Goal: Task Accomplishment & Management: Complete application form

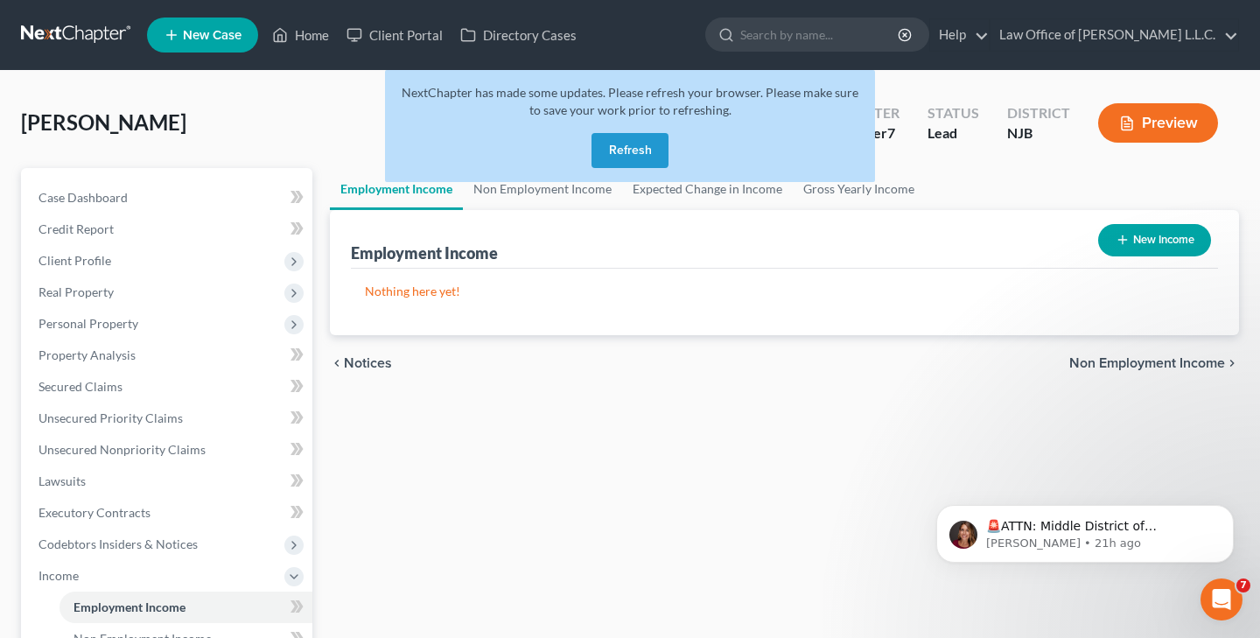
click at [617, 153] on button "Refresh" at bounding box center [630, 150] width 77 height 35
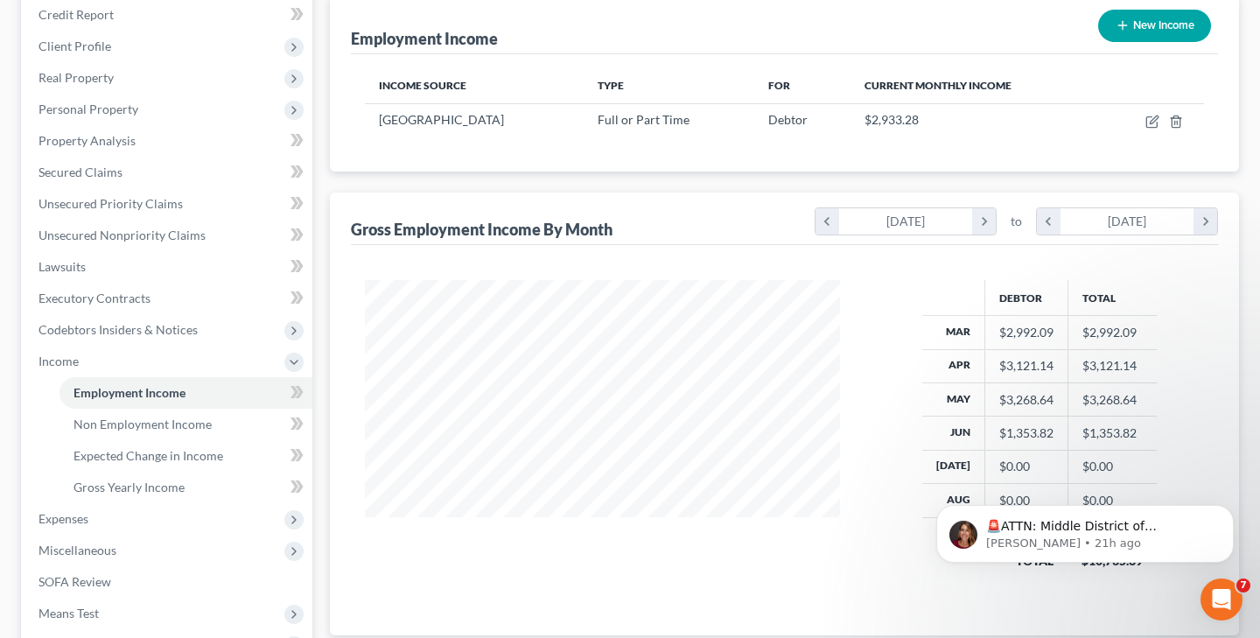
scroll to position [218, 0]
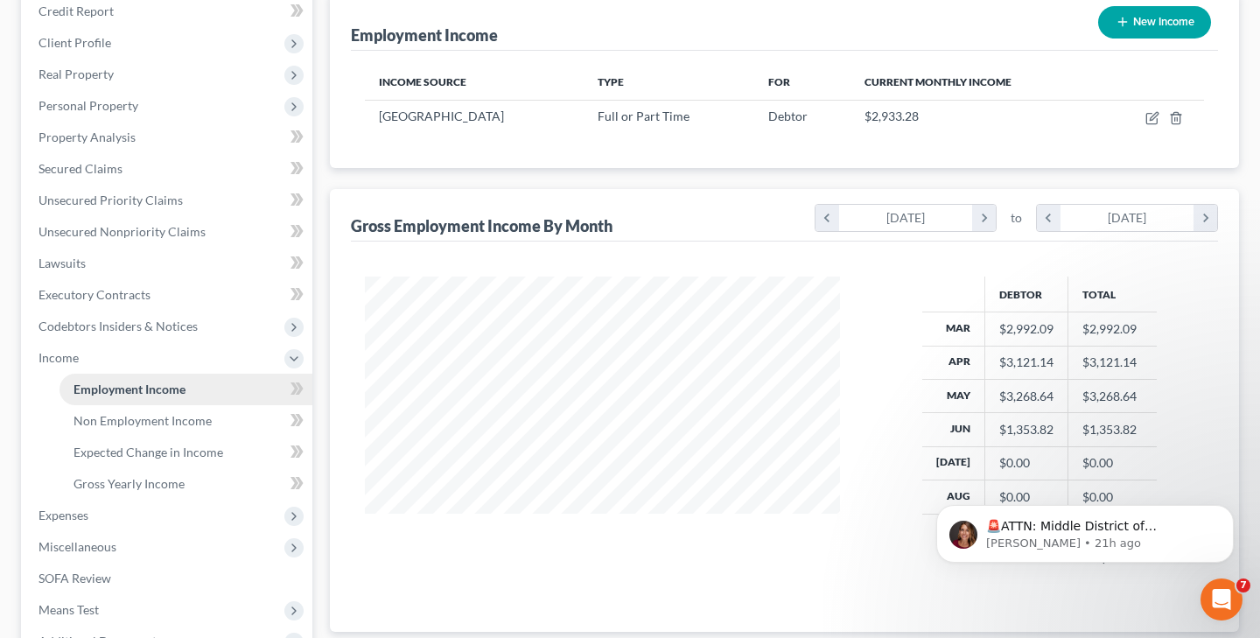
click at [214, 386] on link "Employment Income" at bounding box center [186, 390] width 253 height 32
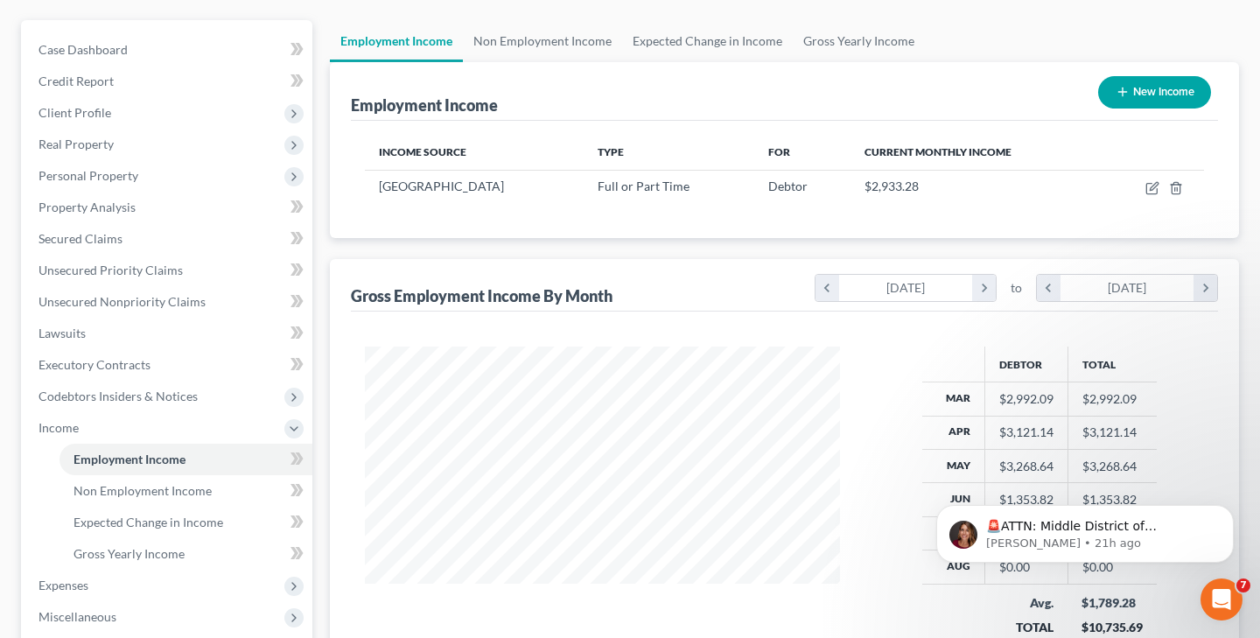
scroll to position [147, 0]
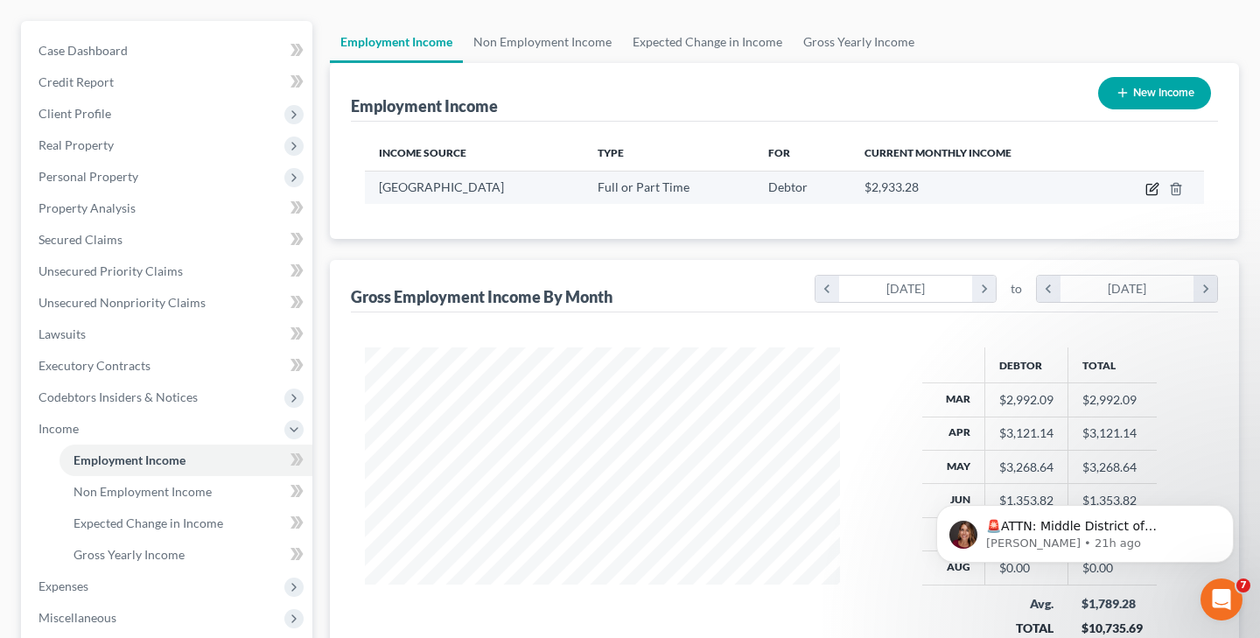
click at [1150, 190] on icon "button" at bounding box center [1153, 189] width 14 height 14
select select "0"
select select "33"
select select "2"
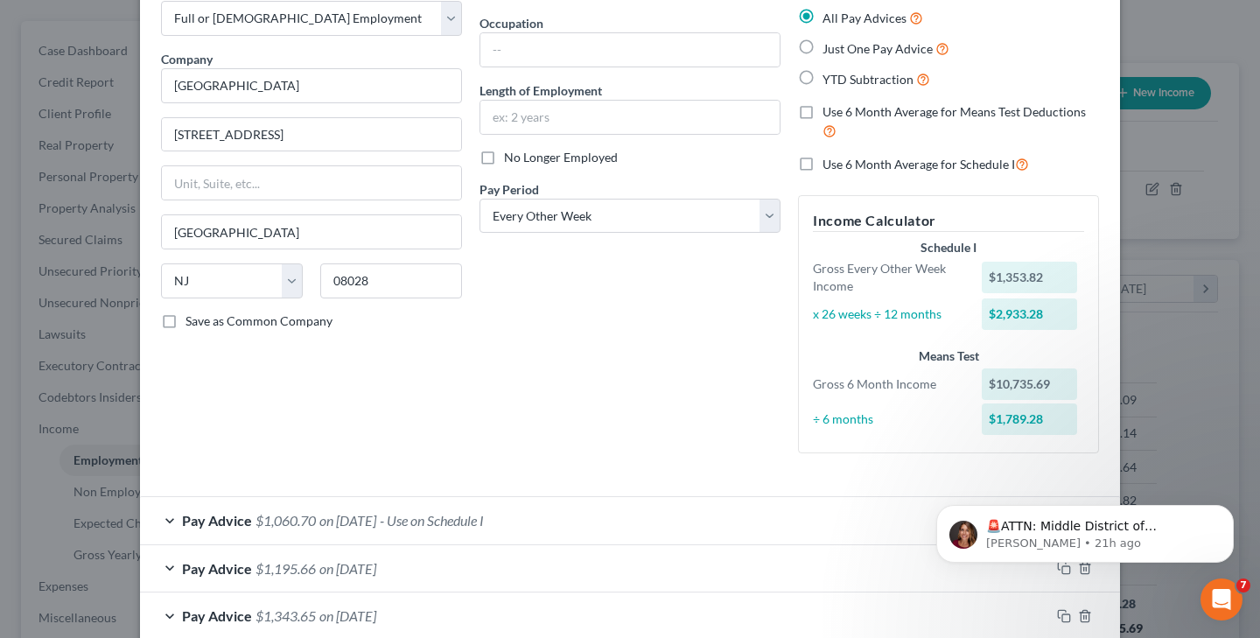
scroll to position [99, 0]
click at [1223, 513] on button "Dismiss notification" at bounding box center [1229, 510] width 23 height 23
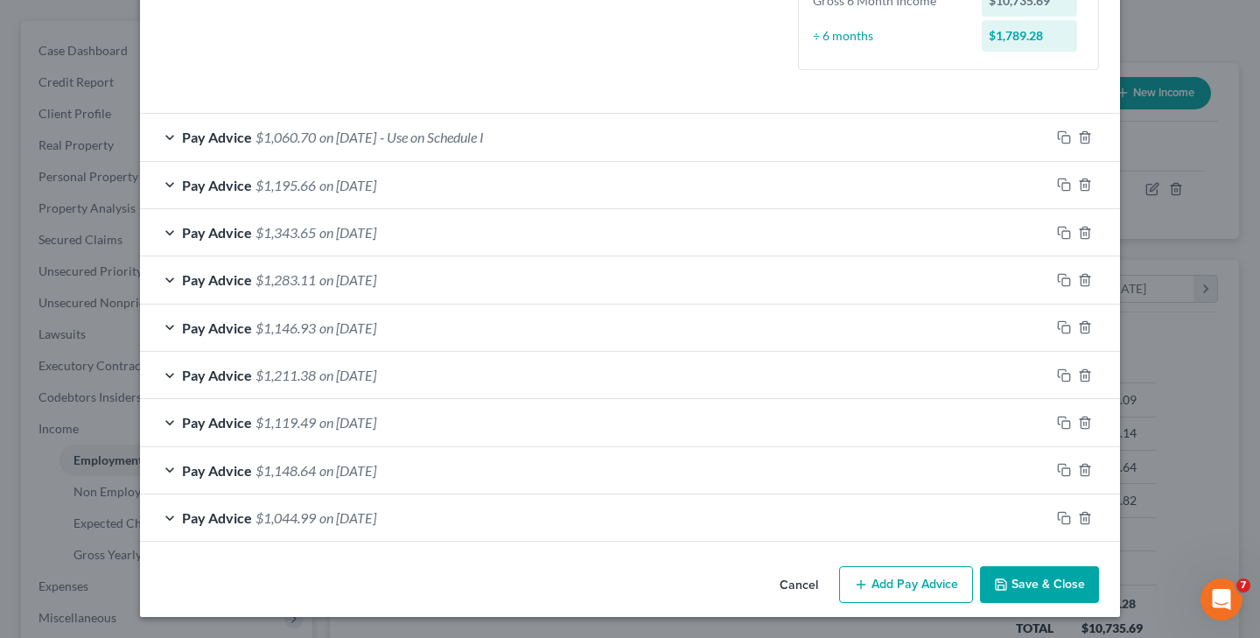
scroll to position [475, 0]
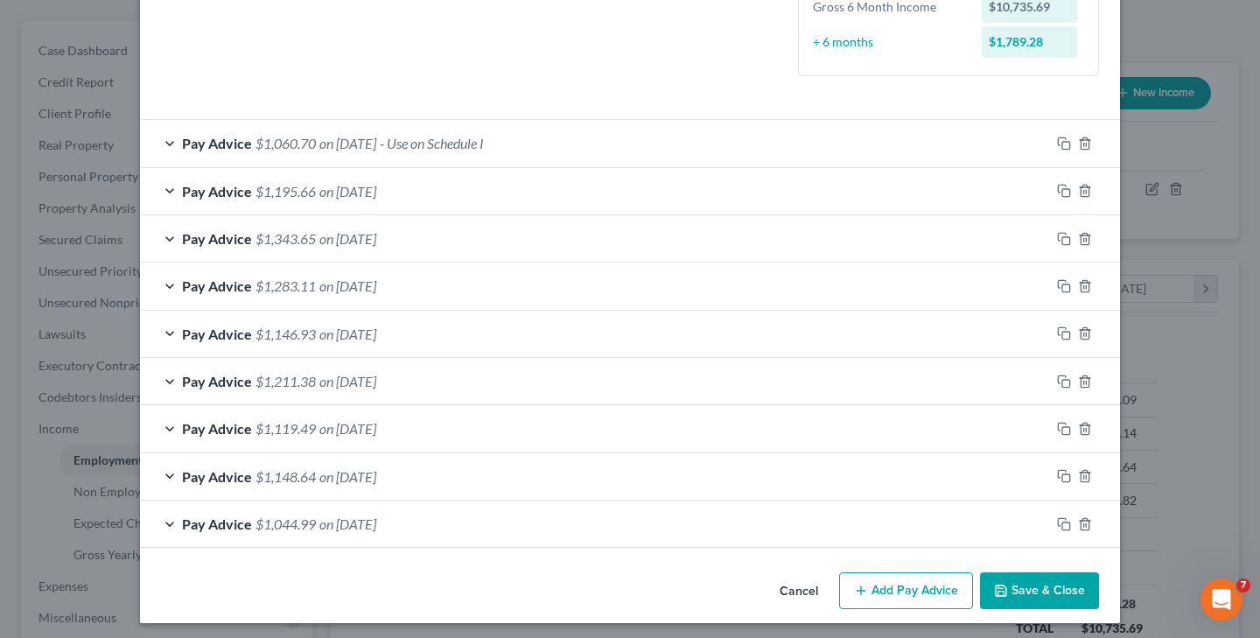
click at [376, 517] on span "on [DATE]" at bounding box center [347, 524] width 57 height 17
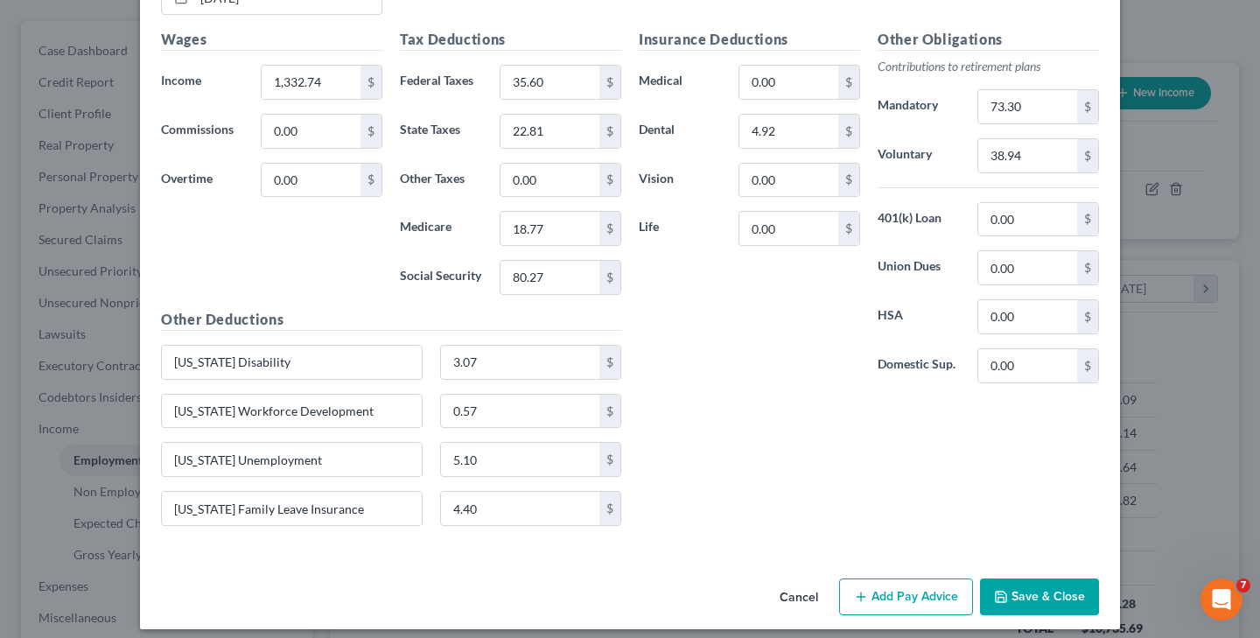
scroll to position [1117, 0]
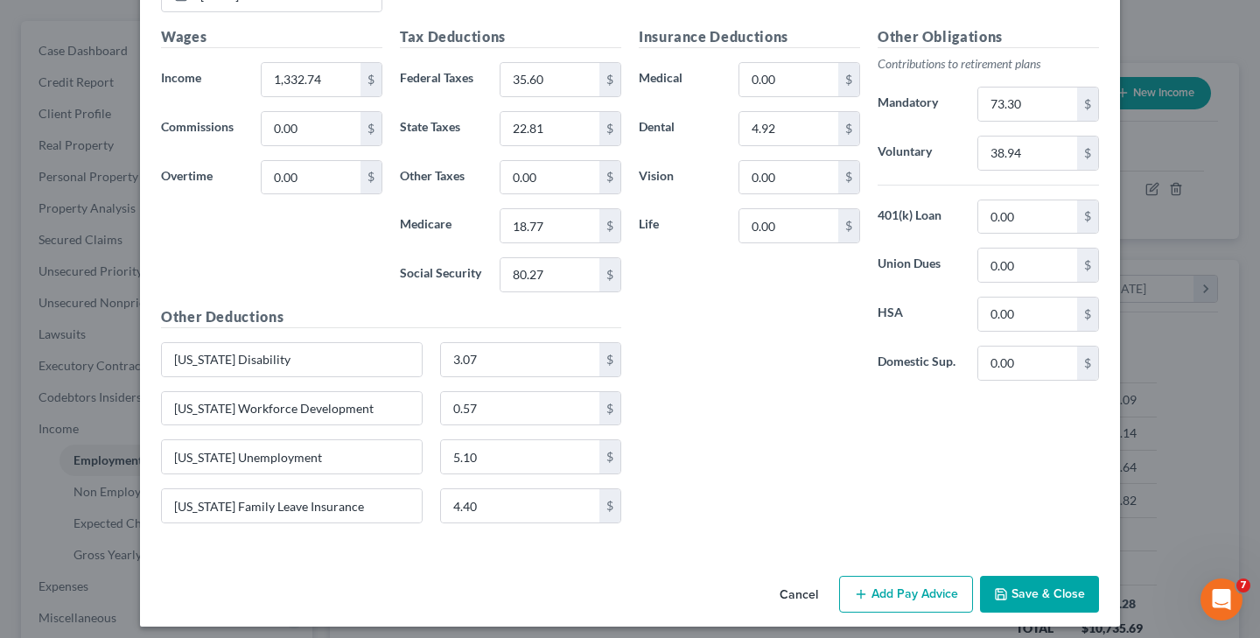
click at [1014, 586] on button "Save & Close" at bounding box center [1039, 594] width 119 height 37
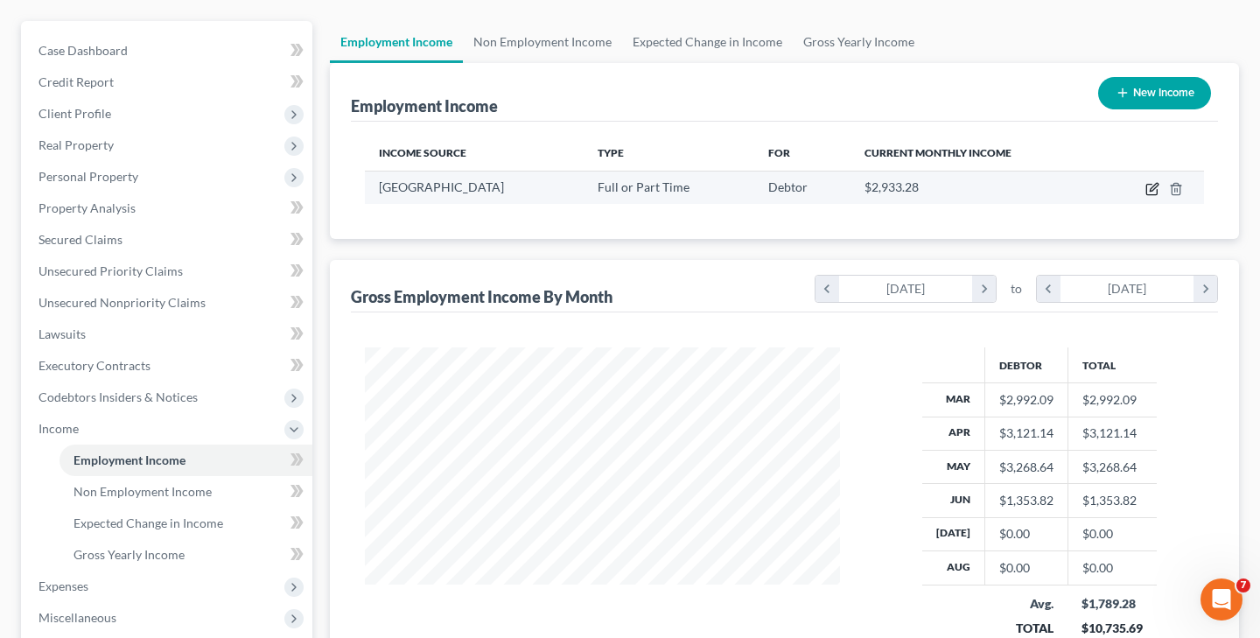
click at [1148, 190] on icon "button" at bounding box center [1152, 190] width 11 height 11
select select "0"
select select "33"
select select "2"
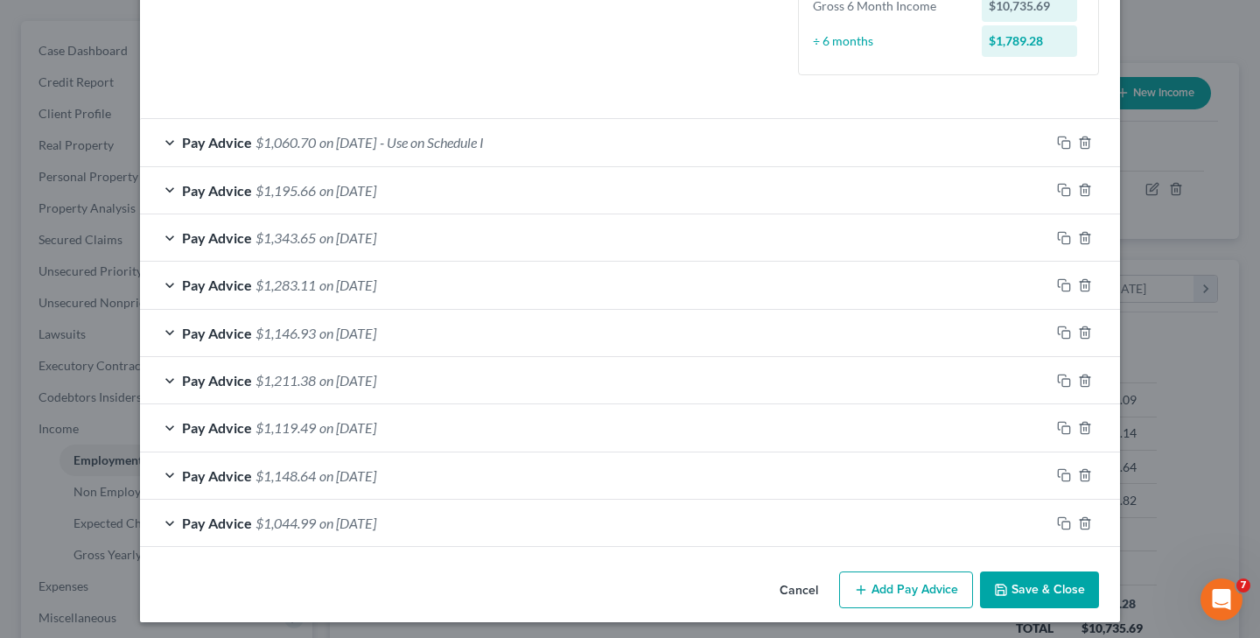
scroll to position [475, 0]
click at [908, 581] on button "Add Pay Advice" at bounding box center [906, 590] width 134 height 37
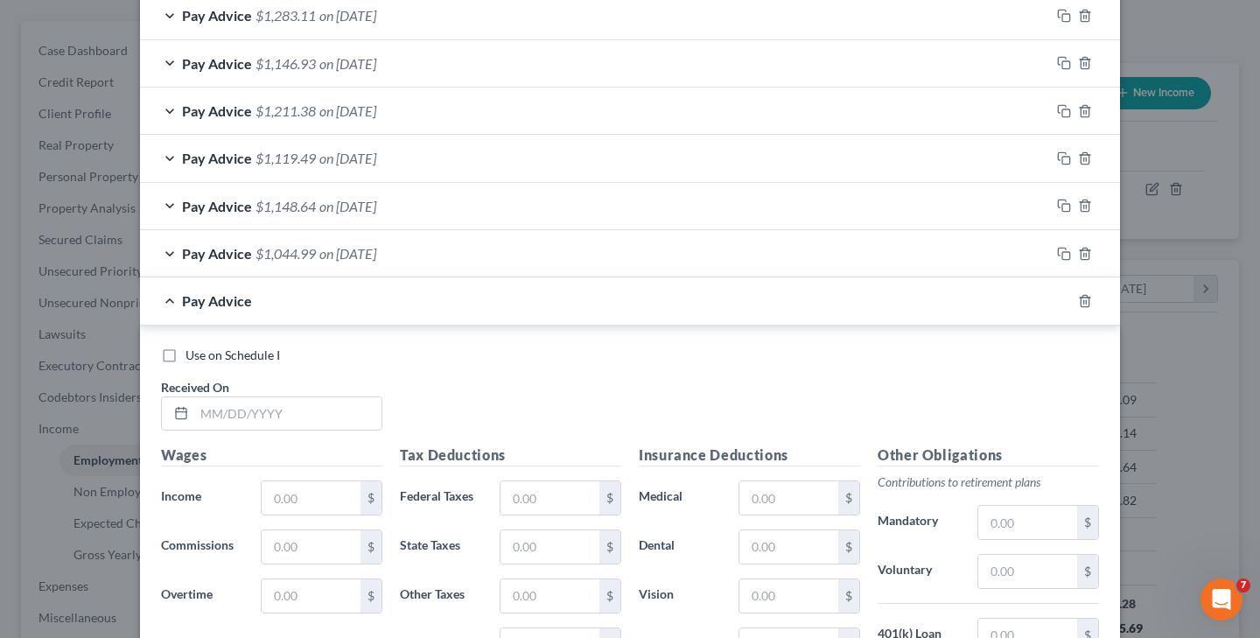
scroll to position [776, 0]
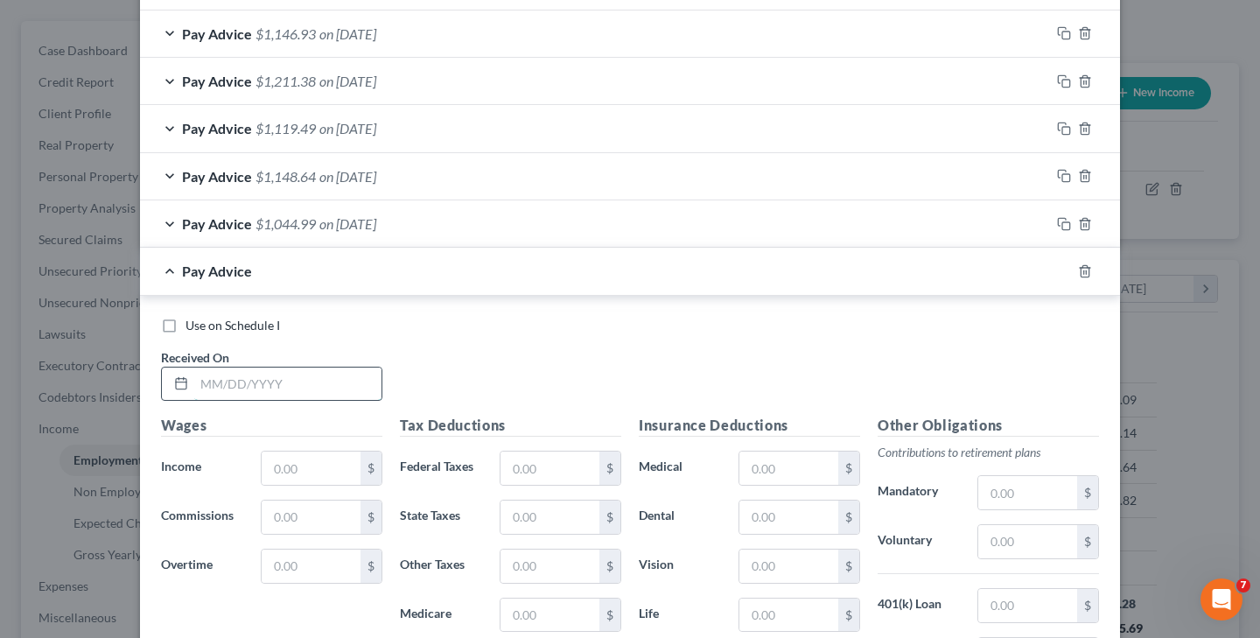
click at [208, 369] on input "text" at bounding box center [287, 384] width 187 height 33
type input "[DATE]"
click at [298, 460] on input "text" at bounding box center [311, 468] width 99 height 33
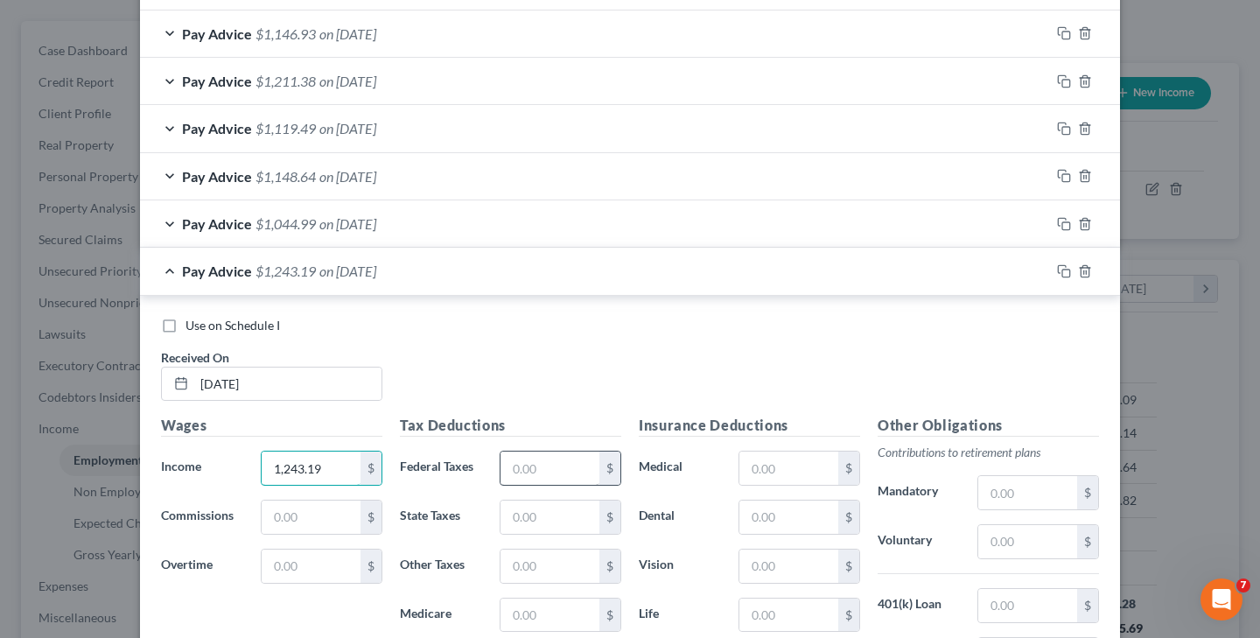
type input "1,243.19"
click at [551, 459] on input "text" at bounding box center [550, 468] width 99 height 33
type input "30.94"
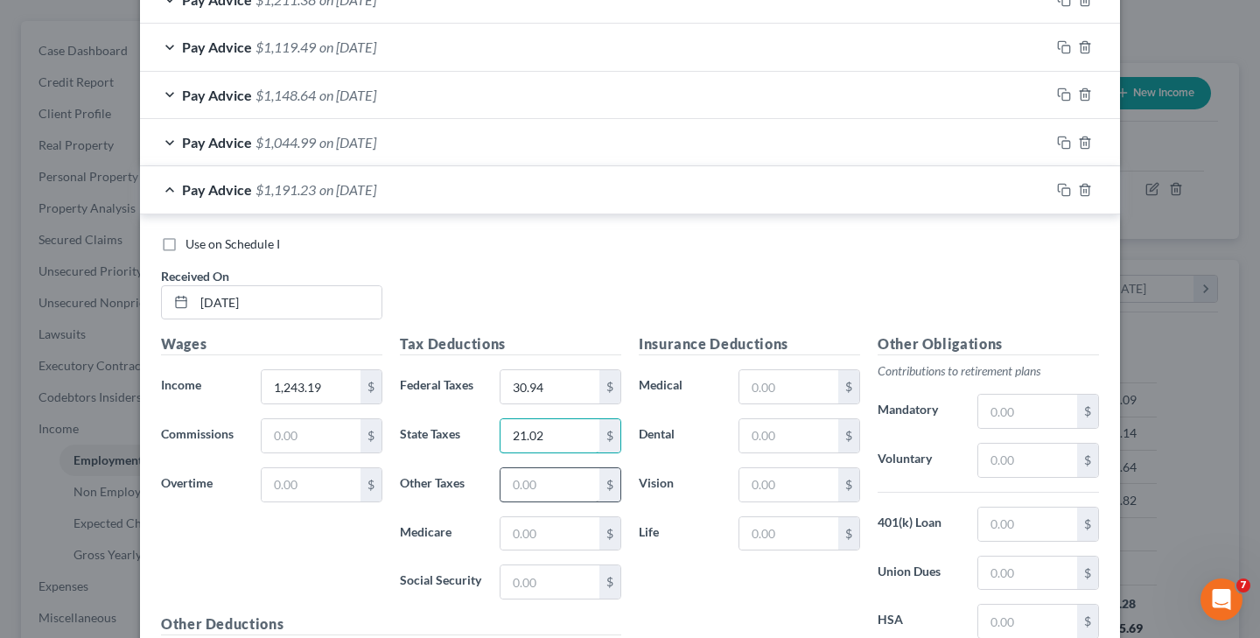
scroll to position [862, 0]
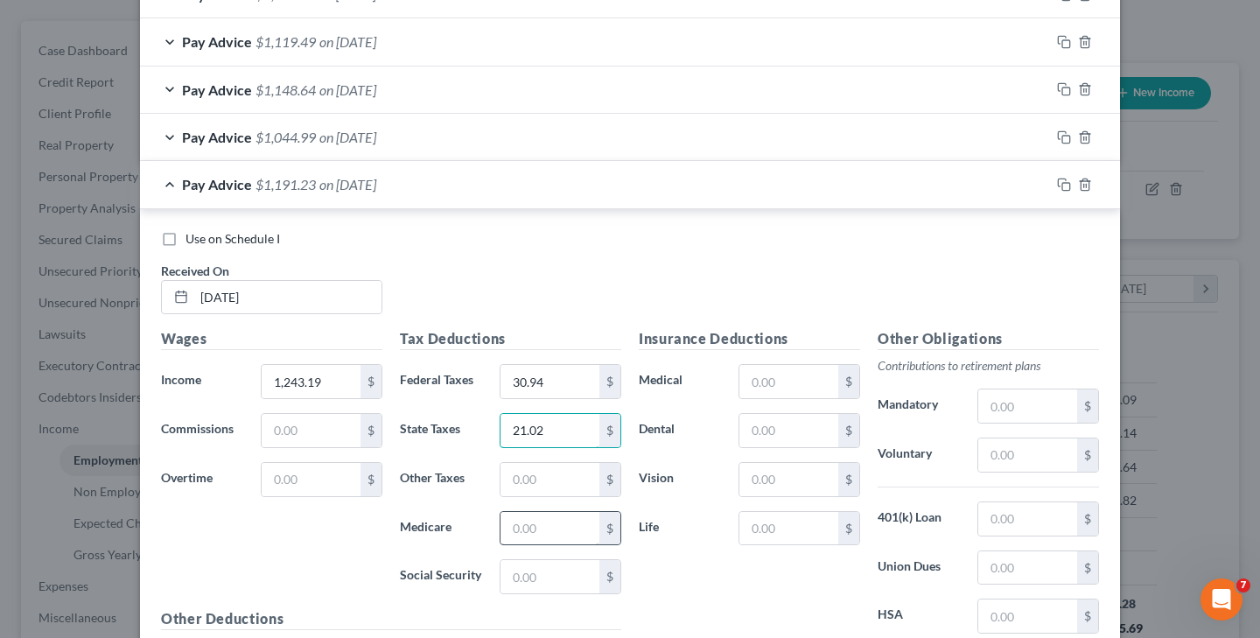
type input "21.02"
click at [569, 529] on input "text" at bounding box center [550, 528] width 99 height 33
type input "18.03"
click at [572, 574] on input "text" at bounding box center [550, 576] width 99 height 33
type input "77.08"
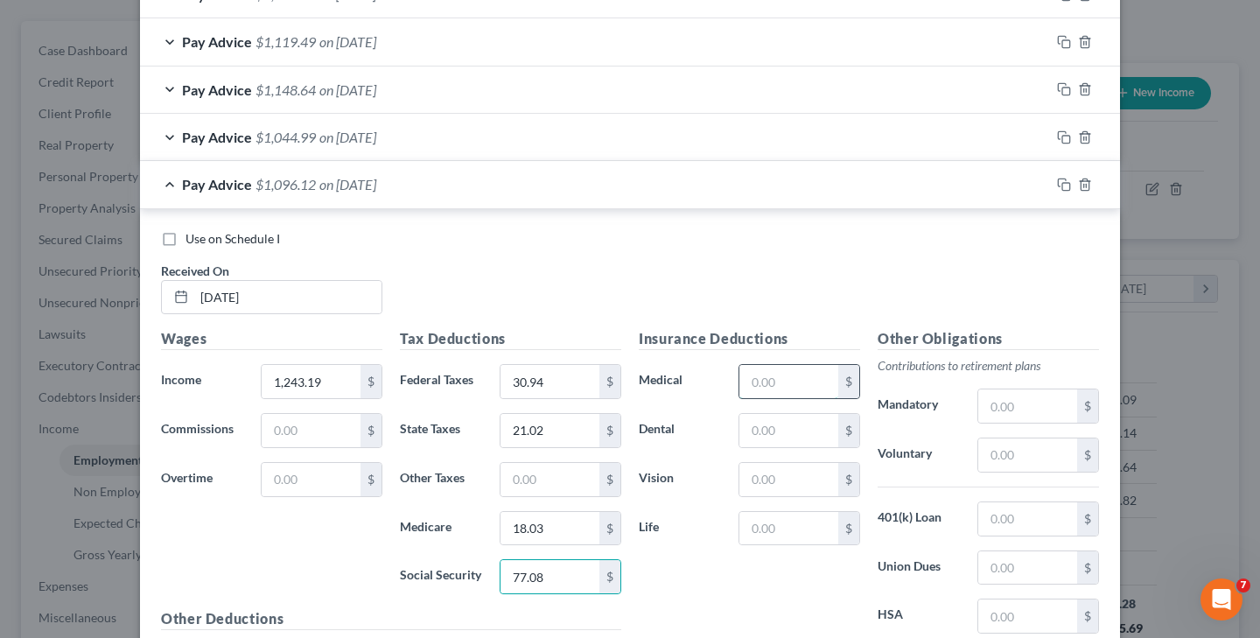
click at [780, 371] on input "text" at bounding box center [789, 381] width 99 height 33
click at [788, 426] on input "text" at bounding box center [789, 430] width 99 height 33
type input "9.84"
click at [1014, 404] on input "text" at bounding box center [1028, 406] width 99 height 33
click at [1008, 440] on input "text" at bounding box center [1028, 455] width 99 height 33
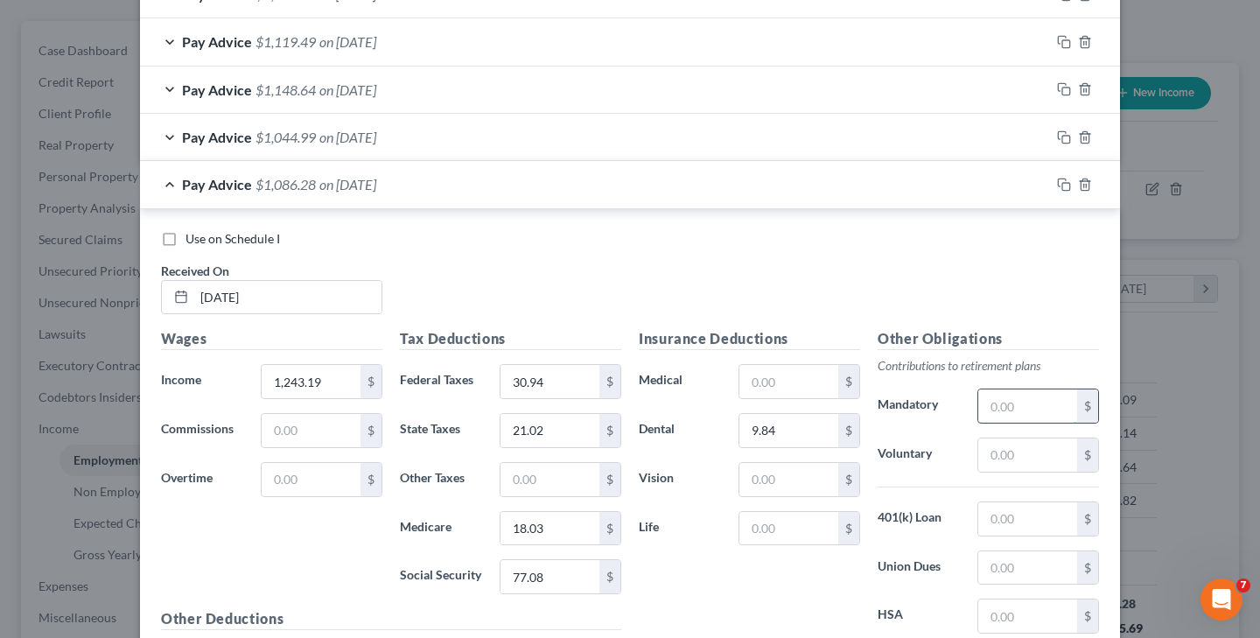
click at [1018, 404] on input "text" at bounding box center [1028, 406] width 99 height 33
type input "80.83"
click at [1031, 450] on input "text" at bounding box center [1028, 455] width 99 height 33
type input "5.77"
click at [1059, 404] on input "80.83" at bounding box center [1028, 406] width 99 height 33
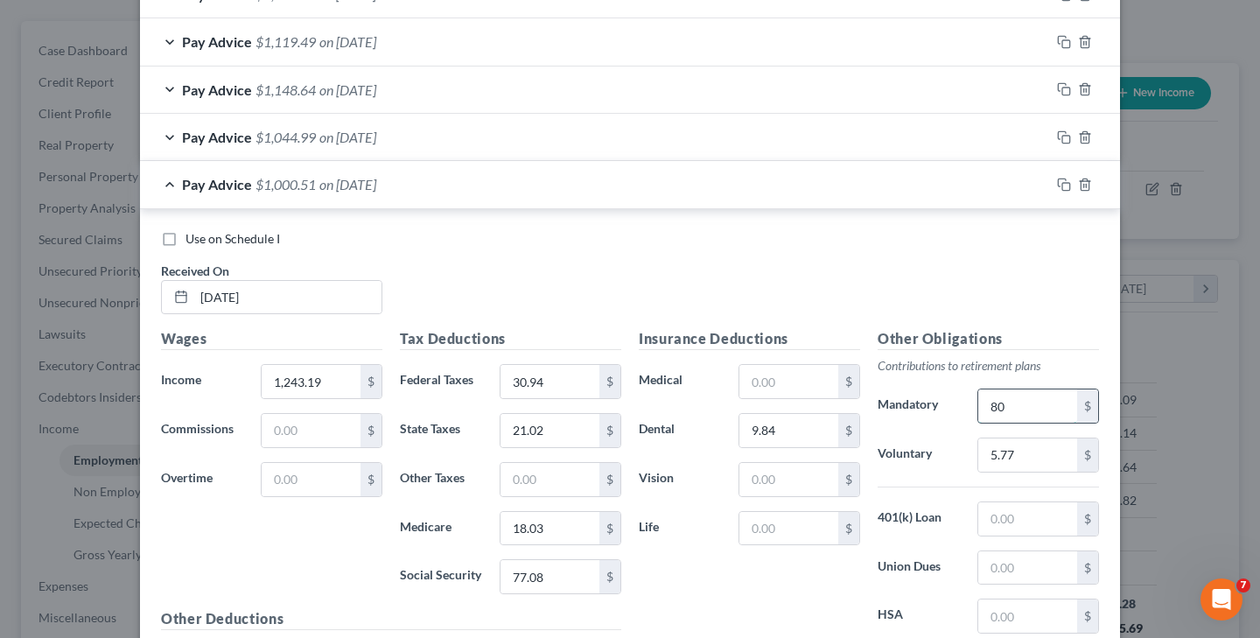
type input "8"
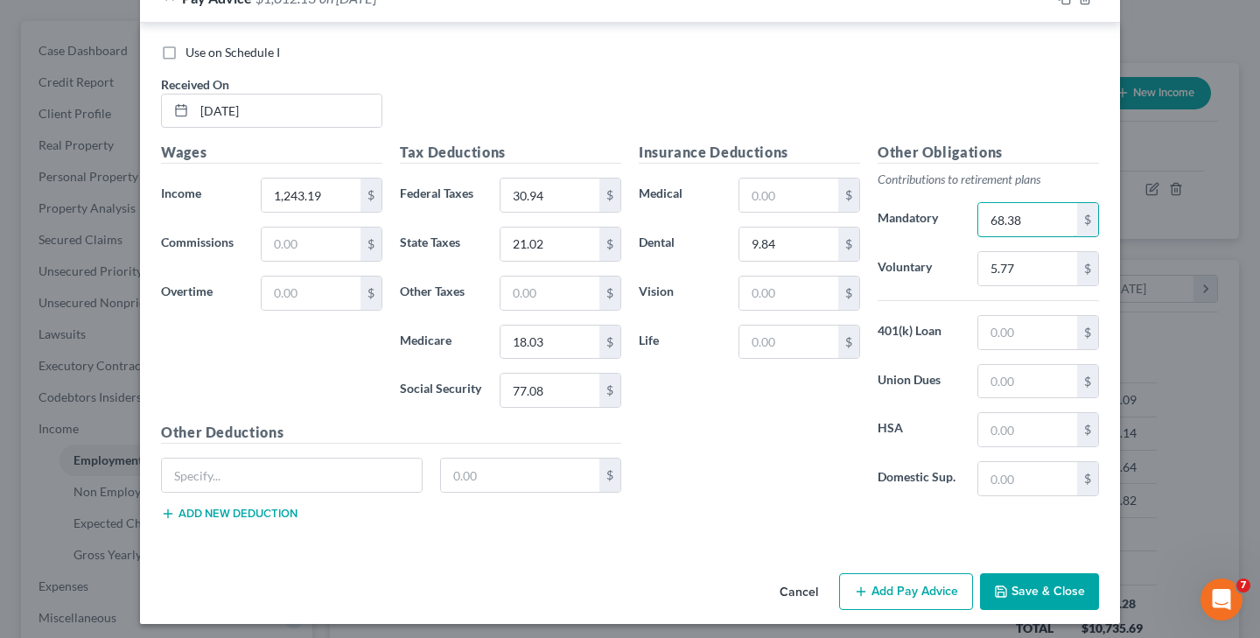
scroll to position [1040, 0]
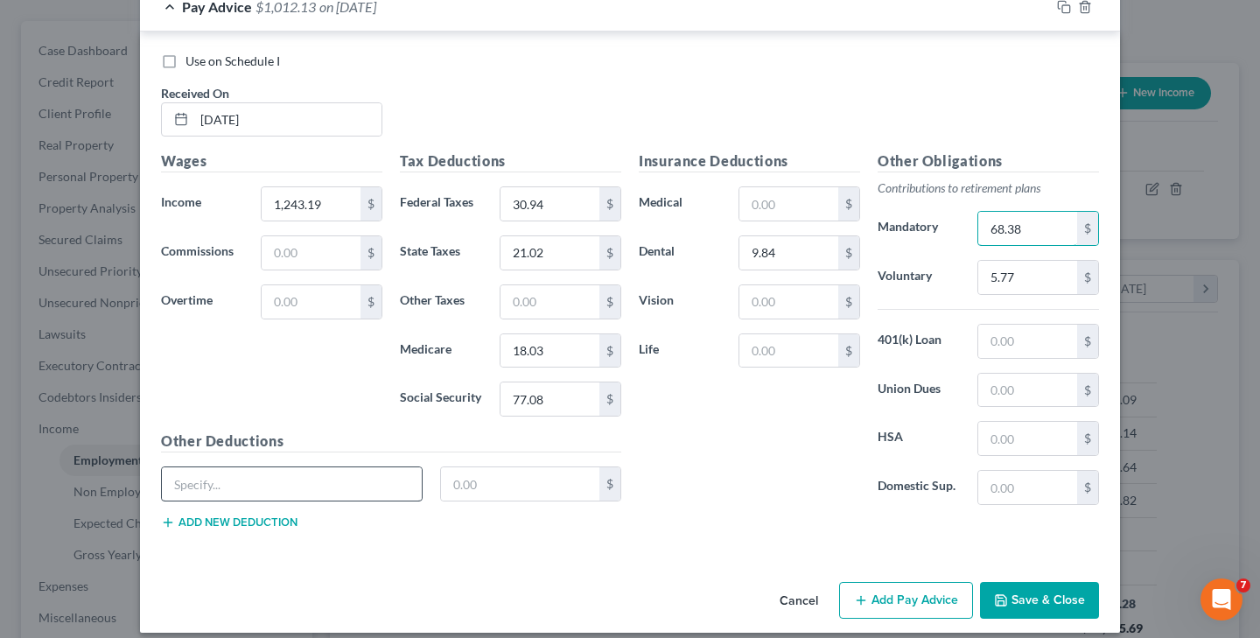
type input "68.38"
type input "[US_STATE] Disability"
click at [552, 489] on input "text" at bounding box center [520, 483] width 159 height 33
type input "3.38"
click at [277, 516] on button "Add new deduction" at bounding box center [229, 523] width 137 height 14
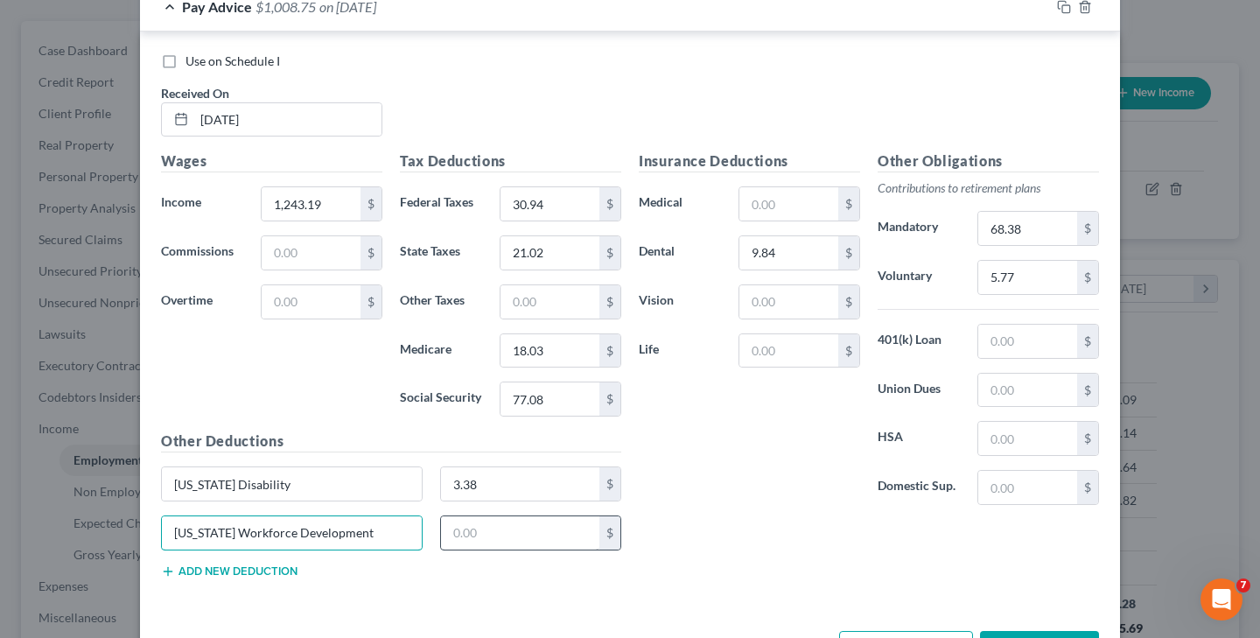
type input "[US_STATE] Workforce Development"
click at [456, 530] on input "text" at bounding box center [520, 532] width 159 height 33
type input "0.62"
click at [289, 565] on button "Add new deduction" at bounding box center [229, 572] width 137 height 14
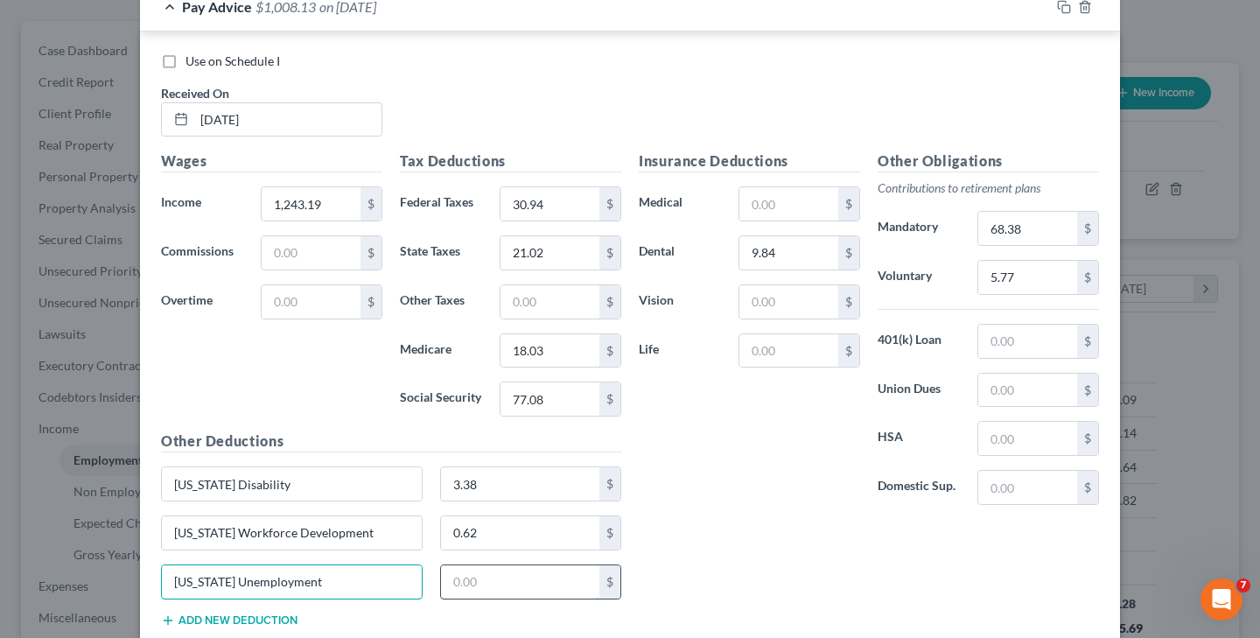
type input "[US_STATE] Unemployment"
click at [460, 584] on input "text" at bounding box center [520, 581] width 159 height 33
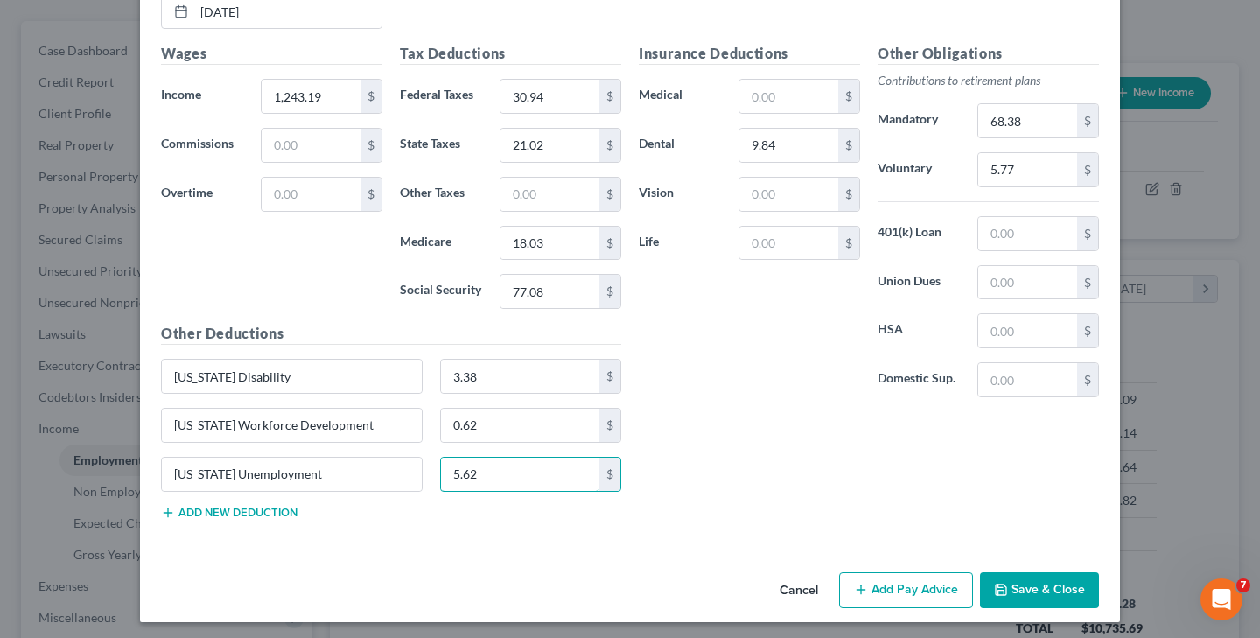
scroll to position [1147, 0]
type input "5.62"
click at [277, 509] on button "Add new deduction" at bounding box center [229, 514] width 137 height 14
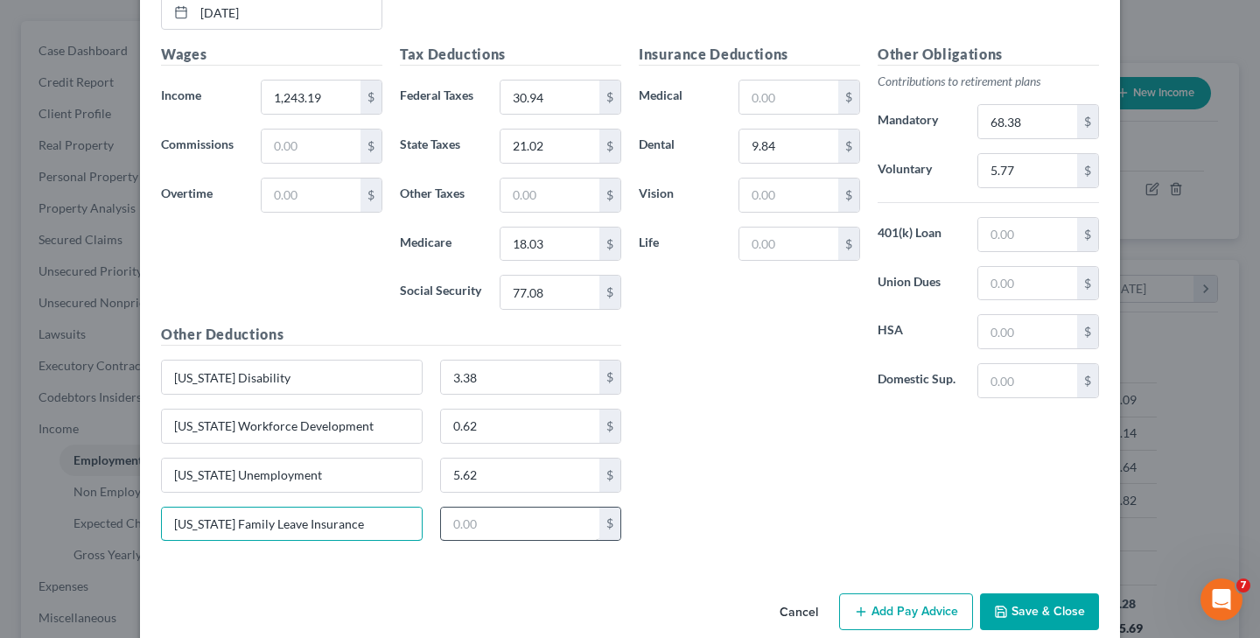
type input "[US_STATE] Family Leave Insurance"
click at [470, 520] on input "text" at bounding box center [520, 524] width 159 height 33
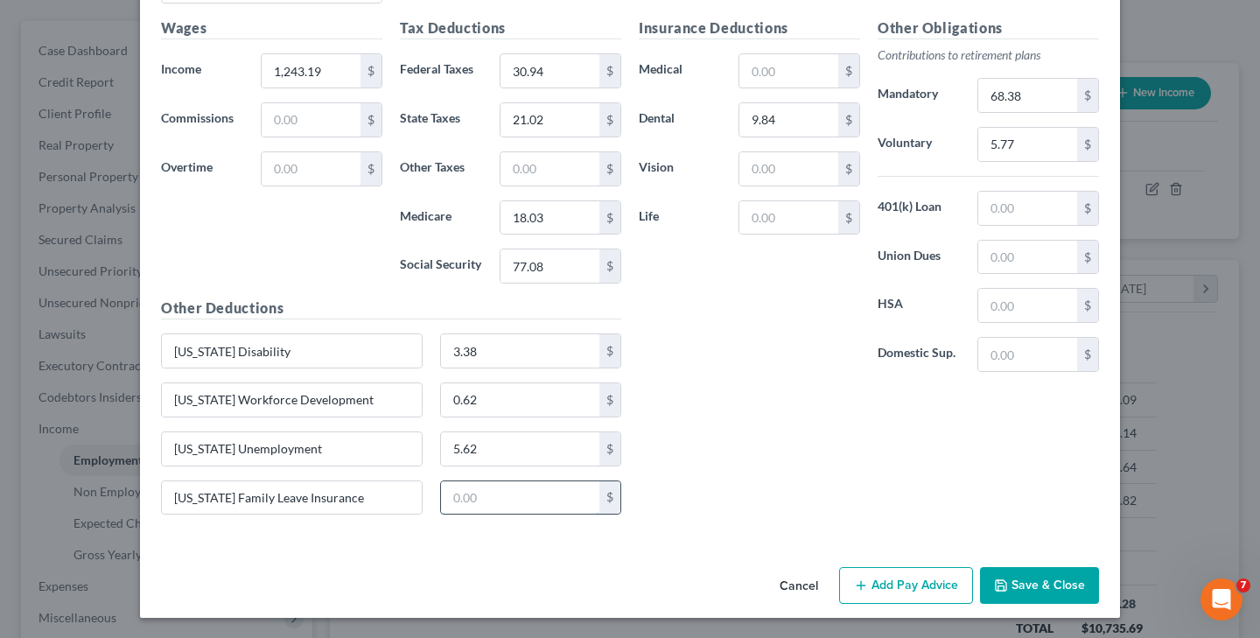
scroll to position [1167, 0]
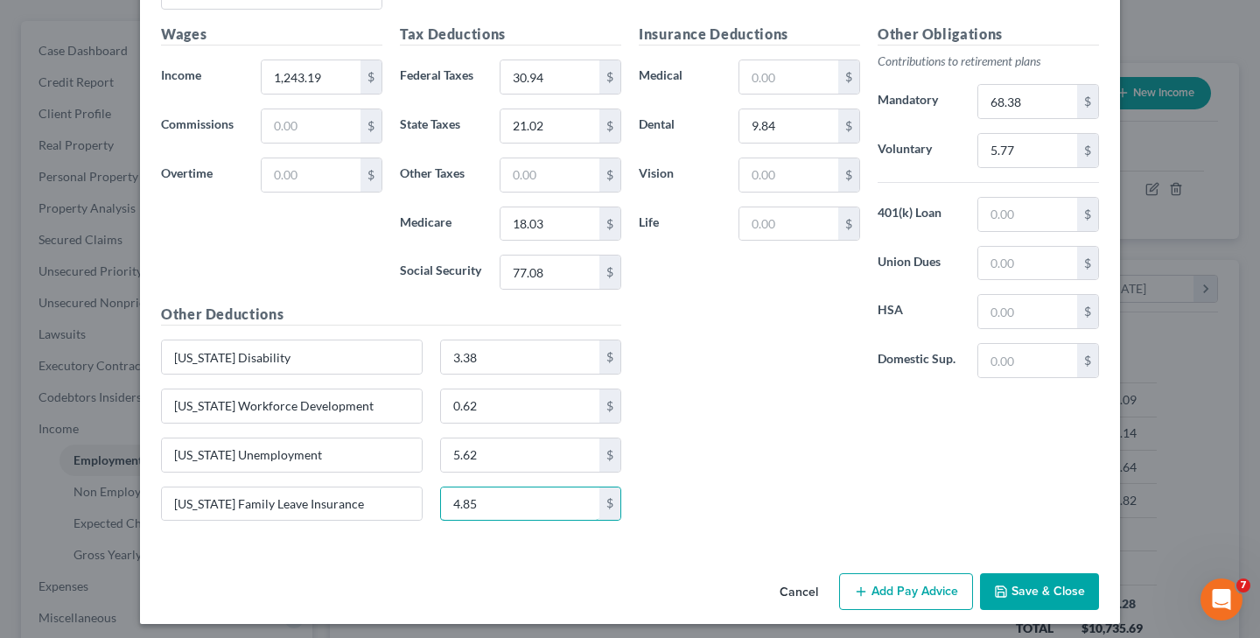
type input "4.85"
click at [1031, 584] on button "Save & Close" at bounding box center [1039, 591] width 119 height 37
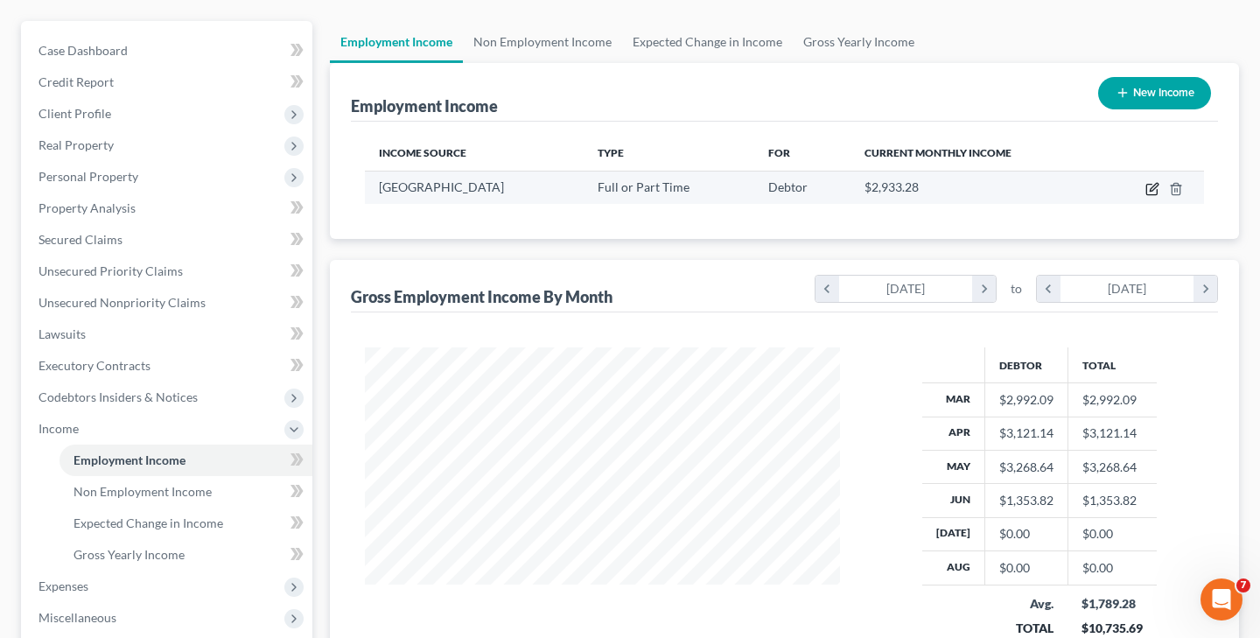
click at [1149, 188] on icon "button" at bounding box center [1153, 189] width 14 height 14
select select "0"
select select "33"
select select "2"
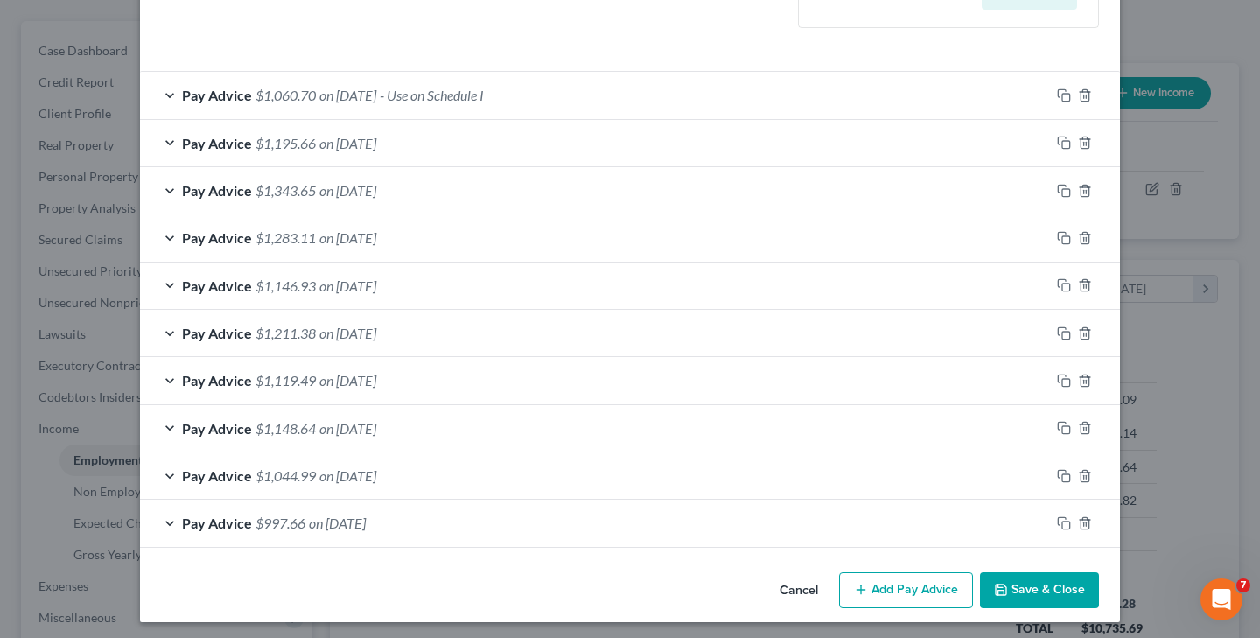
scroll to position [523, 0]
click at [366, 516] on span "on [DATE]" at bounding box center [337, 524] width 57 height 17
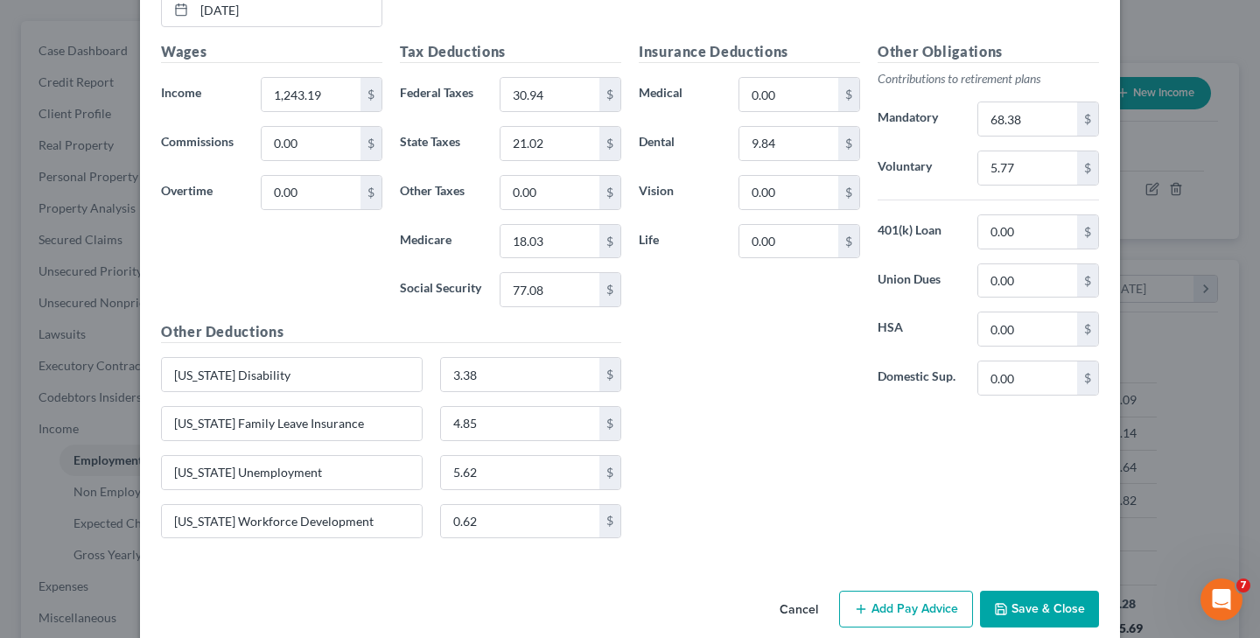
scroll to position [1148, 0]
click at [544, 373] on input "3.38" at bounding box center [520, 375] width 159 height 33
type input "3"
type input "2.86"
click at [543, 416] on input "4.85" at bounding box center [520, 424] width 159 height 33
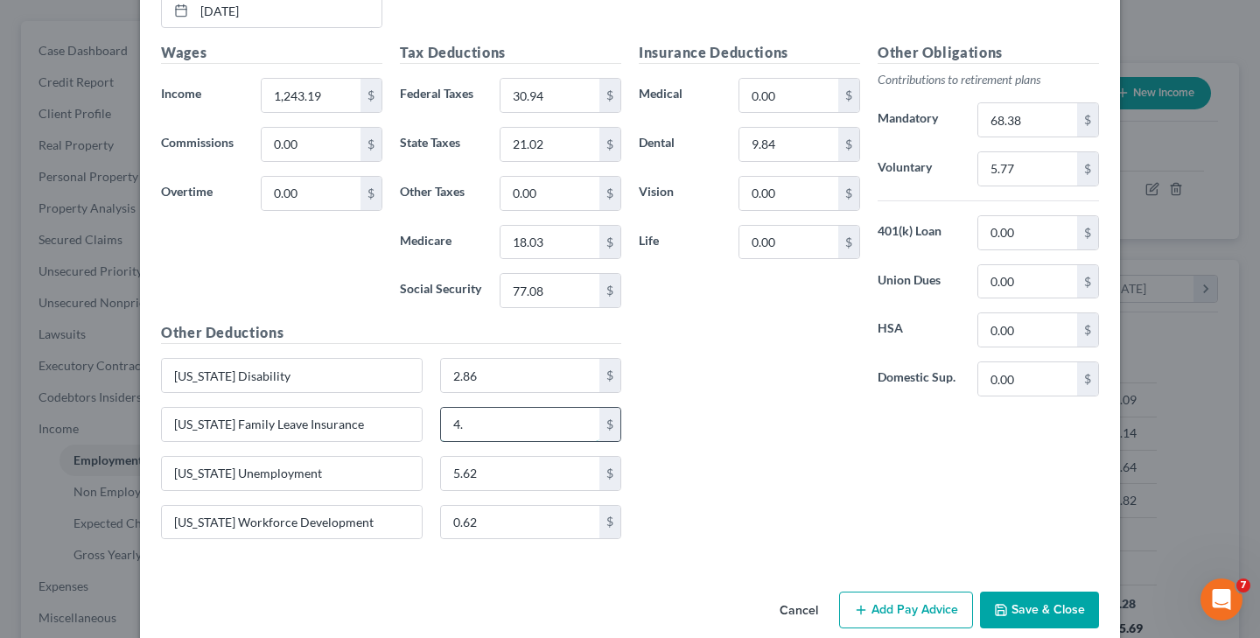
type input "4"
type input "4.10"
click at [537, 468] on input "5.62" at bounding box center [520, 473] width 159 height 33
type input "5"
type input "4.75"
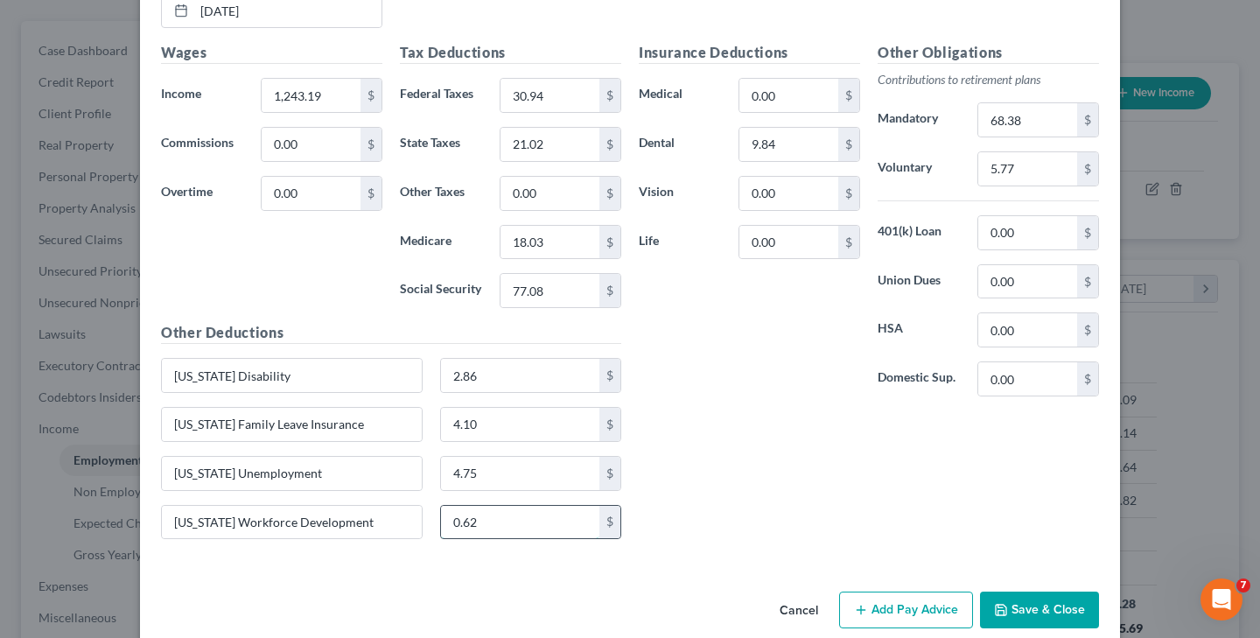
click at [537, 513] on input "0.62" at bounding box center [520, 522] width 159 height 33
type input "0"
type input "0.52"
click at [1030, 601] on button "Save & Close" at bounding box center [1039, 610] width 119 height 37
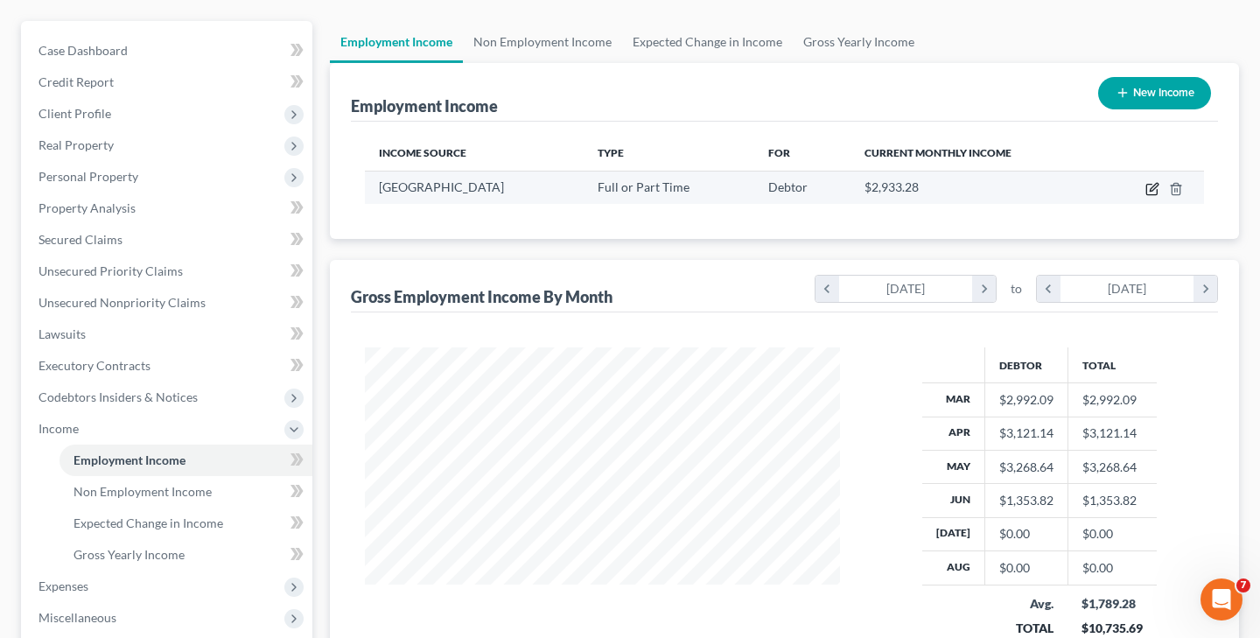
click at [1150, 190] on icon "button" at bounding box center [1153, 189] width 14 height 14
select select "0"
select select "33"
select select "2"
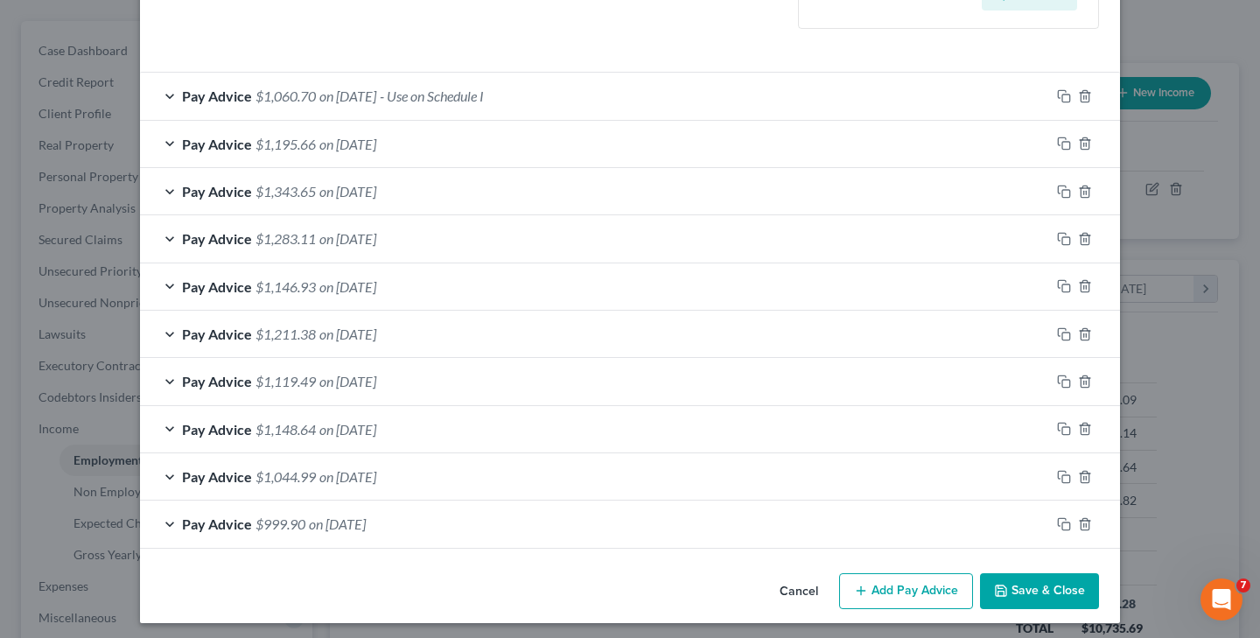
scroll to position [509, 0]
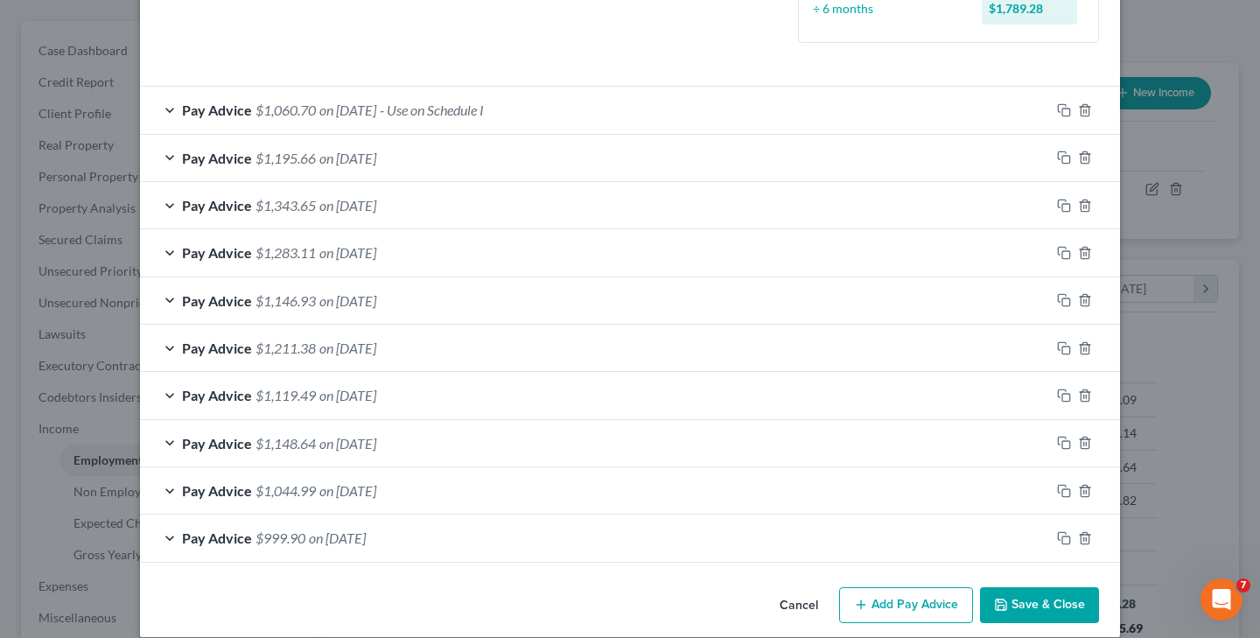
click at [1029, 602] on button "Save & Close" at bounding box center [1039, 605] width 119 height 37
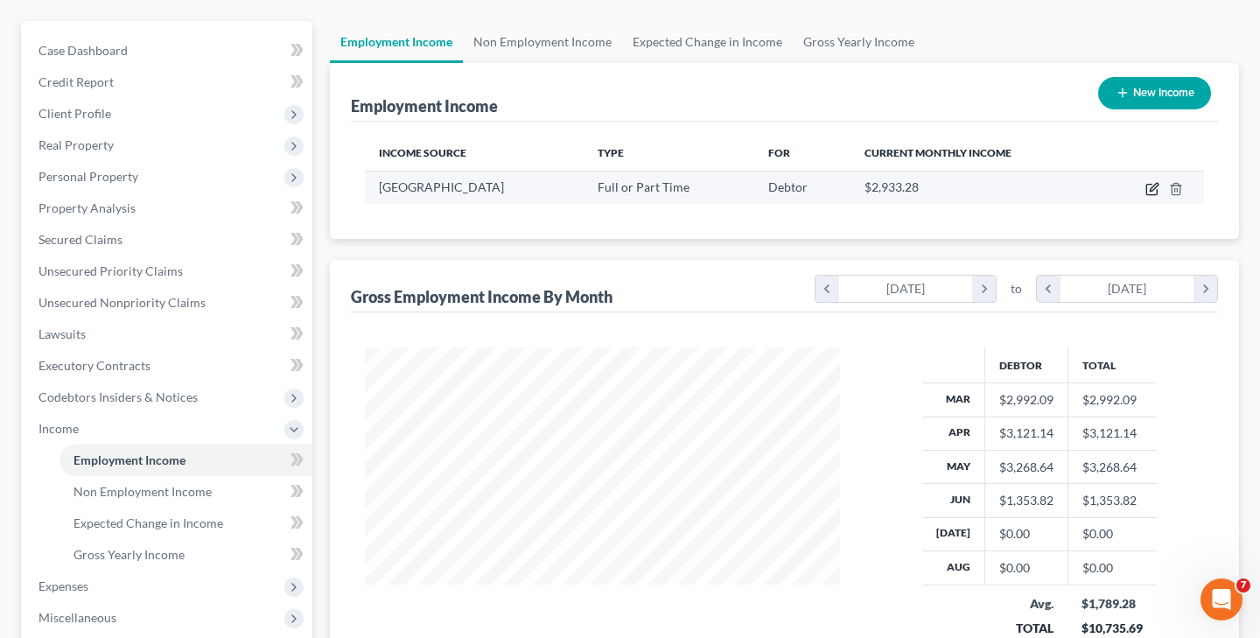
click at [1150, 192] on icon "button" at bounding box center [1153, 189] width 14 height 14
select select "0"
select select "33"
select select "2"
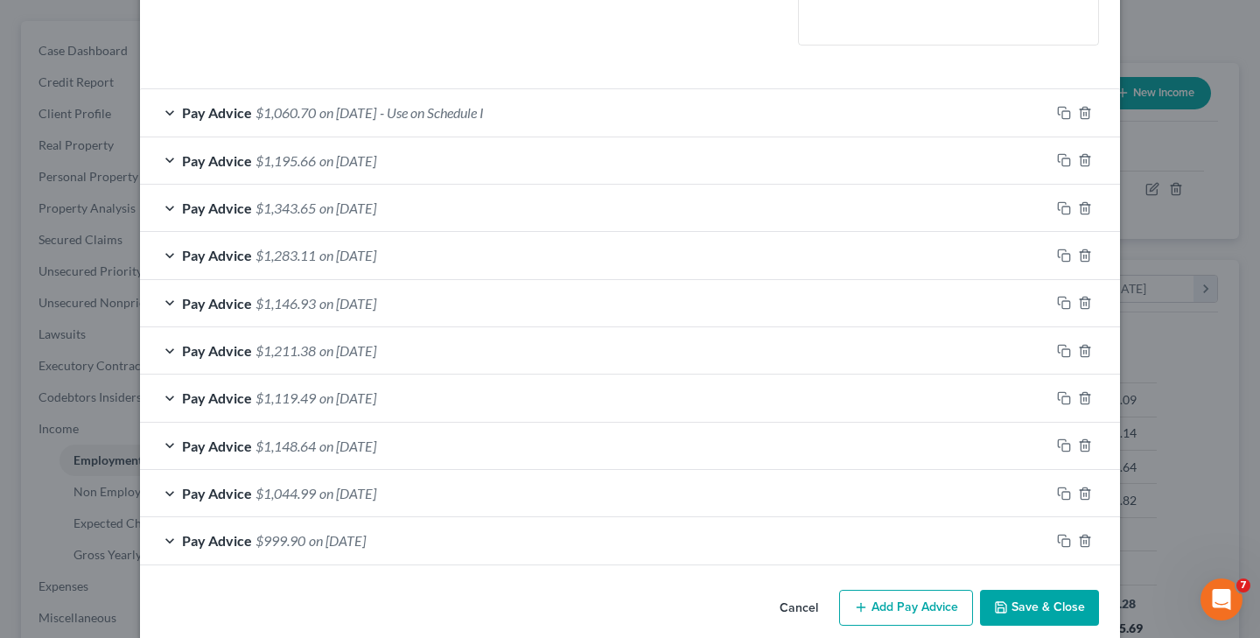
scroll to position [467, 0]
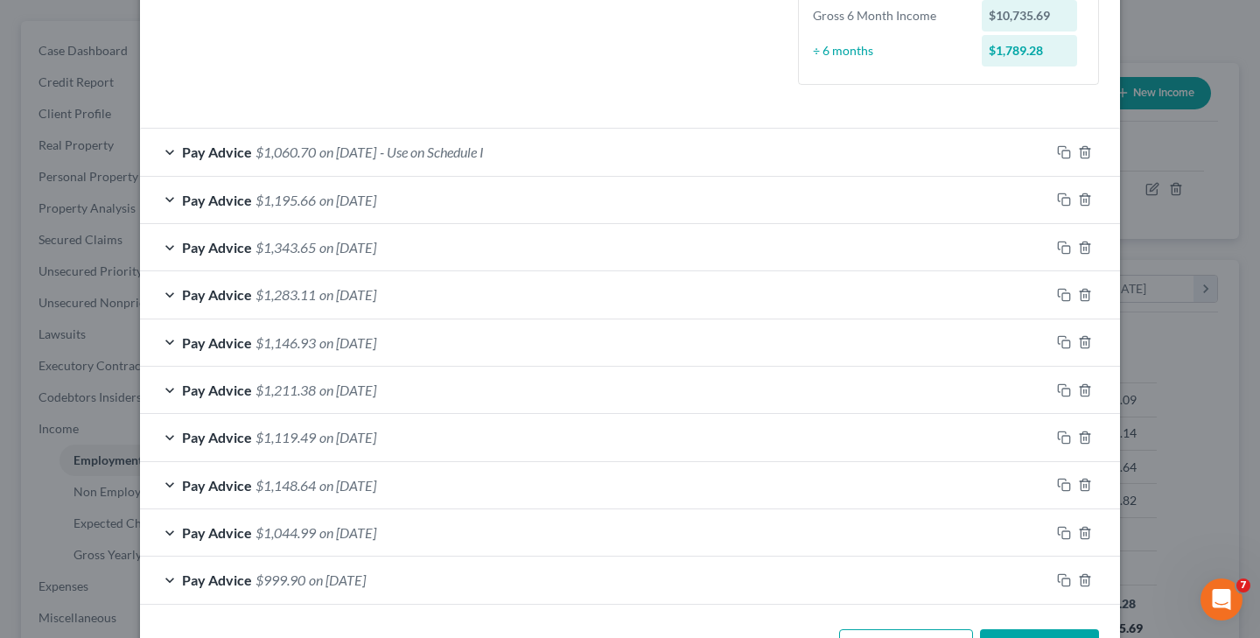
click at [366, 573] on span "on [DATE]" at bounding box center [337, 580] width 57 height 17
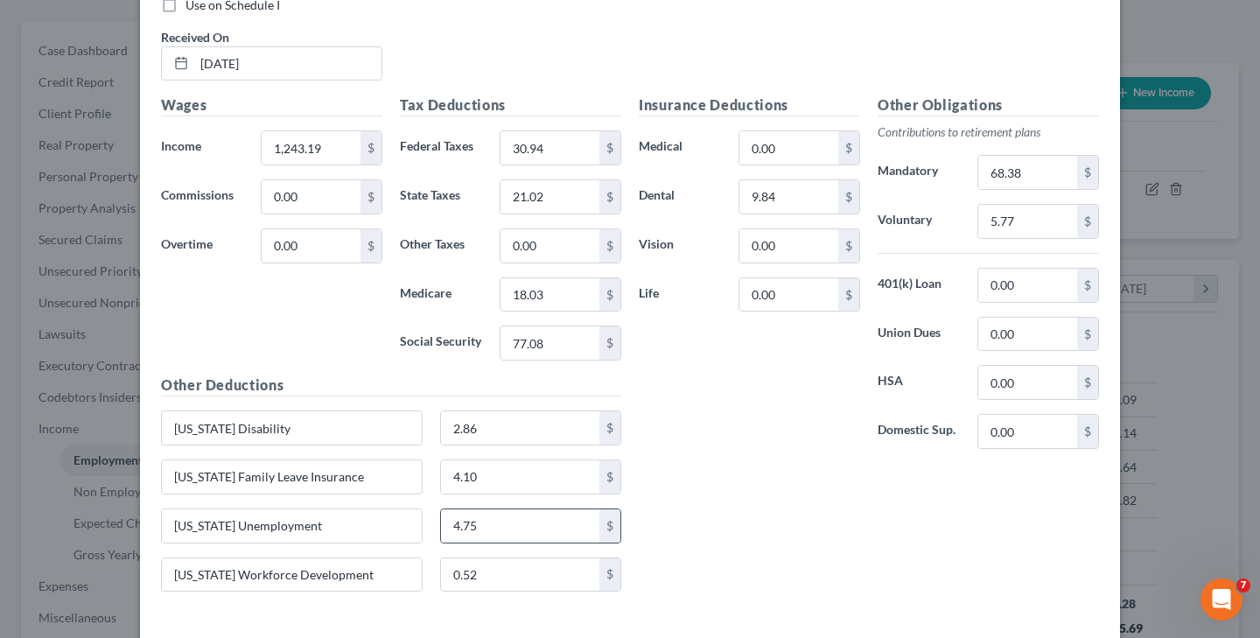
scroll to position [1091, 0]
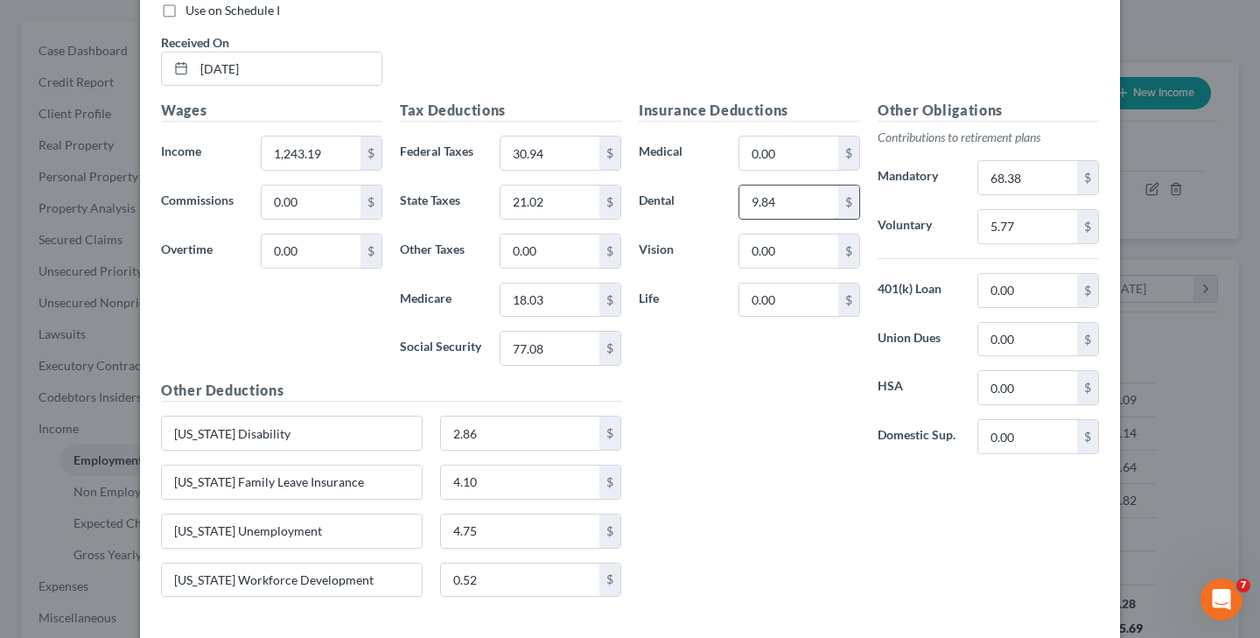
click at [809, 196] on input "9.84" at bounding box center [789, 202] width 99 height 33
type input "9"
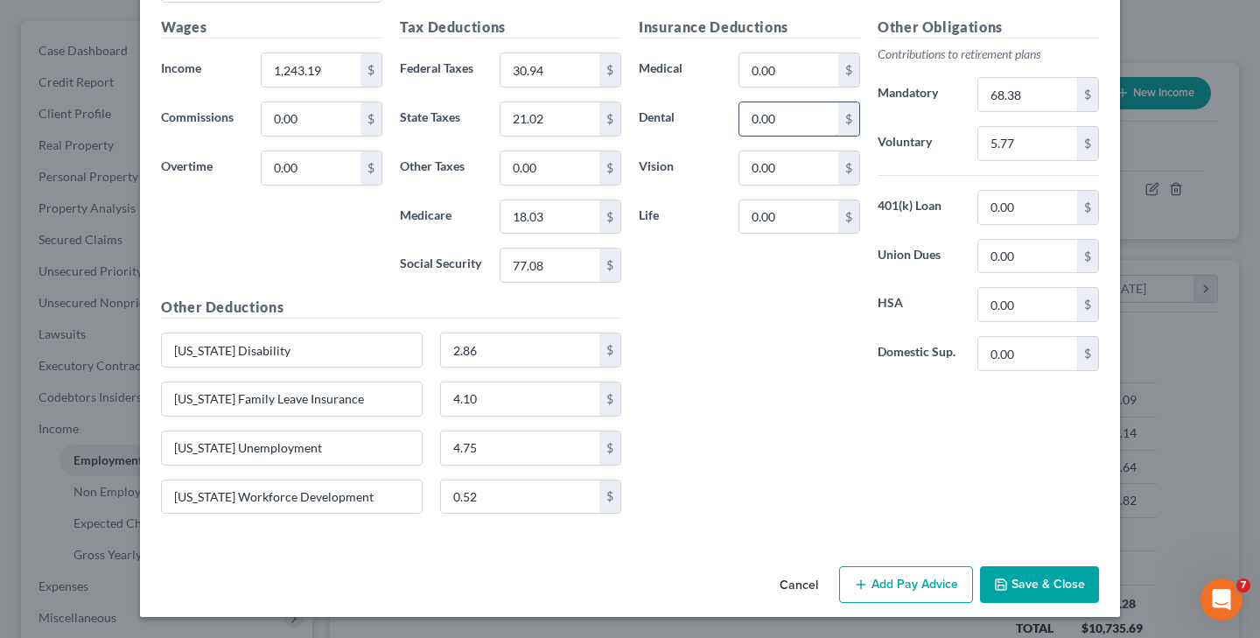
scroll to position [1167, 0]
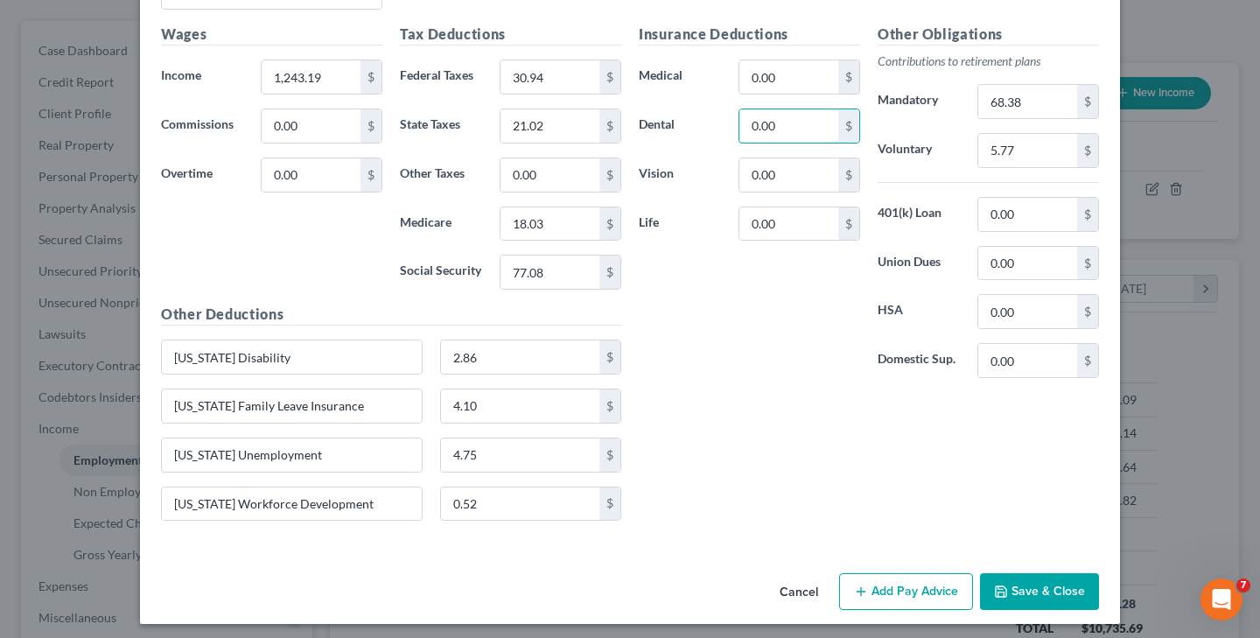
type input "0.00"
click at [1007, 585] on icon "button" at bounding box center [1001, 592] width 14 height 14
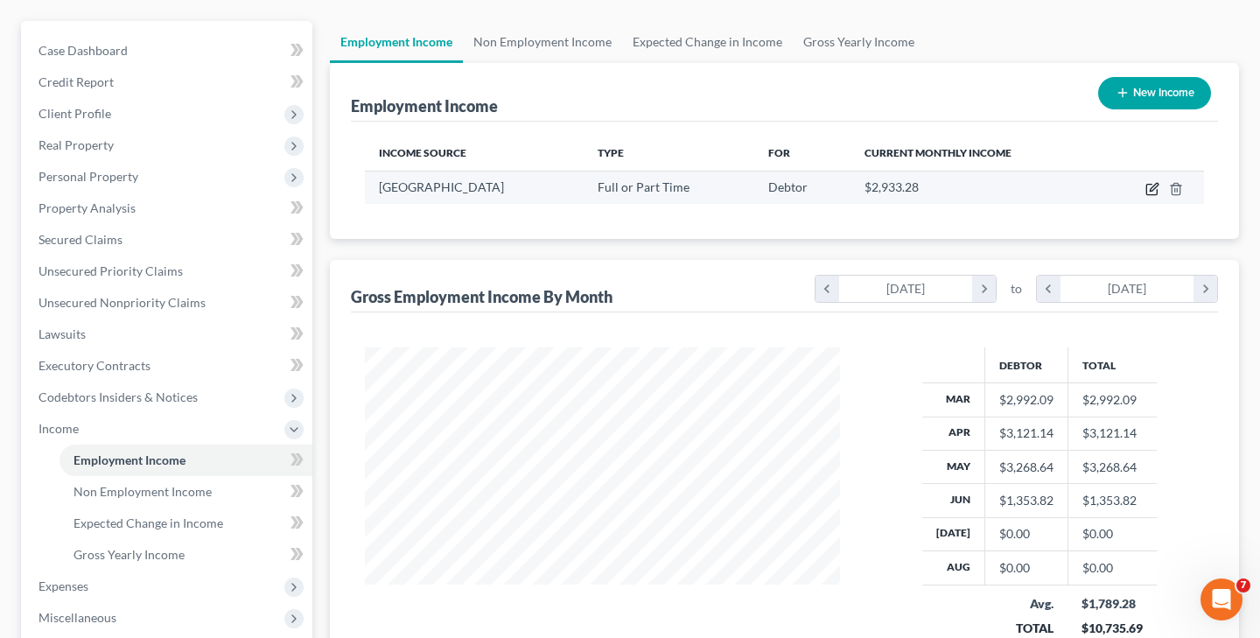
click at [1152, 193] on icon "button" at bounding box center [1153, 189] width 14 height 14
select select "0"
select select "33"
select select "2"
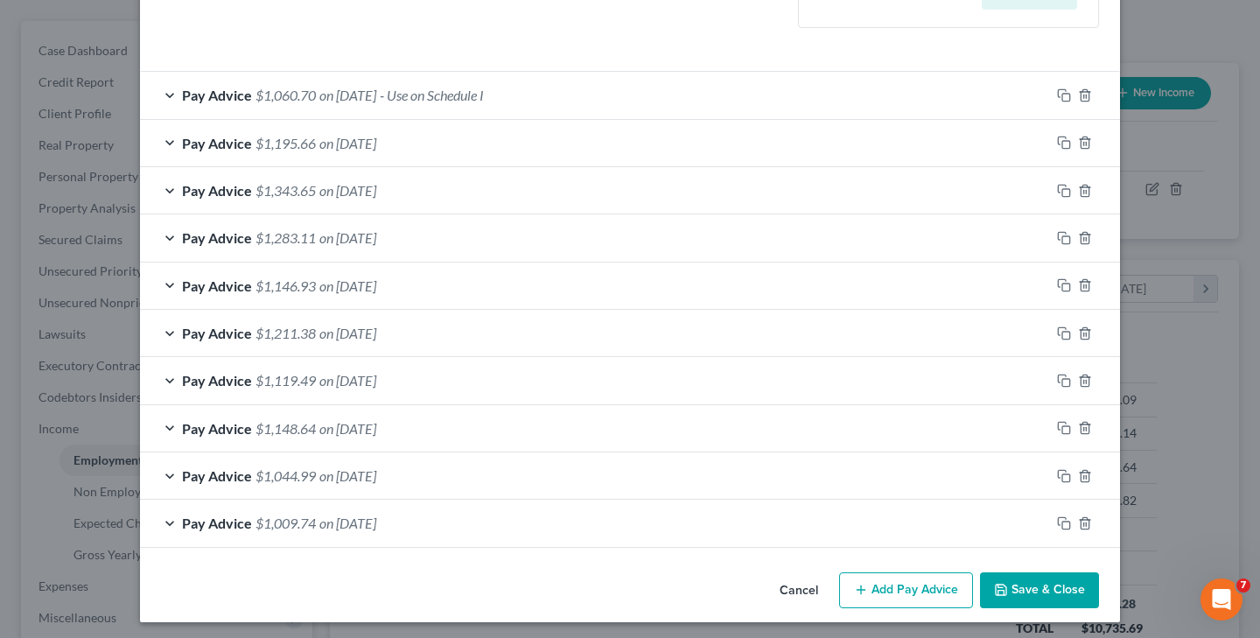
scroll to position [523, 0]
click at [1050, 583] on button "Save & Close" at bounding box center [1039, 591] width 119 height 37
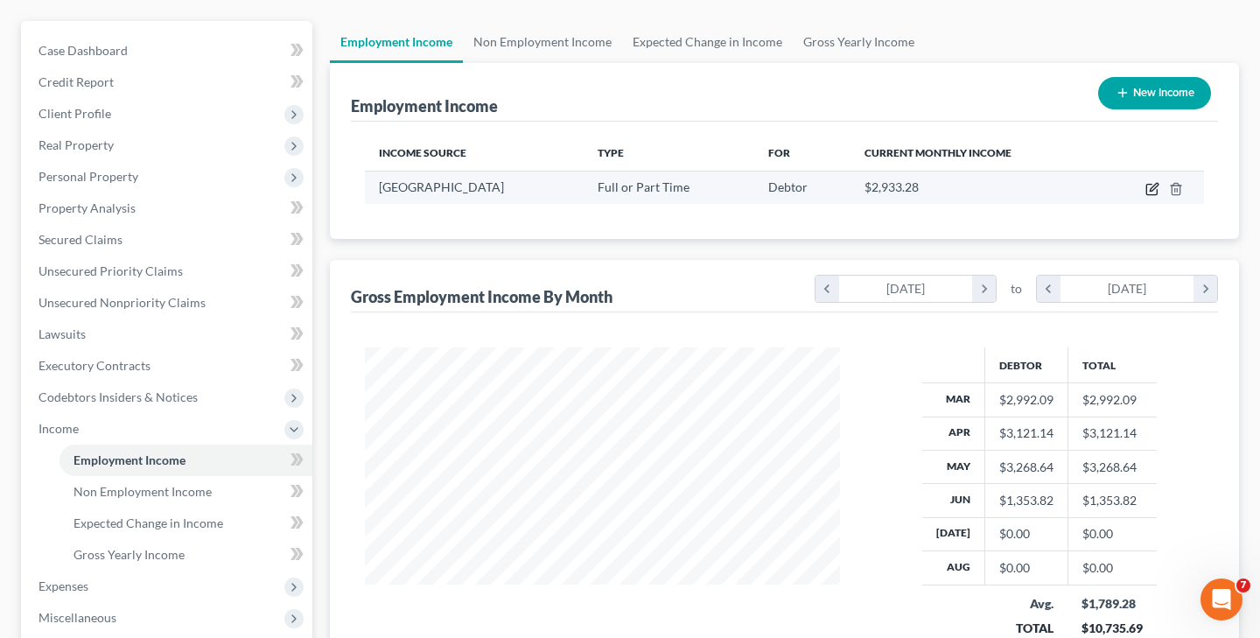
click at [1149, 187] on icon "button" at bounding box center [1153, 189] width 14 height 14
select select "0"
select select "33"
select select "2"
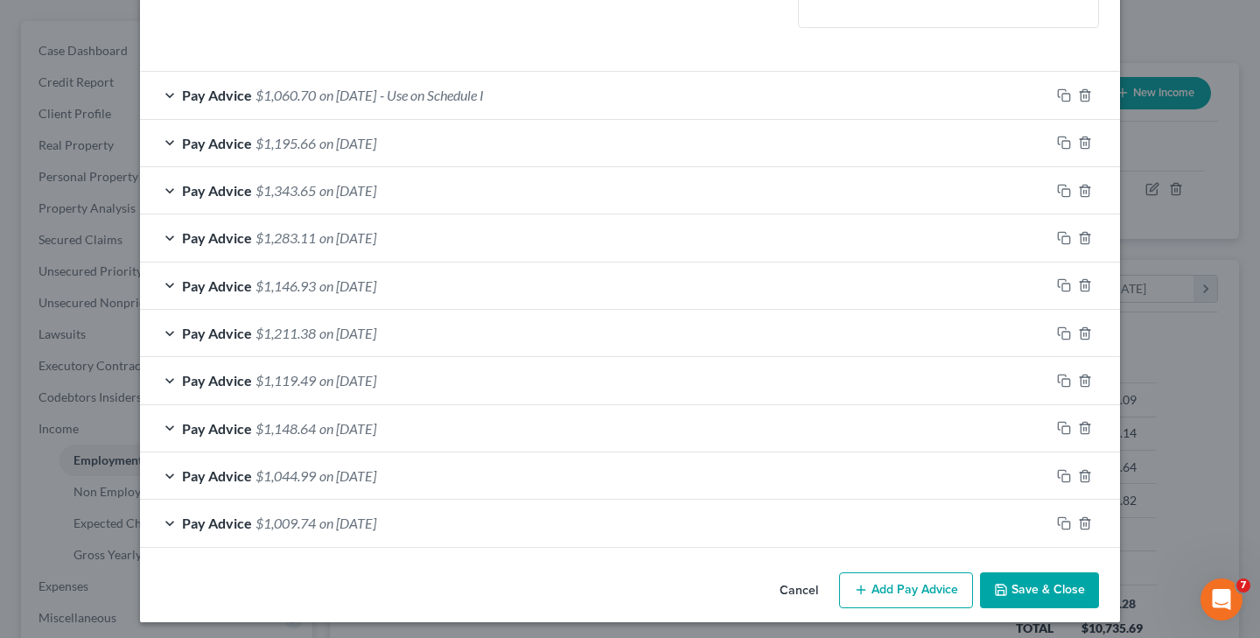
scroll to position [467, 0]
click at [912, 582] on button "Add Pay Advice" at bounding box center [906, 591] width 134 height 37
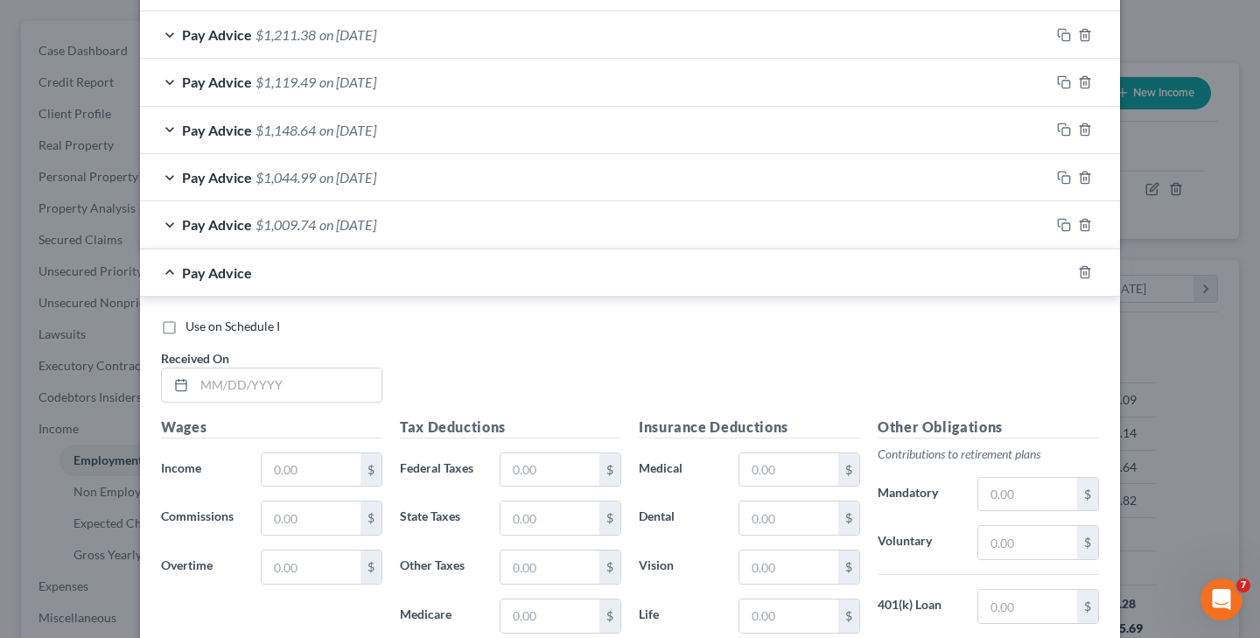
scroll to position [860, 0]
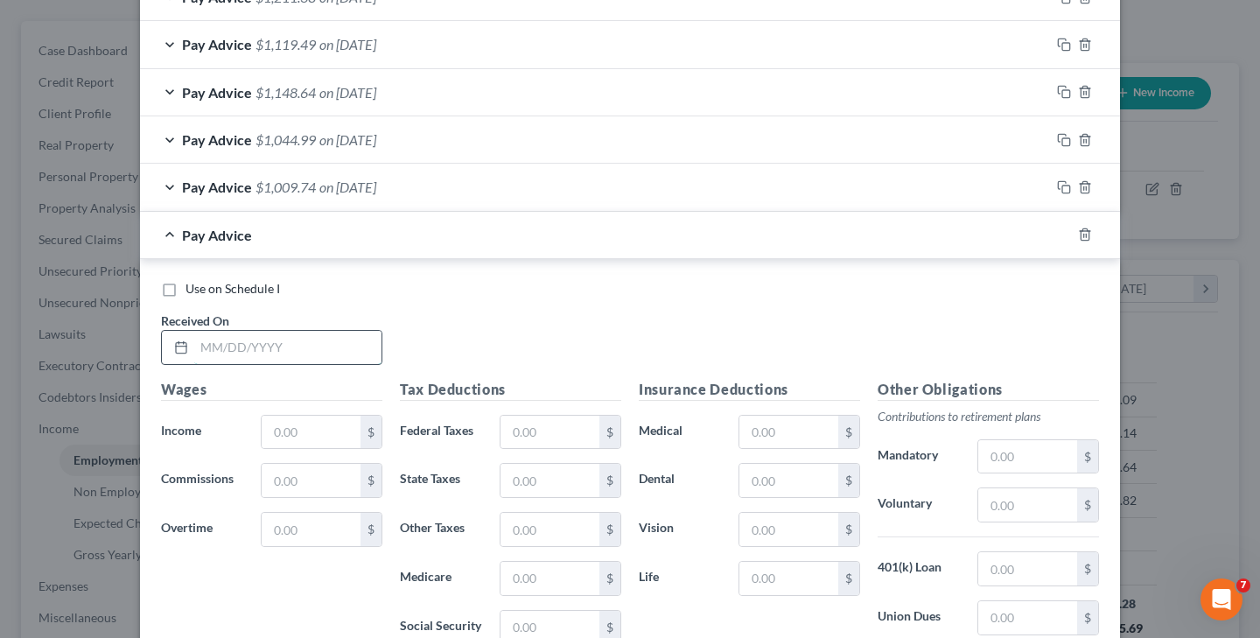
click at [247, 344] on input "text" at bounding box center [287, 347] width 187 height 33
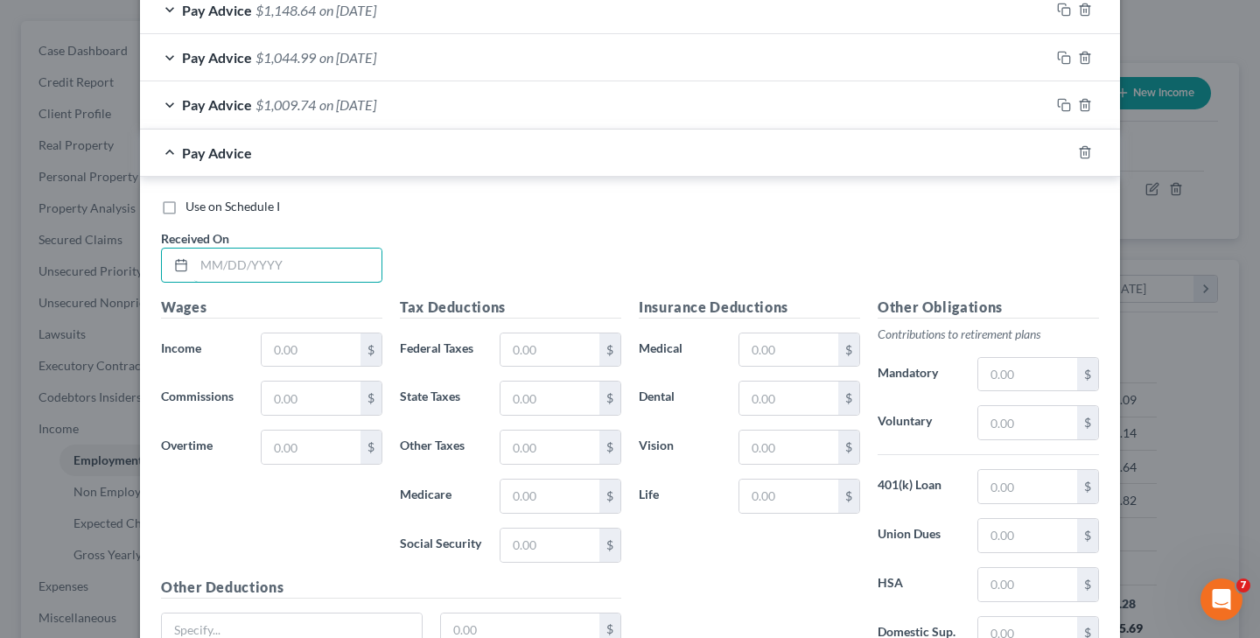
scroll to position [948, 0]
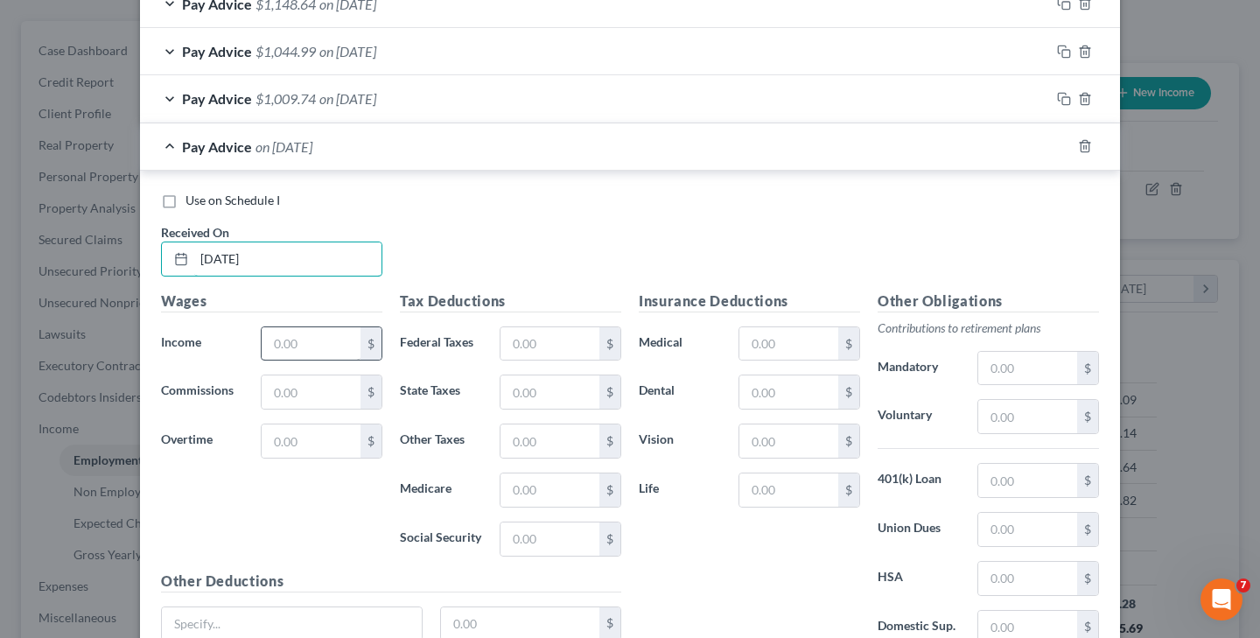
type input "[DATE]"
click at [294, 346] on input "text" at bounding box center [311, 343] width 99 height 33
type input "1,453.90"
click at [509, 338] on input "text" at bounding box center [550, 343] width 99 height 33
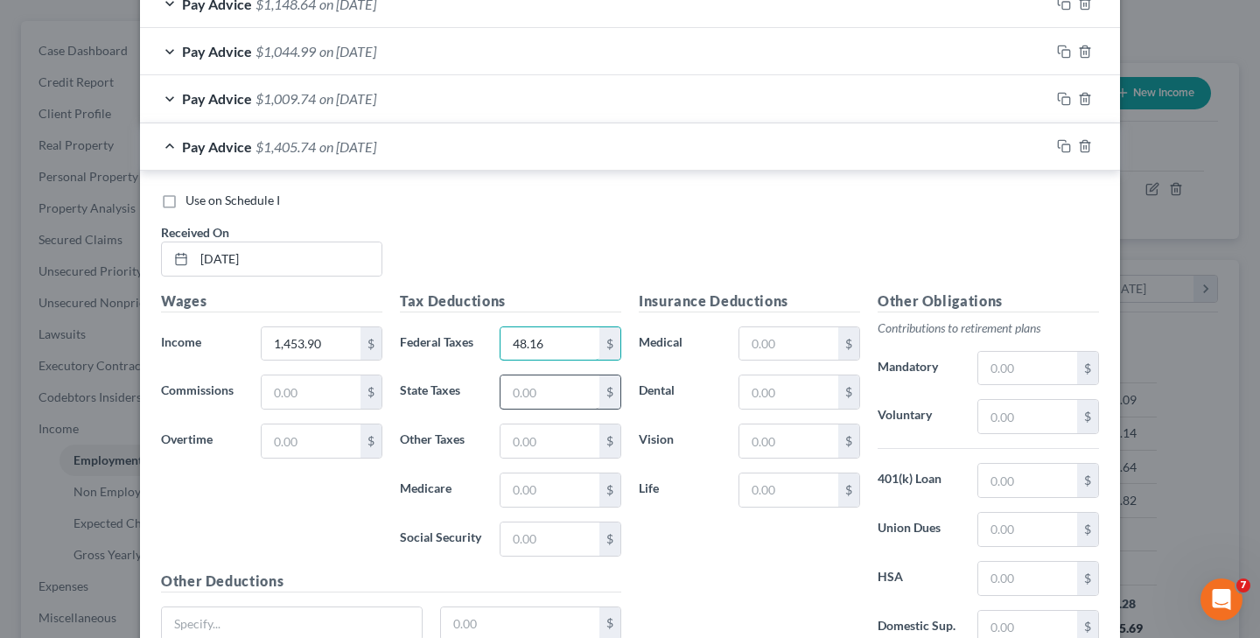
type input "48.16"
type input "25.46"
click at [534, 481] on input "text" at bounding box center [550, 490] width 99 height 33
type input "20.69"
click at [527, 535] on input "text" at bounding box center [550, 539] width 99 height 33
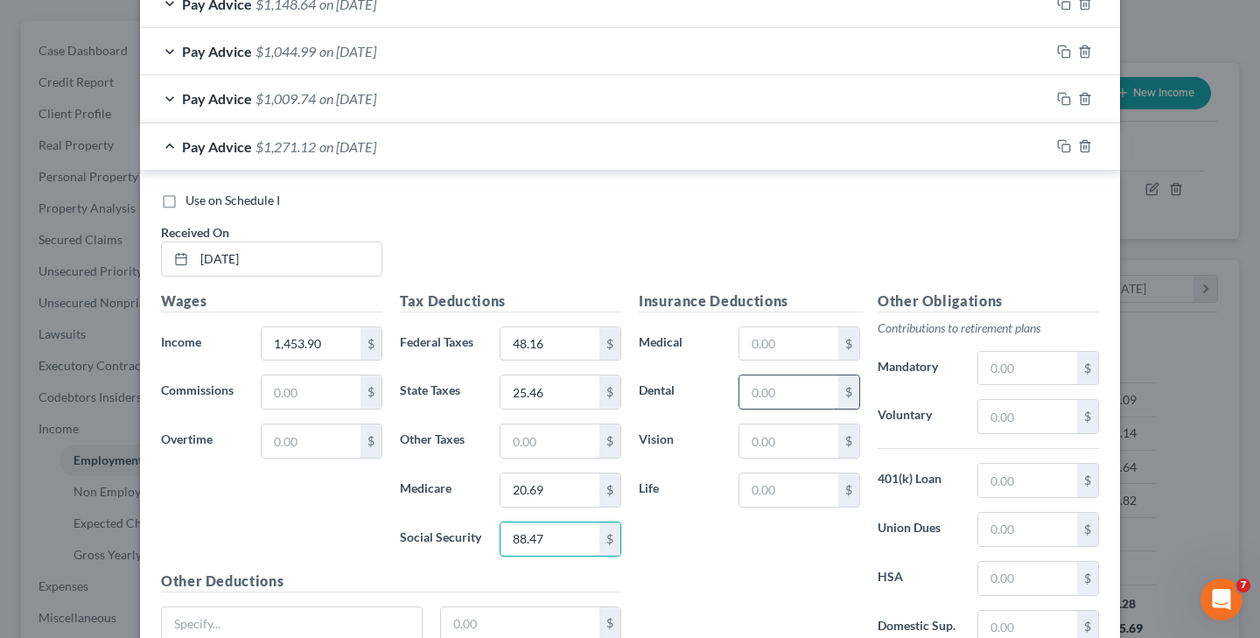
type input "88.47"
click at [795, 397] on input "text" at bounding box center [789, 392] width 99 height 33
type input "4.92"
click at [1018, 358] on input "text" at bounding box center [1028, 368] width 99 height 33
type input "79.96"
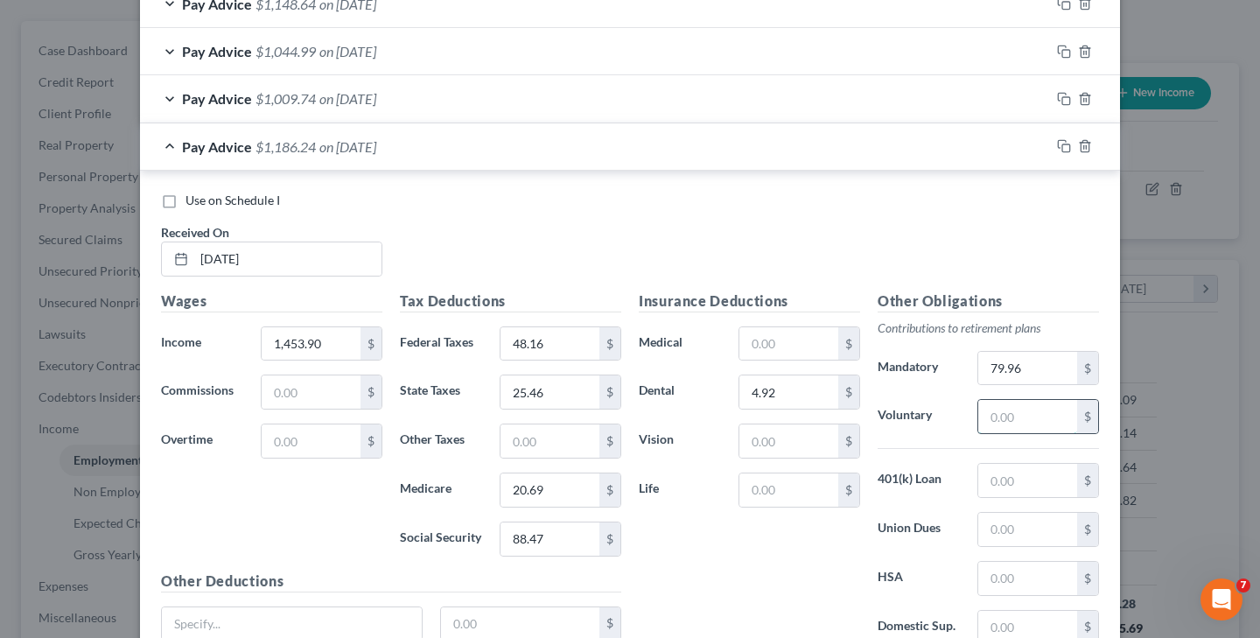
click at [1023, 411] on input "text" at bounding box center [1028, 416] width 99 height 33
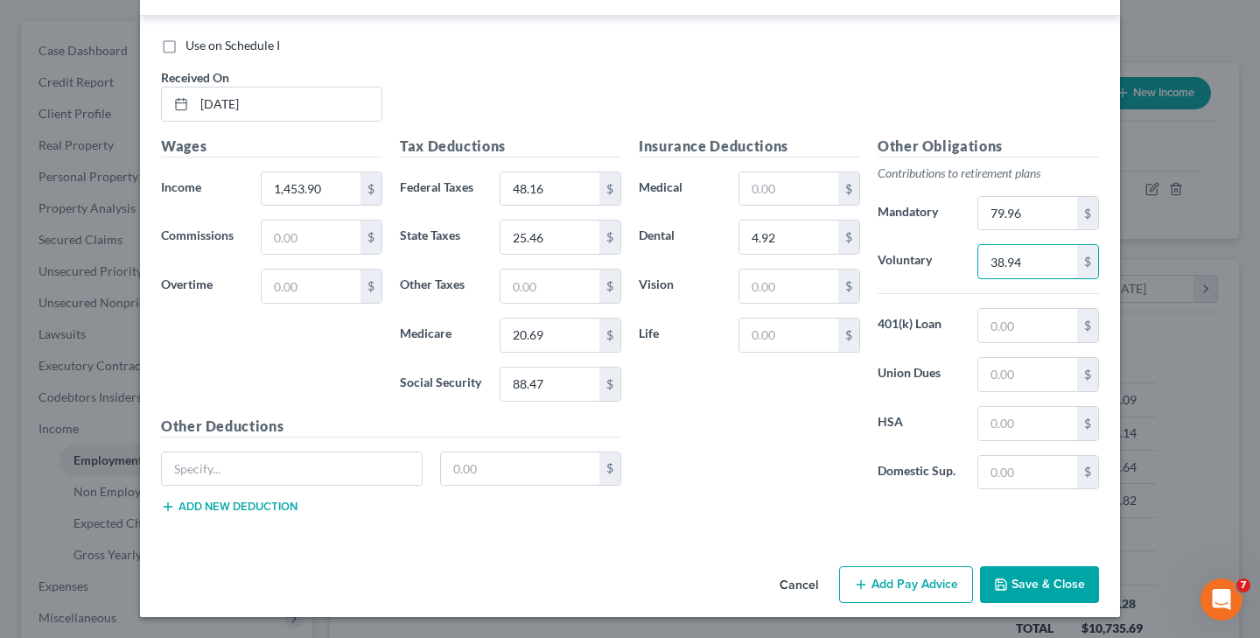
scroll to position [1096, 0]
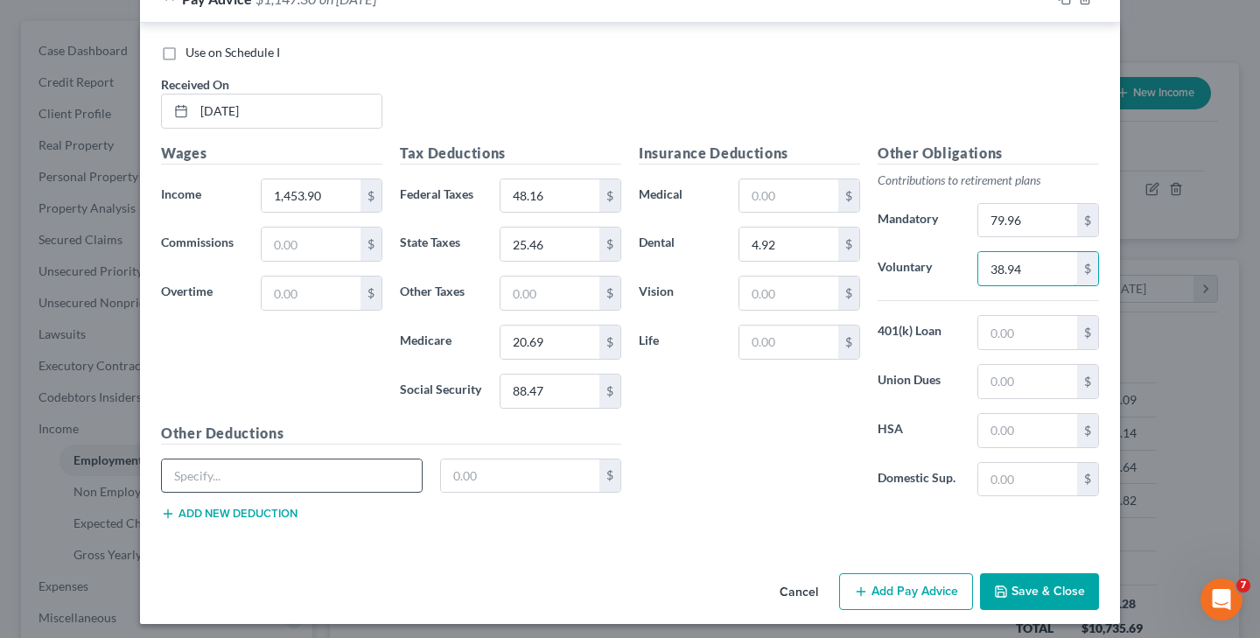
type input "38.94"
type input "[US_STATE] Disability"
click at [506, 476] on input "text" at bounding box center [520, 476] width 159 height 33
type input "3.34"
click at [275, 507] on button "Add new deduction" at bounding box center [229, 514] width 137 height 14
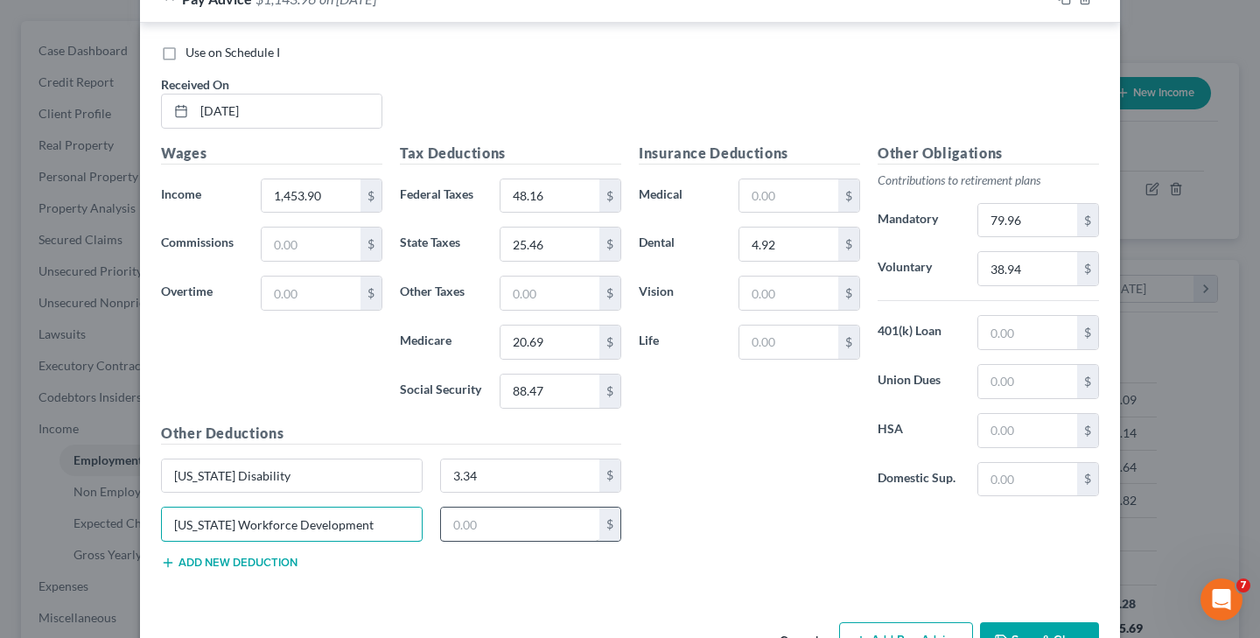
type input "[US_STATE] Workforce Development"
click at [503, 527] on input "text" at bounding box center [520, 524] width 159 height 33
type input "0.62"
click at [285, 557] on button "Add new deduction" at bounding box center [229, 563] width 137 height 14
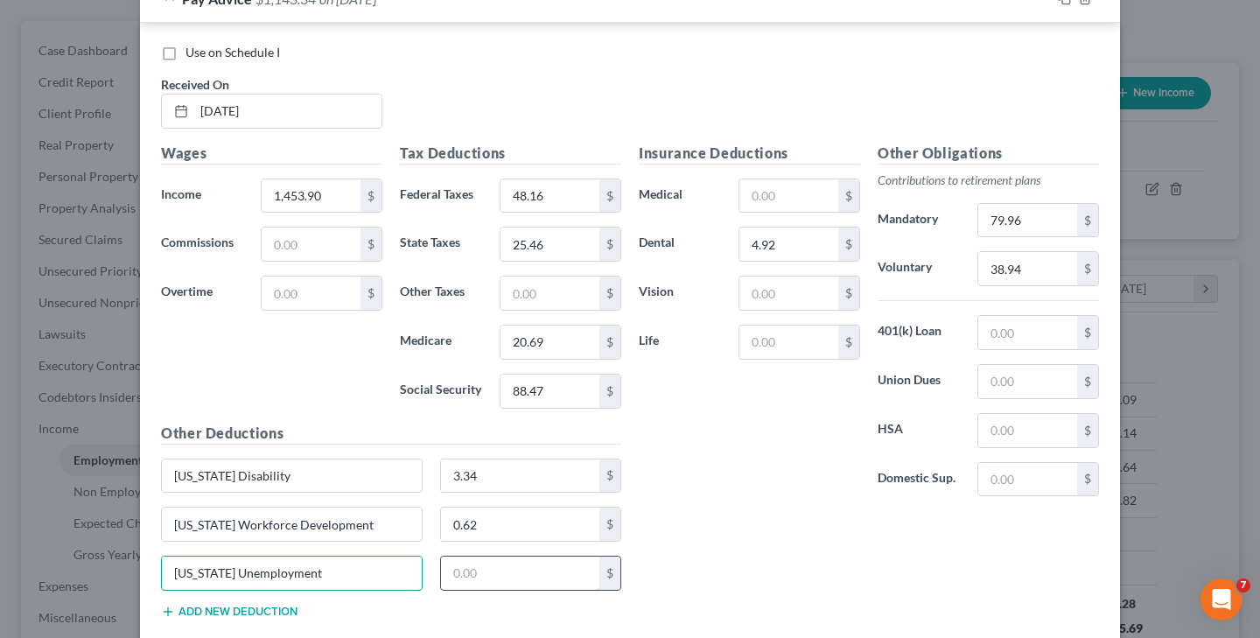
type input "[US_STATE] Unemployment"
click at [453, 567] on input "text" at bounding box center [520, 573] width 159 height 33
type input "5.56"
click at [282, 605] on button "Add new deduction" at bounding box center [229, 612] width 137 height 14
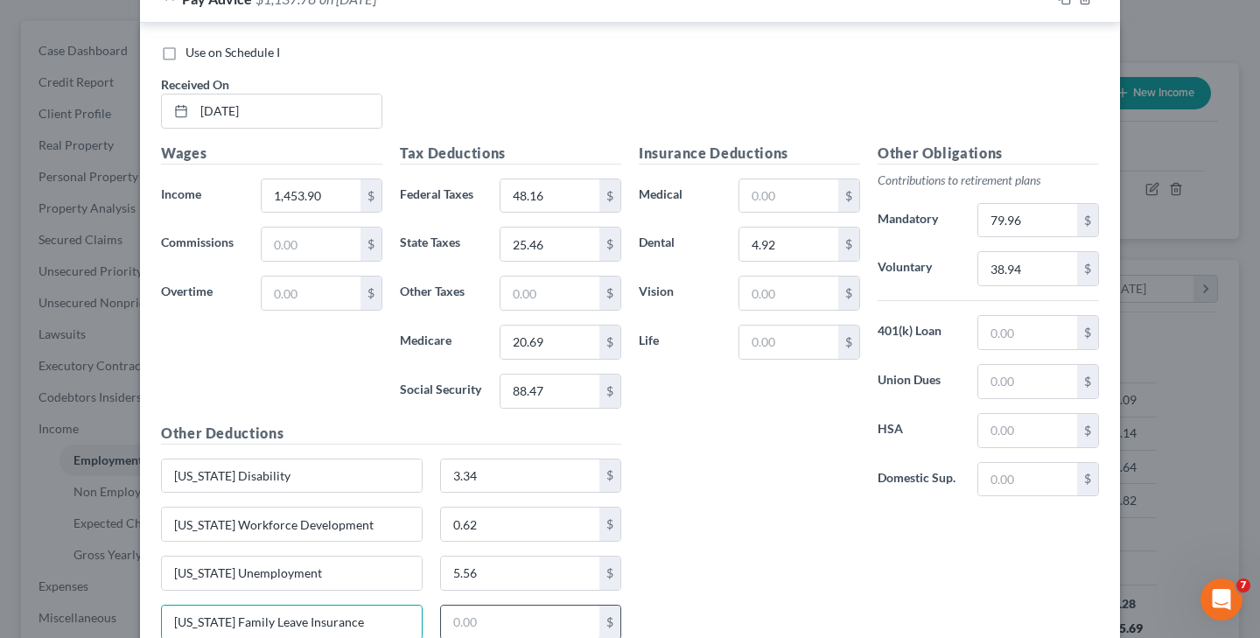
type input "[US_STATE] Family Leave Insurance"
click at [460, 619] on input "text" at bounding box center [520, 622] width 159 height 33
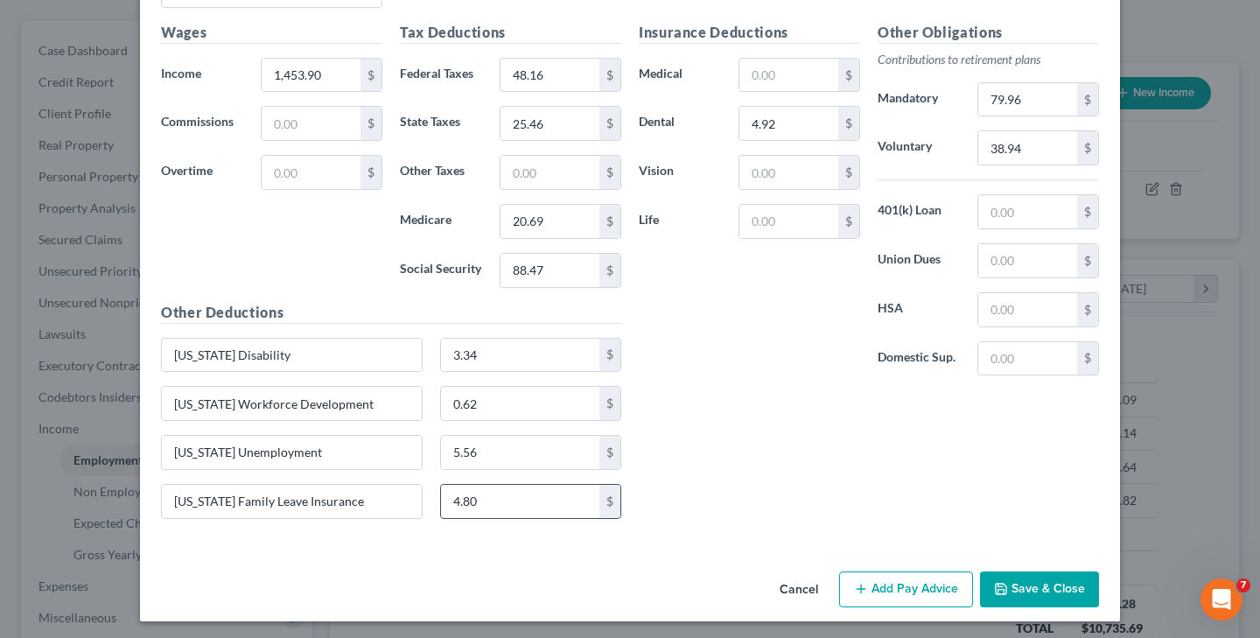
scroll to position [1214, 0]
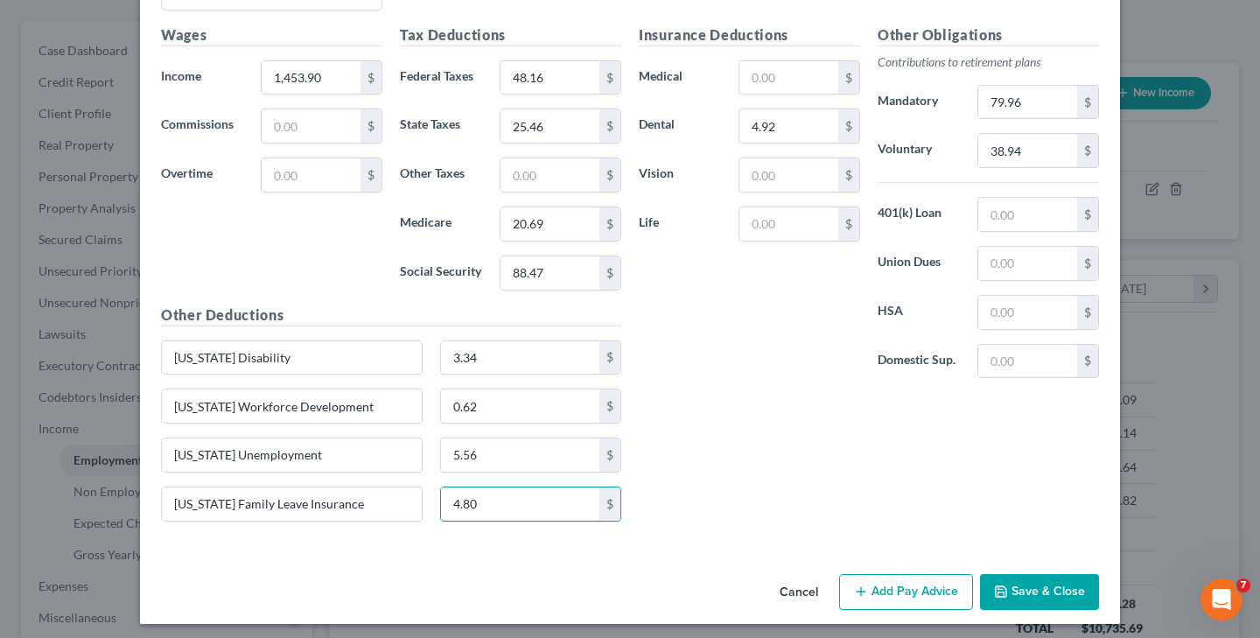
type input "4.80"
click at [1019, 580] on button "Save & Close" at bounding box center [1039, 592] width 119 height 37
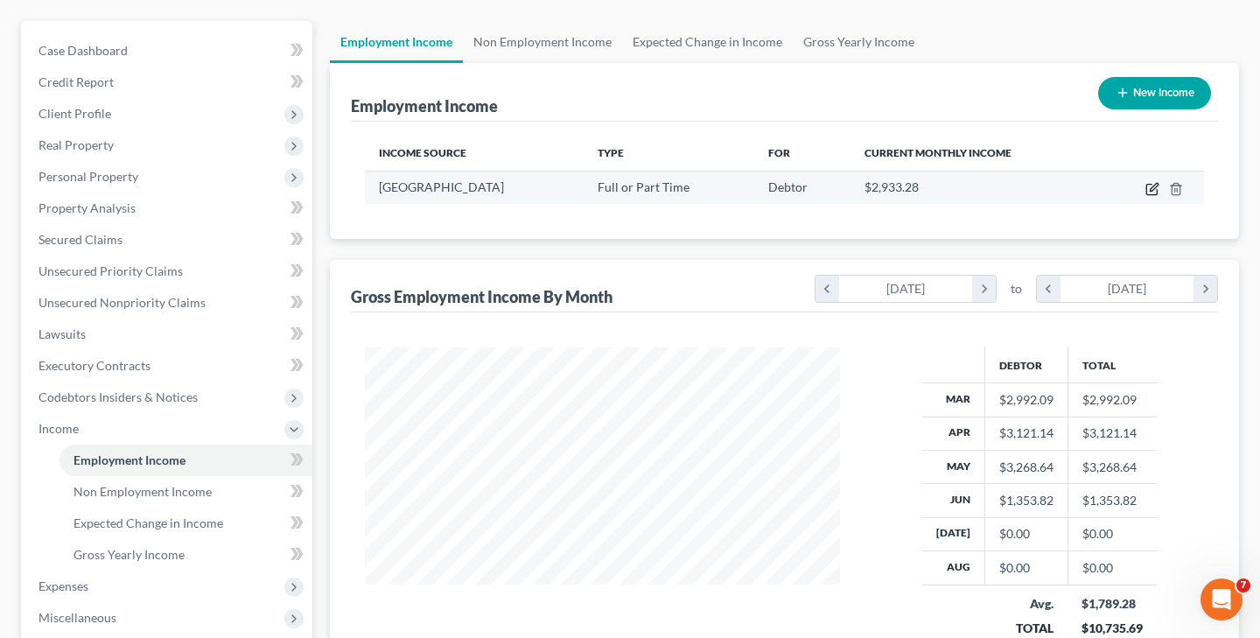
click at [1149, 193] on icon "button" at bounding box center [1153, 189] width 14 height 14
select select "0"
select select "33"
select select "2"
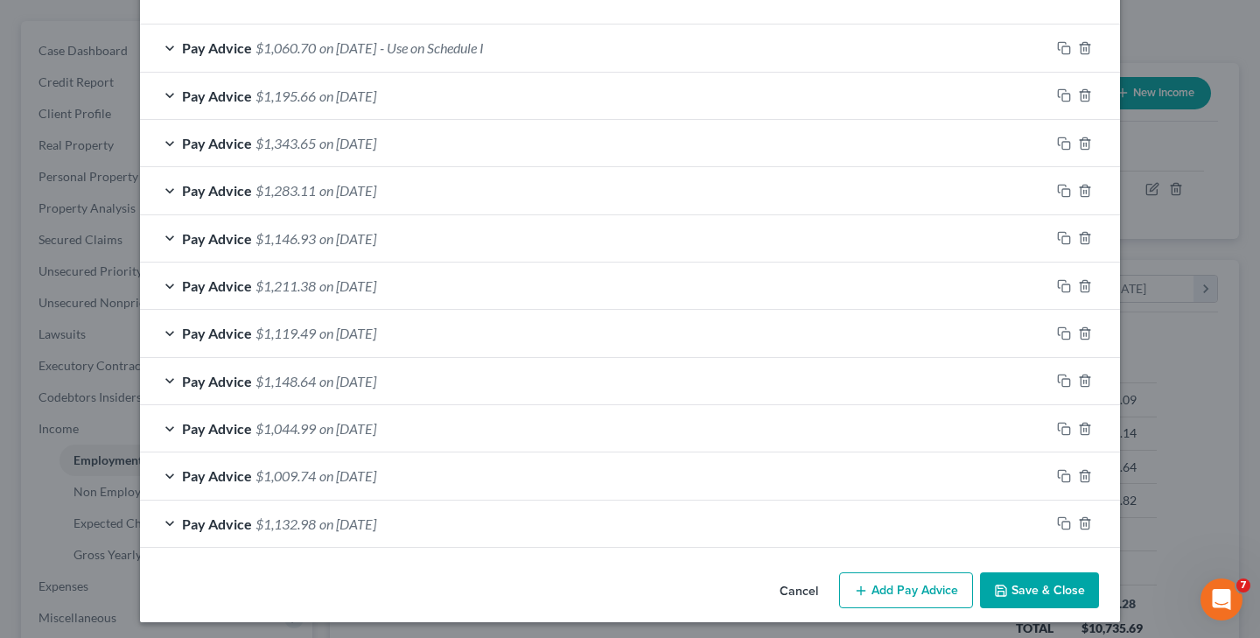
scroll to position [570, 0]
click at [920, 592] on button "Add Pay Advice" at bounding box center [906, 591] width 134 height 37
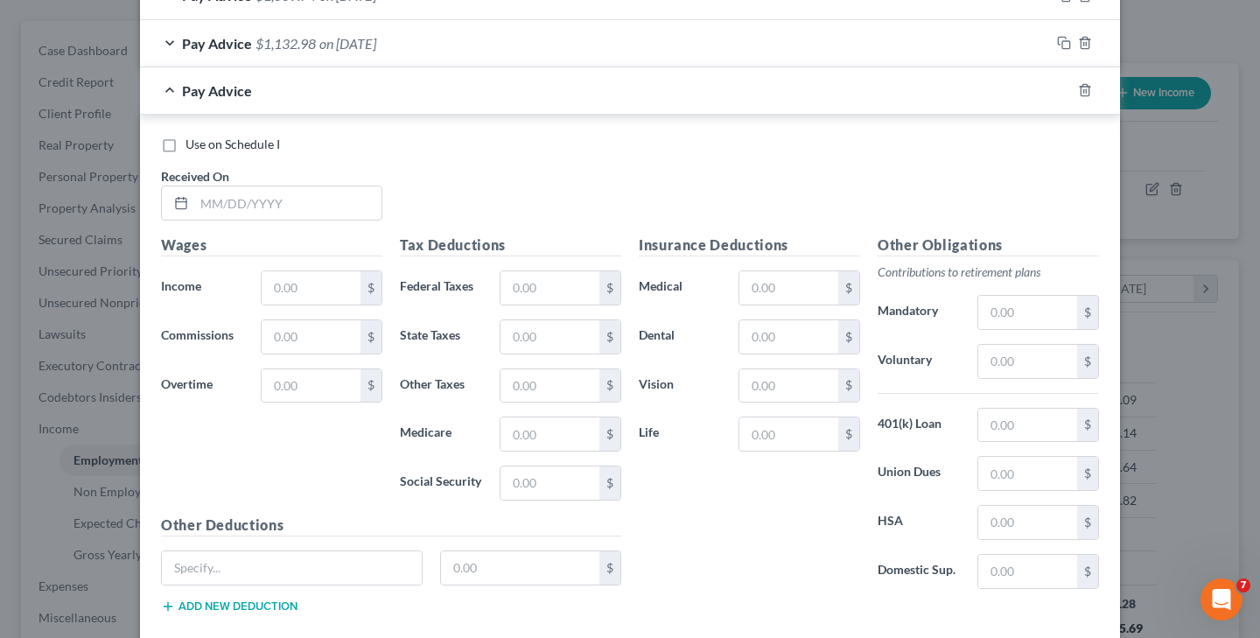
scroll to position [1042, 0]
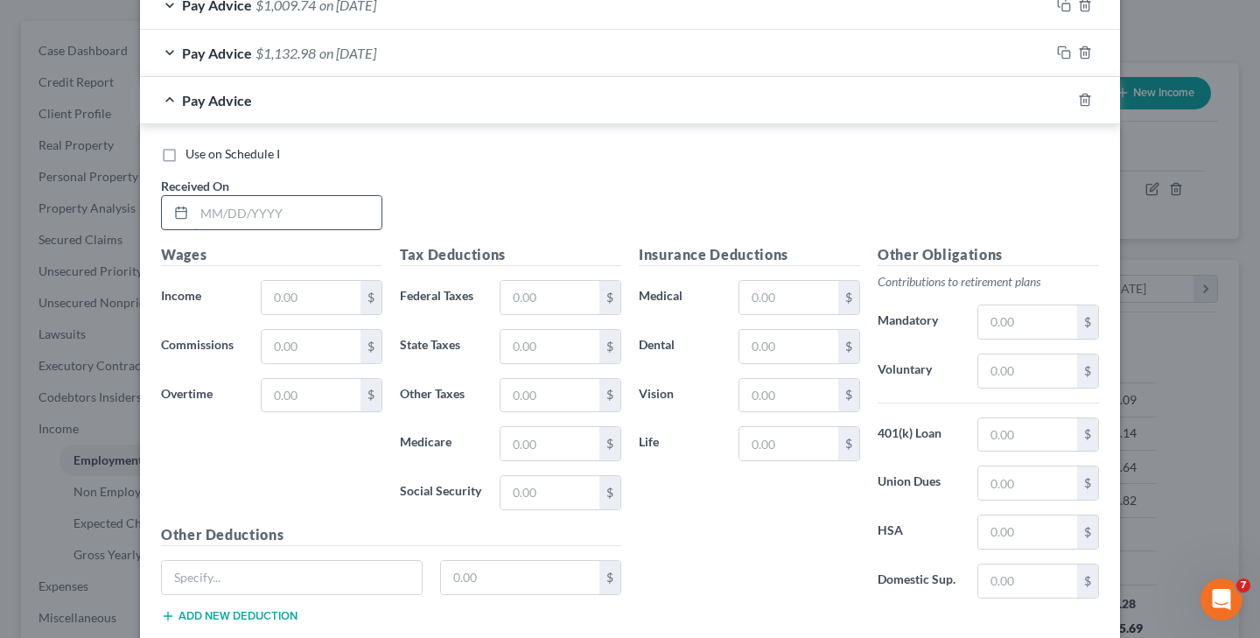
click at [207, 208] on input "text" at bounding box center [287, 212] width 187 height 33
type input "[DATE]"
click at [290, 295] on input "text" at bounding box center [311, 297] width 99 height 33
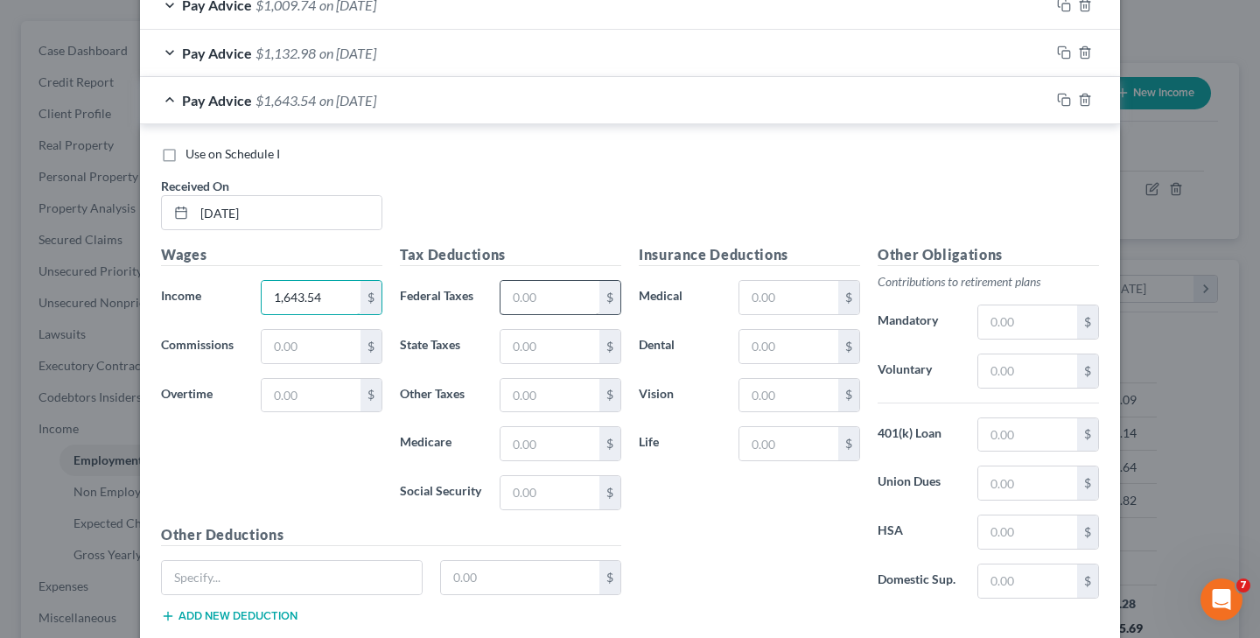
type input "1,643.54"
click at [531, 293] on input "text" at bounding box center [550, 297] width 99 height 33
type input "64.97"
type input "29.02"
click at [544, 439] on input "text" at bounding box center [550, 443] width 99 height 33
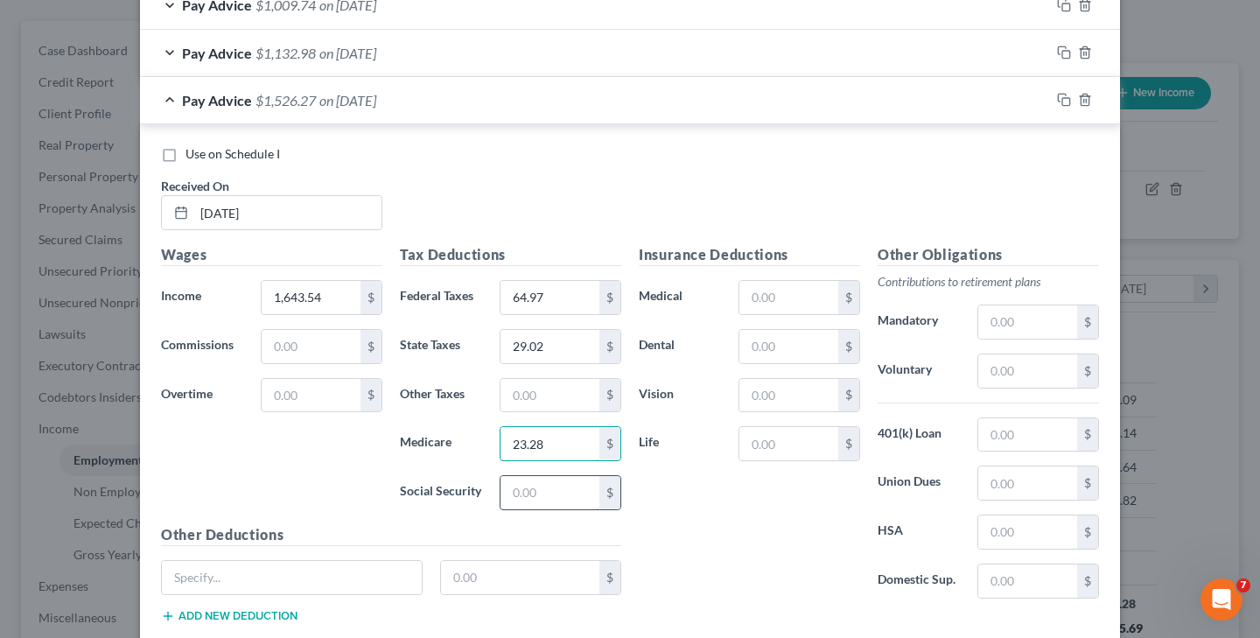
type input "23.28"
click at [545, 494] on input "text" at bounding box center [550, 492] width 99 height 33
type input "99.54"
click at [776, 333] on input "text" at bounding box center [789, 346] width 99 height 33
type input "4.92"
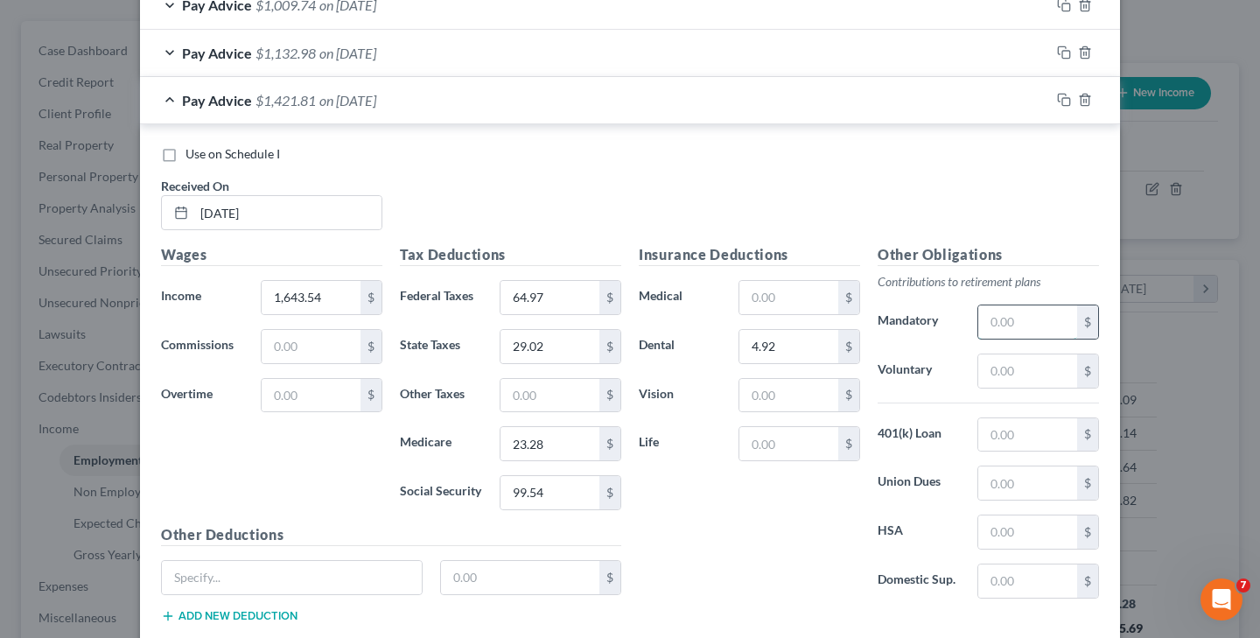
click at [1009, 313] on input "text" at bounding box center [1028, 321] width 99 height 33
type input "90.39"
click at [1028, 359] on input "text" at bounding box center [1028, 371] width 99 height 33
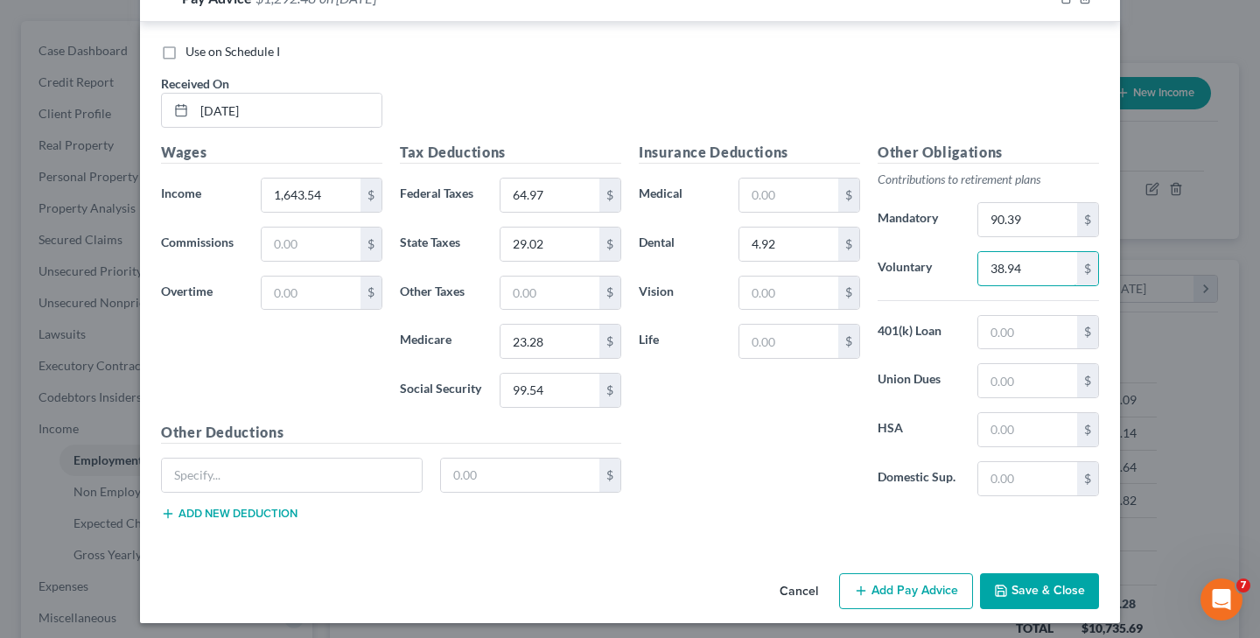
scroll to position [1143, 0]
type input "38.94"
type input "[US_STATE] Disability"
click at [538, 467] on input "text" at bounding box center [520, 476] width 159 height 33
type input "3.78"
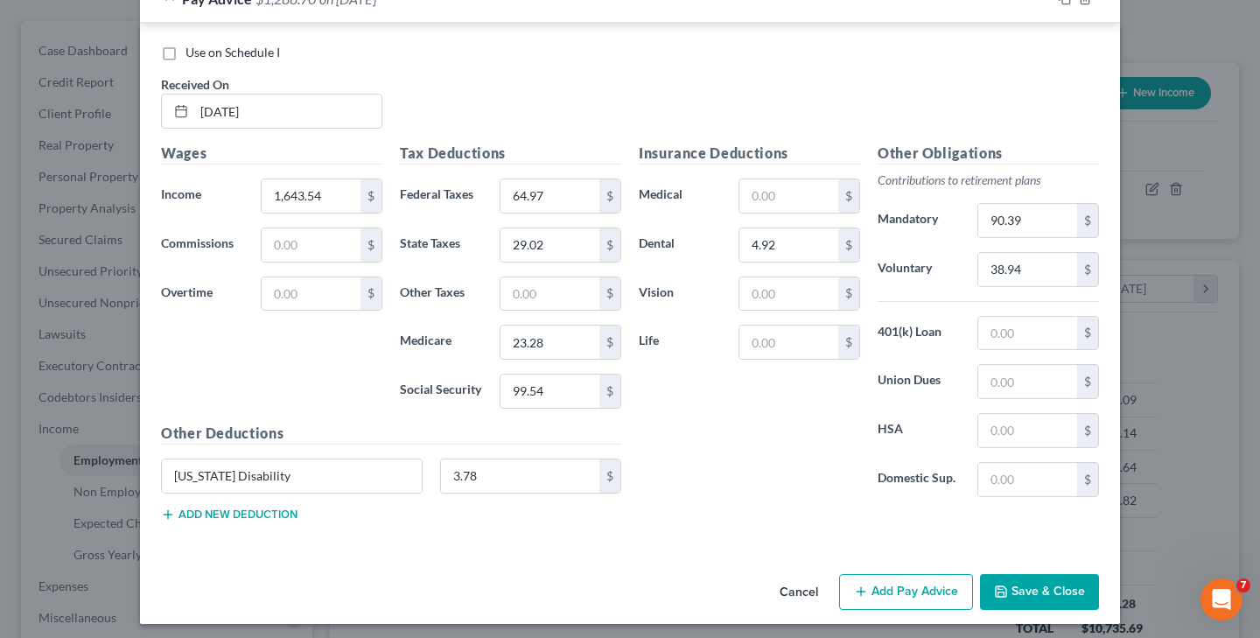
click at [291, 508] on button "Add new deduction" at bounding box center [229, 515] width 137 height 14
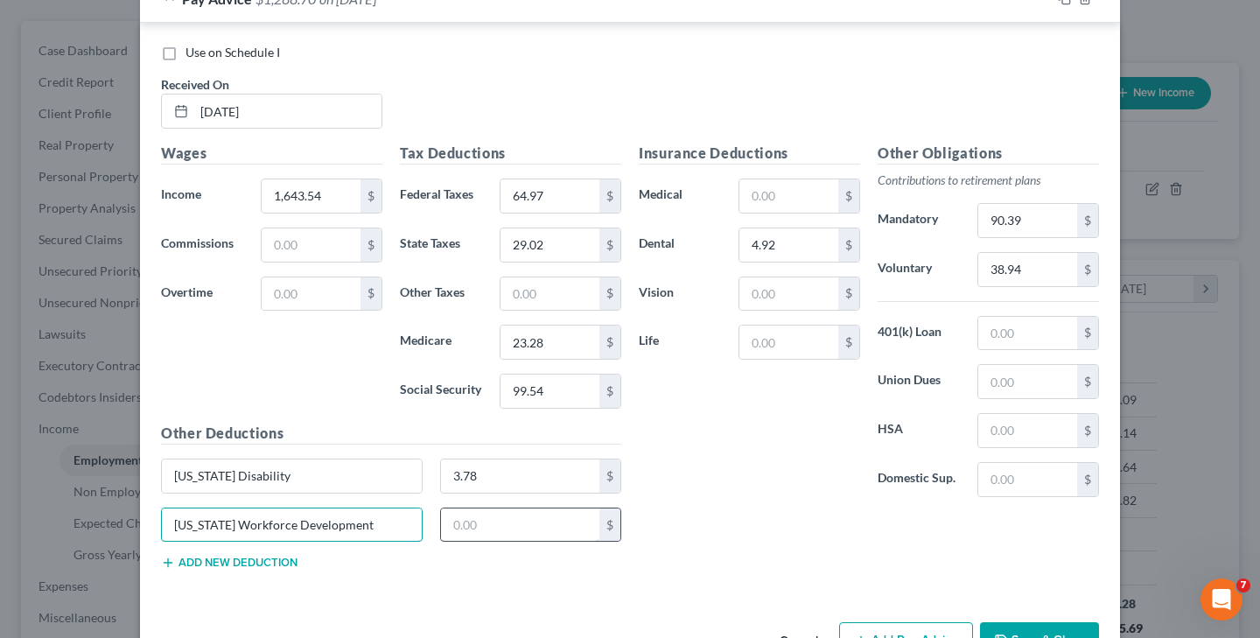
type input "[US_STATE] Workforce Development"
click at [444, 518] on input "text" at bounding box center [520, 525] width 159 height 33
type input "0.70"
click at [289, 556] on button "Add new deduction" at bounding box center [229, 563] width 137 height 14
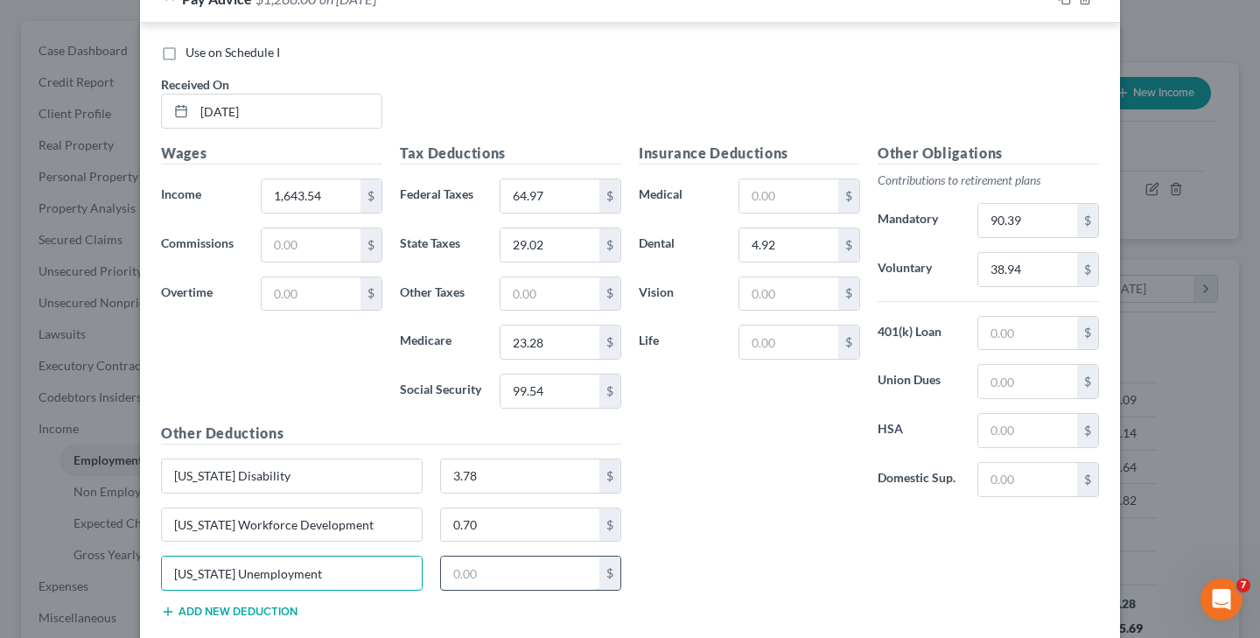
type input "[US_STATE] Unemployment"
click at [458, 568] on input "text" at bounding box center [520, 573] width 159 height 33
type input "6.29"
click at [281, 605] on button "Add new deduction" at bounding box center [229, 612] width 137 height 14
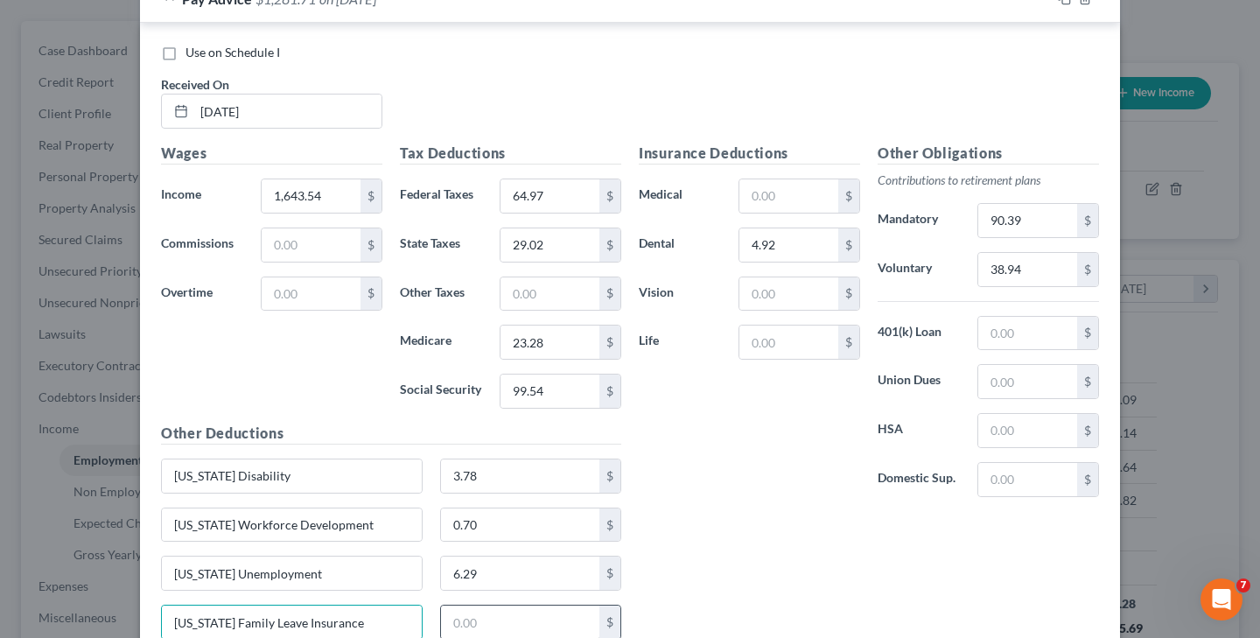
type input "[US_STATE] Family Leave Insurance"
click at [459, 622] on input "text" at bounding box center [520, 622] width 159 height 33
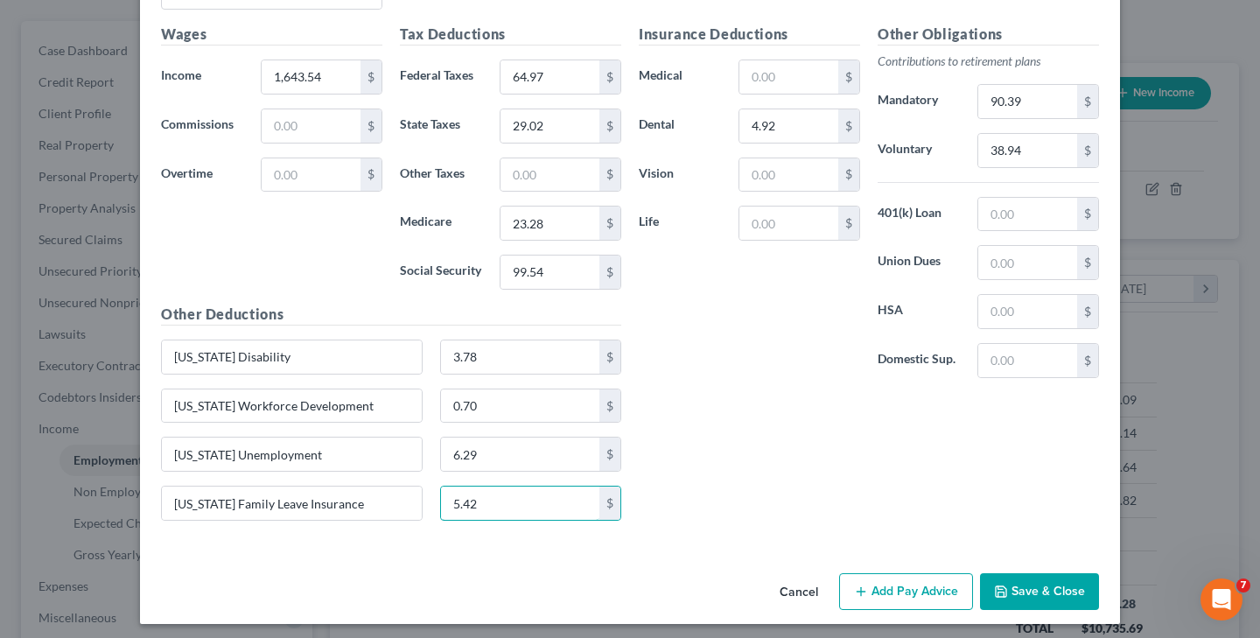
scroll to position [1261, 0]
type input "5.42"
click at [1045, 578] on button "Save & Close" at bounding box center [1039, 592] width 119 height 37
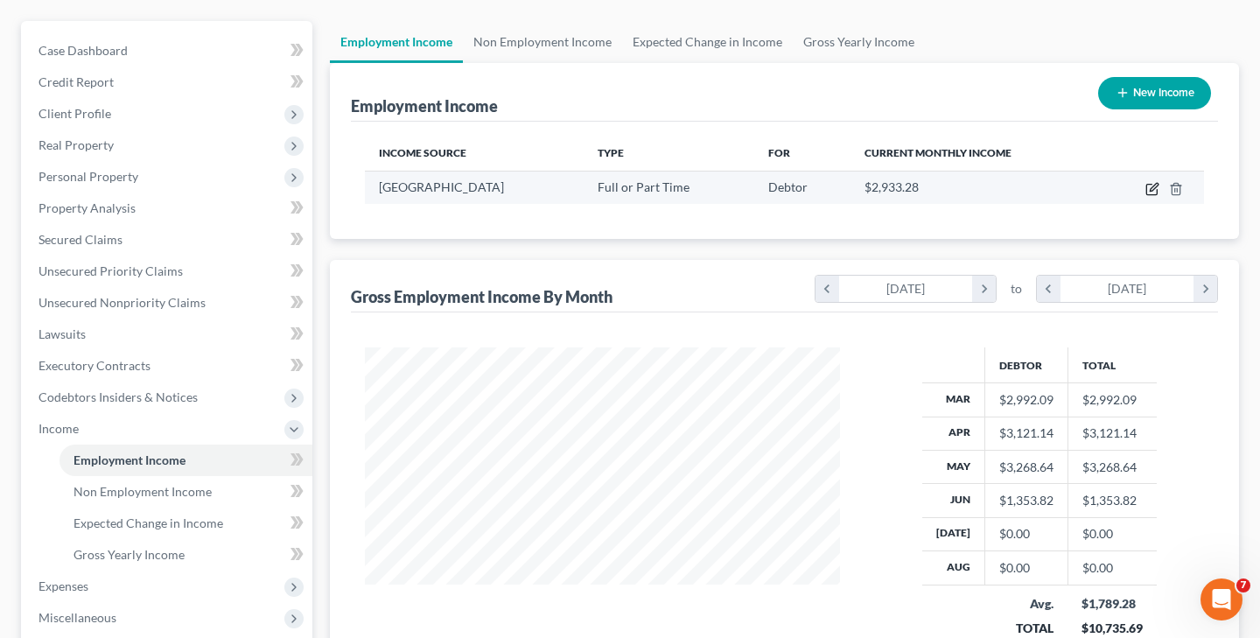
click at [1155, 186] on icon "button" at bounding box center [1153, 189] width 14 height 14
select select "0"
select select "33"
select select "2"
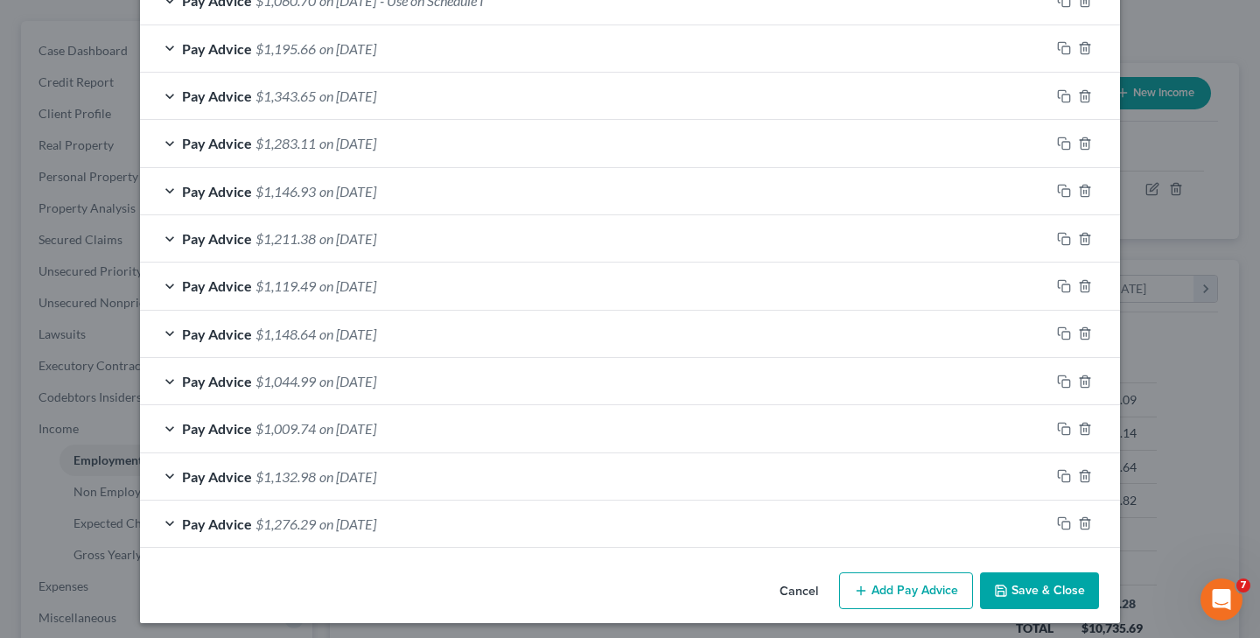
scroll to position [617, 0]
click at [1037, 579] on button "Save & Close" at bounding box center [1039, 591] width 119 height 37
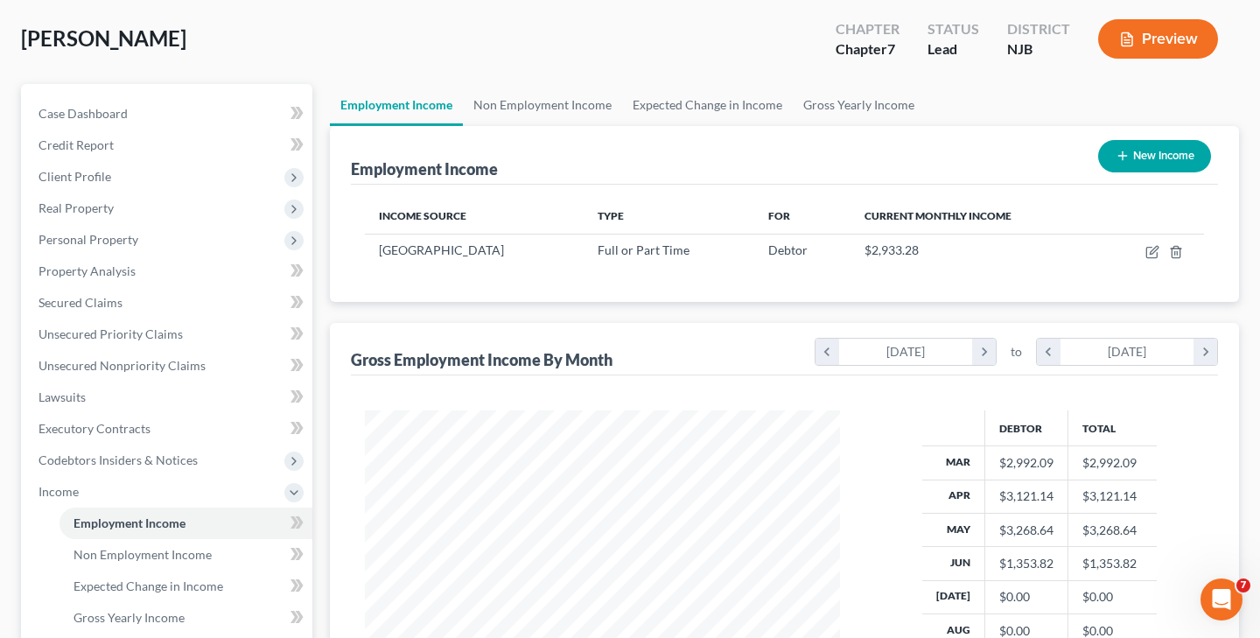
scroll to position [72, 0]
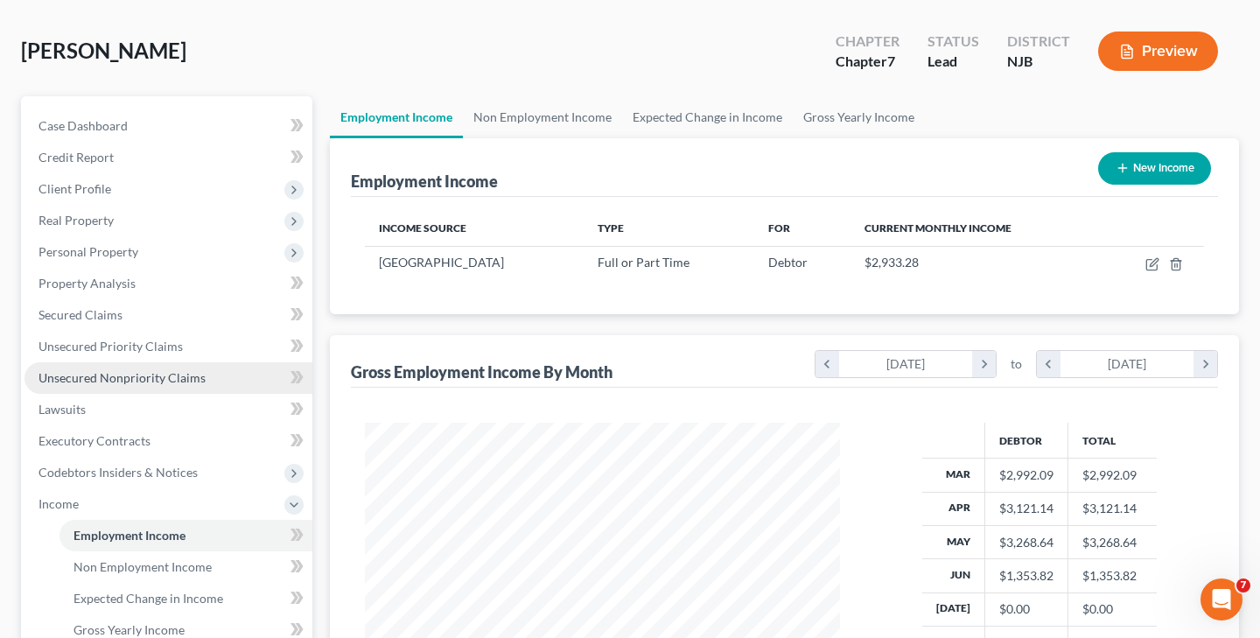
click at [151, 370] on span "Unsecured Nonpriority Claims" at bounding box center [122, 377] width 167 height 15
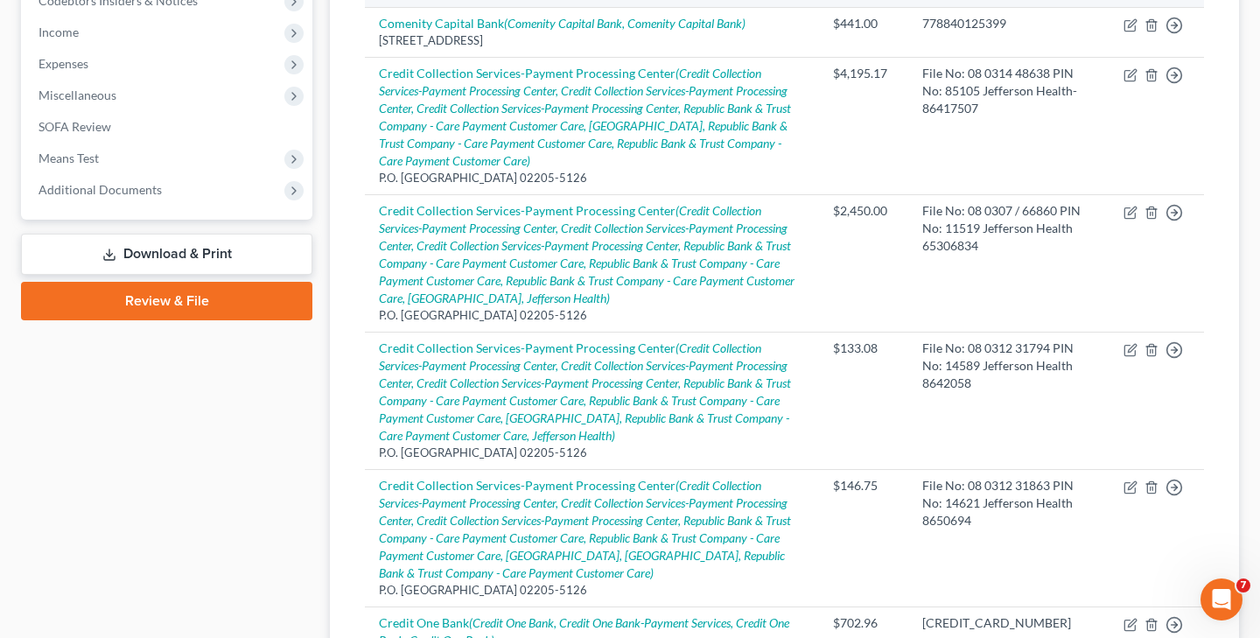
scroll to position [541, 0]
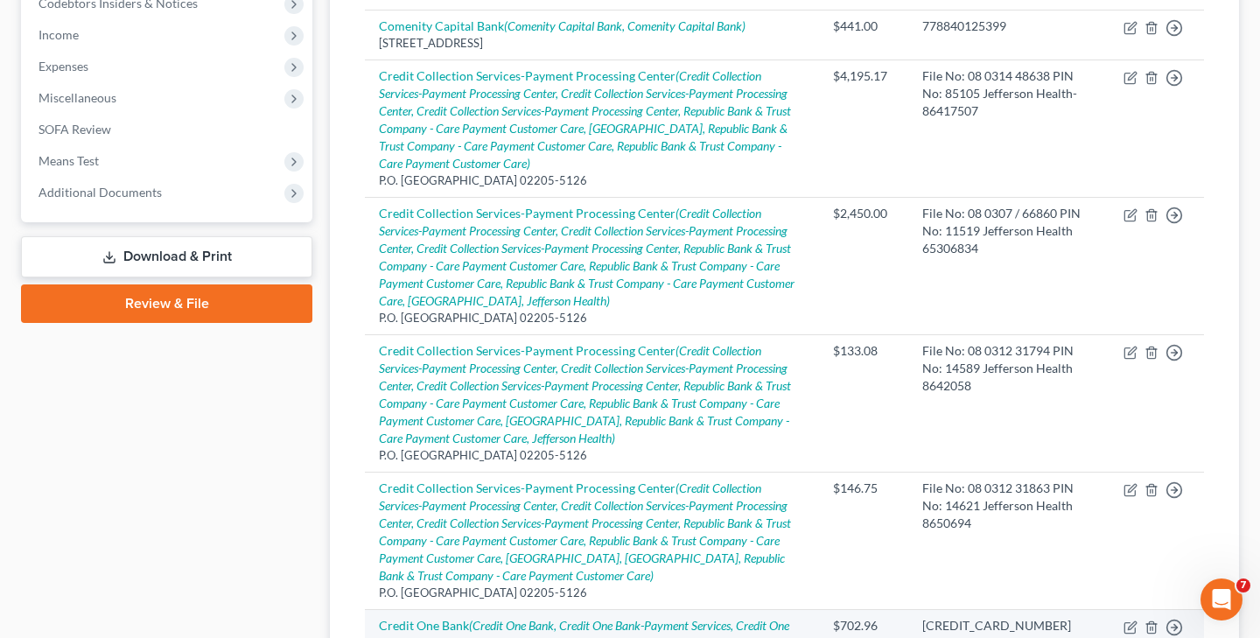
click at [895, 617] on div "$702.96" at bounding box center [863, 626] width 61 height 18
click at [786, 609] on td "Credit One Bank (Credit One Bank, Credit One Bank-Payment Services, Credit One …" at bounding box center [592, 642] width 454 height 67
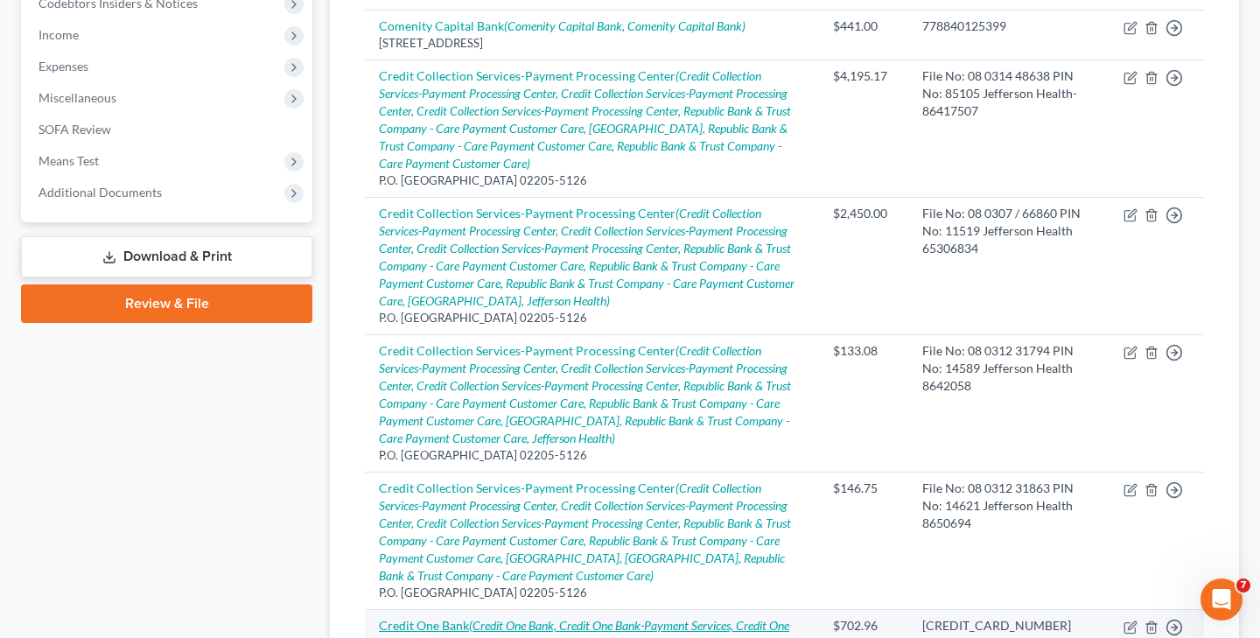
click at [790, 618] on icon "(Credit One Bank, Credit One Bank-Payment Services, Credit One Bank, Credit One…" at bounding box center [584, 634] width 411 height 32
select select "31"
select select "0"
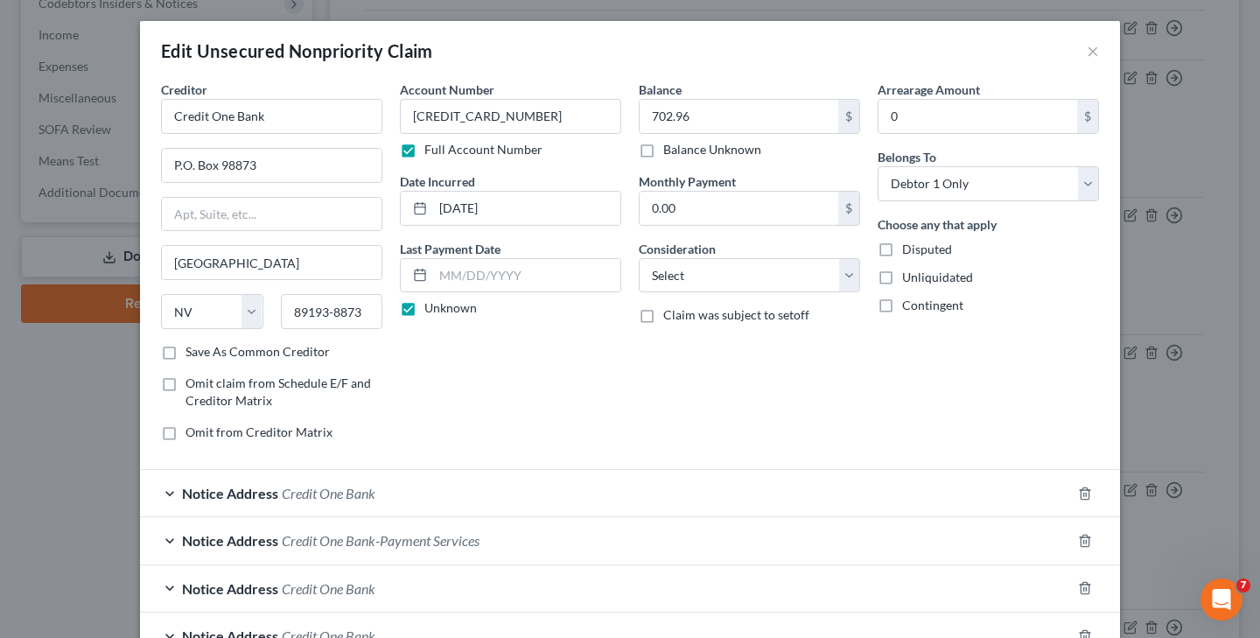
click at [344, 499] on span "Credit One Bank" at bounding box center [329, 493] width 94 height 17
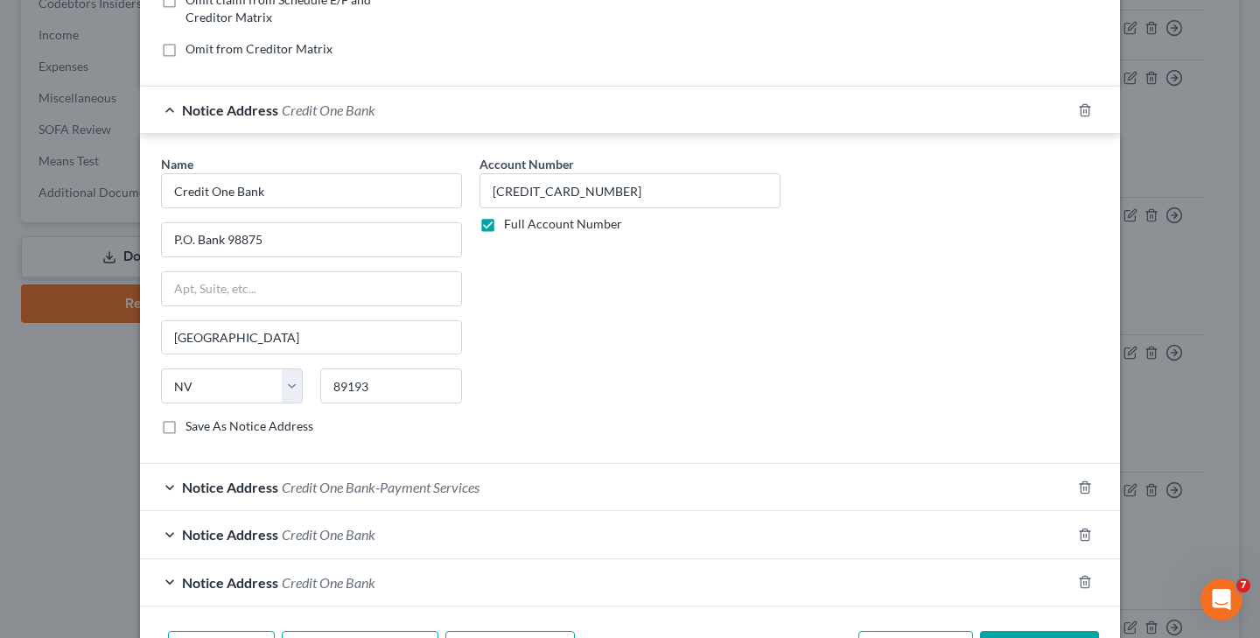
scroll to position [409, 0]
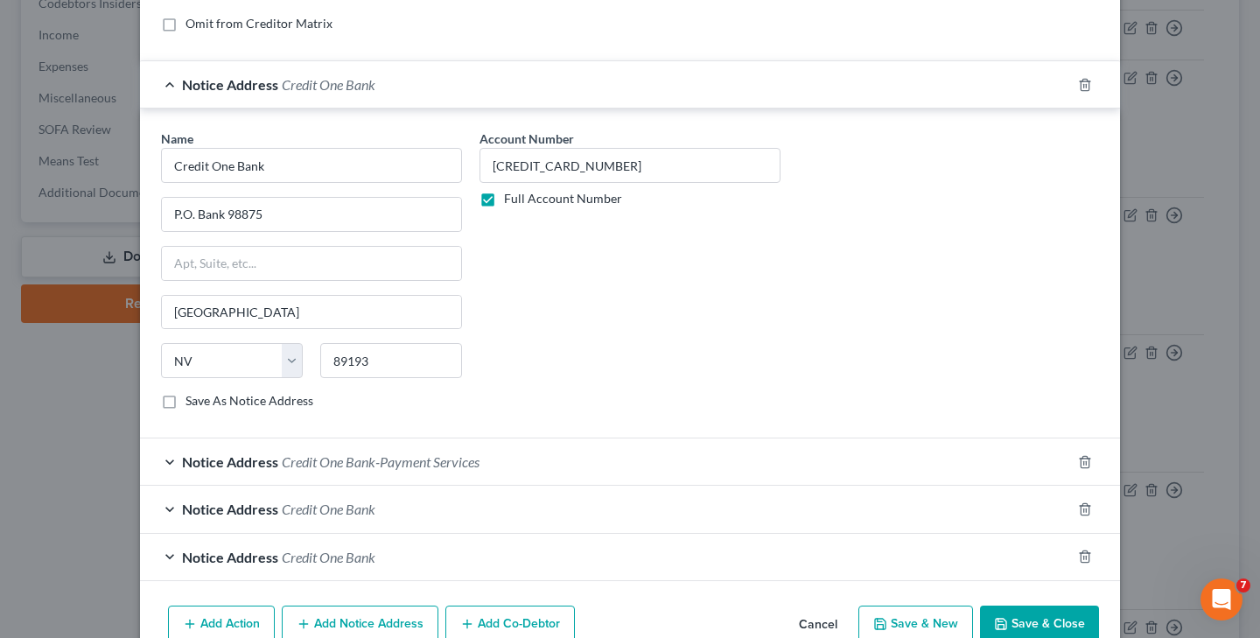
click at [437, 467] on span "Credit One Bank-Payment Services" at bounding box center [381, 461] width 198 height 17
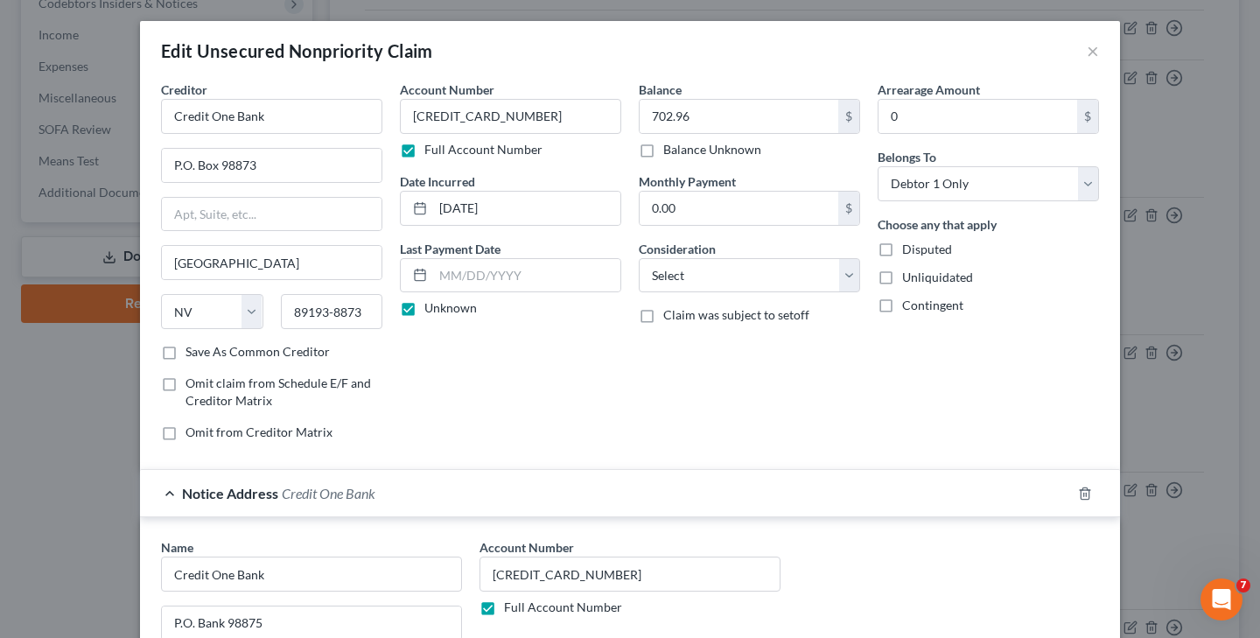
scroll to position [0, 0]
click at [726, 116] on input "702.96" at bounding box center [739, 116] width 199 height 33
type input "7"
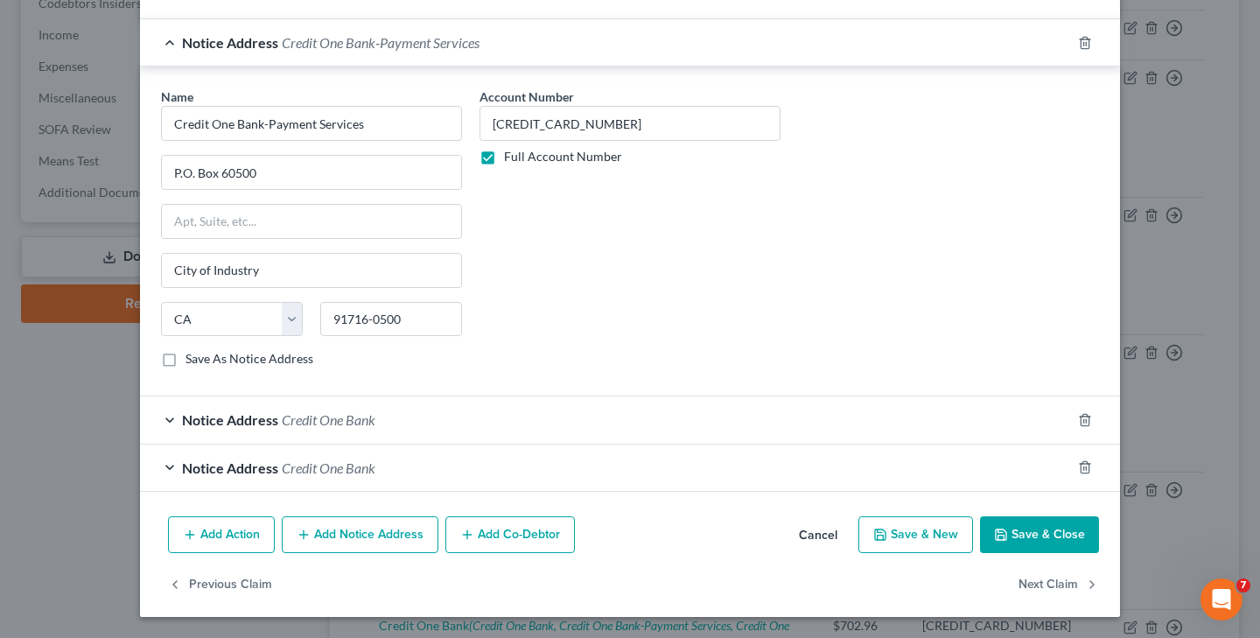
scroll to position [827, 0]
type input "666.81"
click at [1041, 531] on button "Save & Close" at bounding box center [1039, 535] width 119 height 37
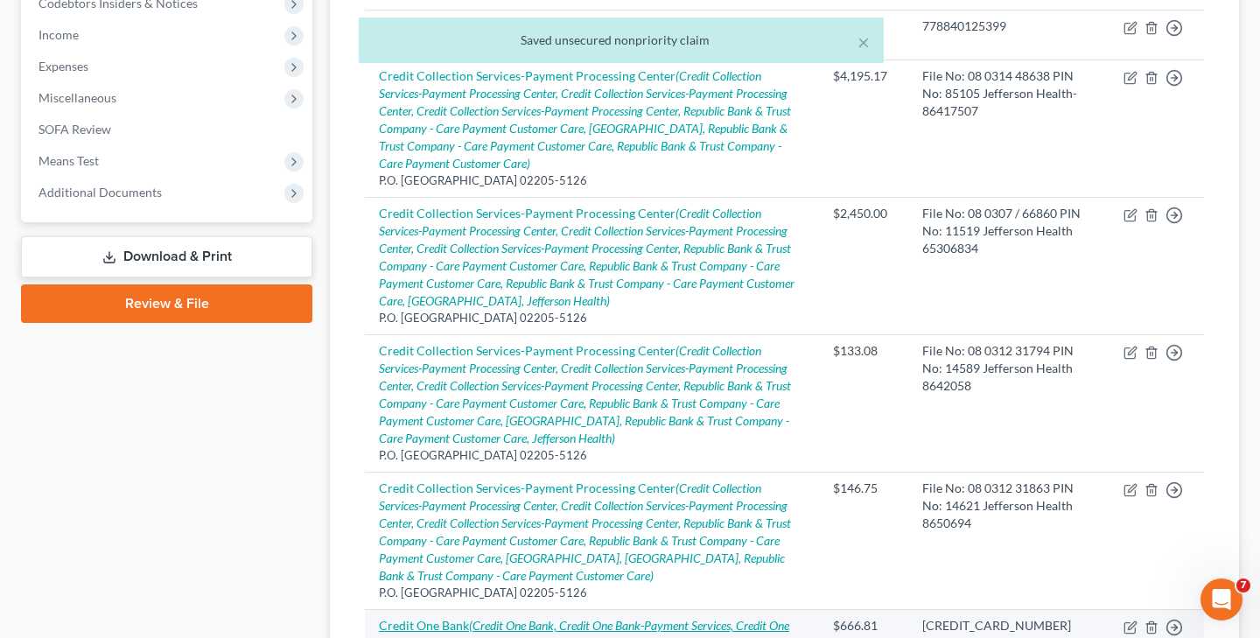
click at [590, 618] on icon "(Credit One Bank, Credit One Bank-Payment Services, Credit One Bank, Credit One…" at bounding box center [584, 634] width 411 height 32
select select "31"
select select "0"
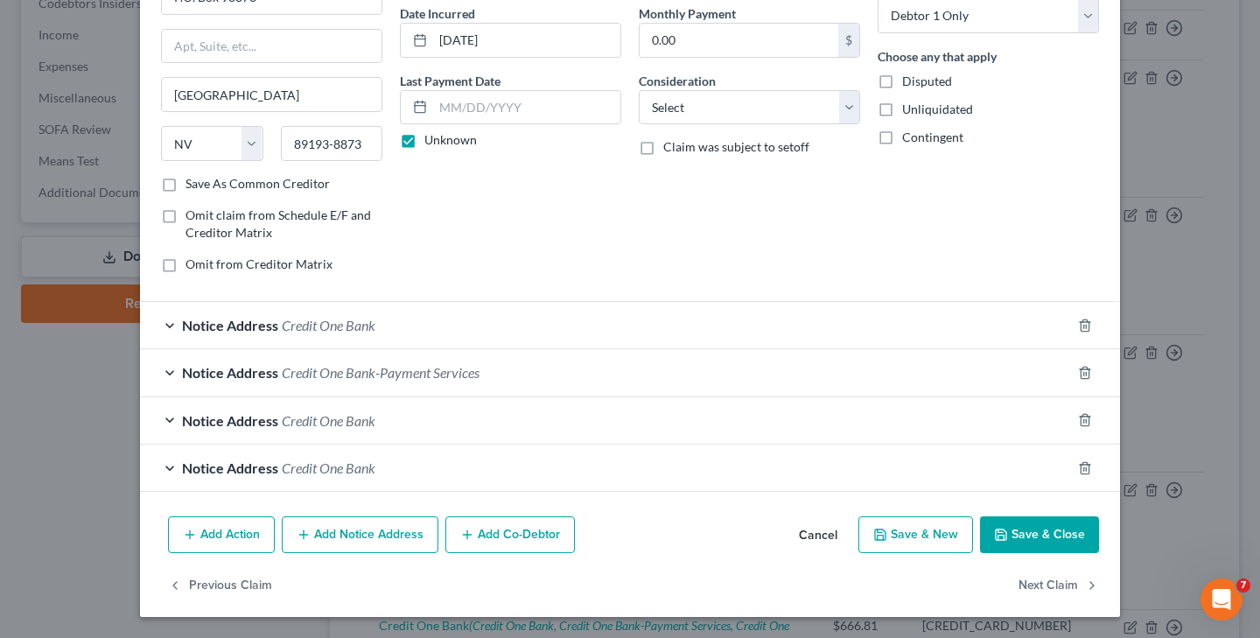
scroll to position [167, 0]
click at [1065, 530] on button "Save & Close" at bounding box center [1039, 535] width 119 height 37
